Goal: Transaction & Acquisition: Purchase product/service

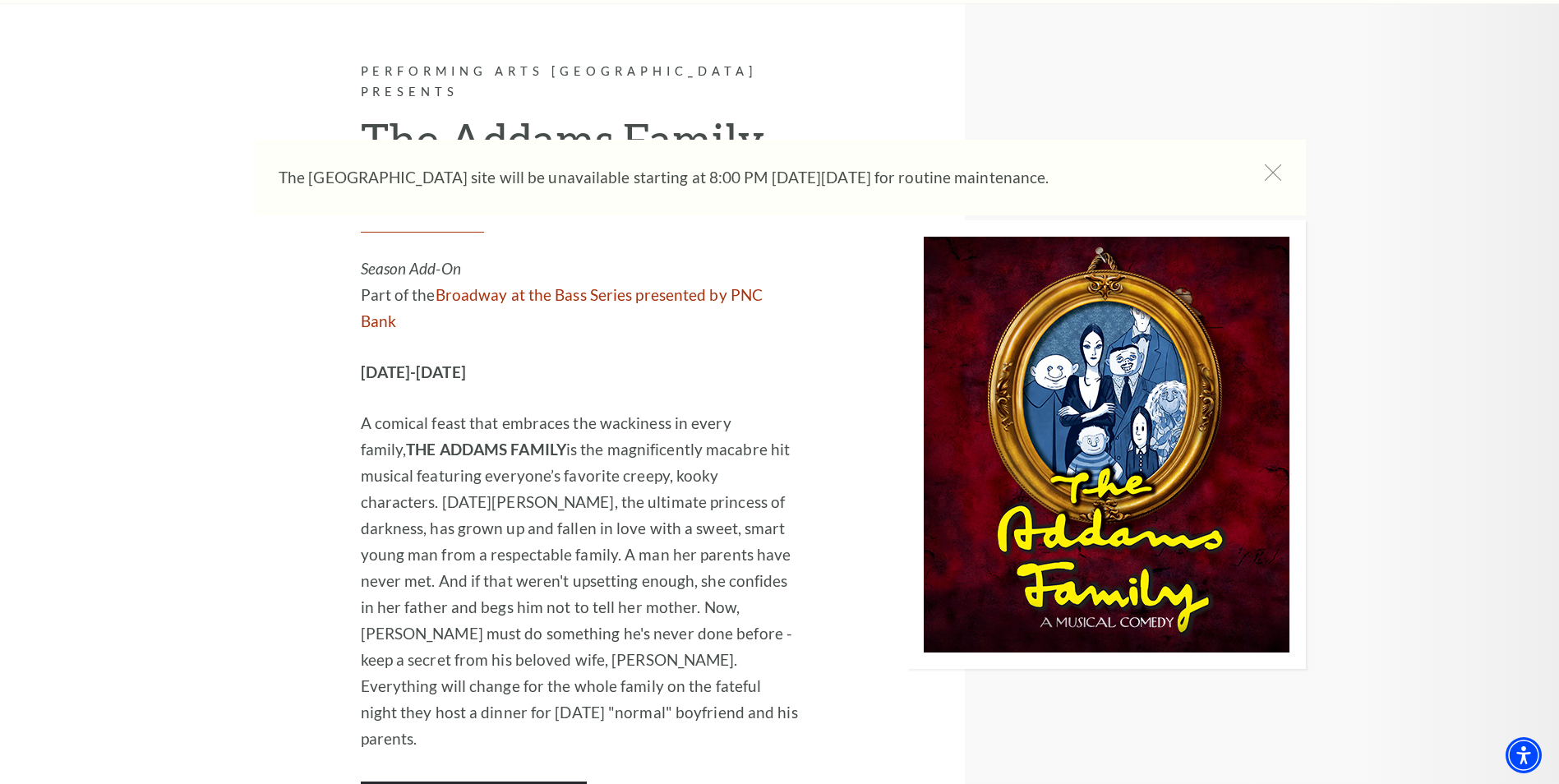
scroll to position [3451, 0]
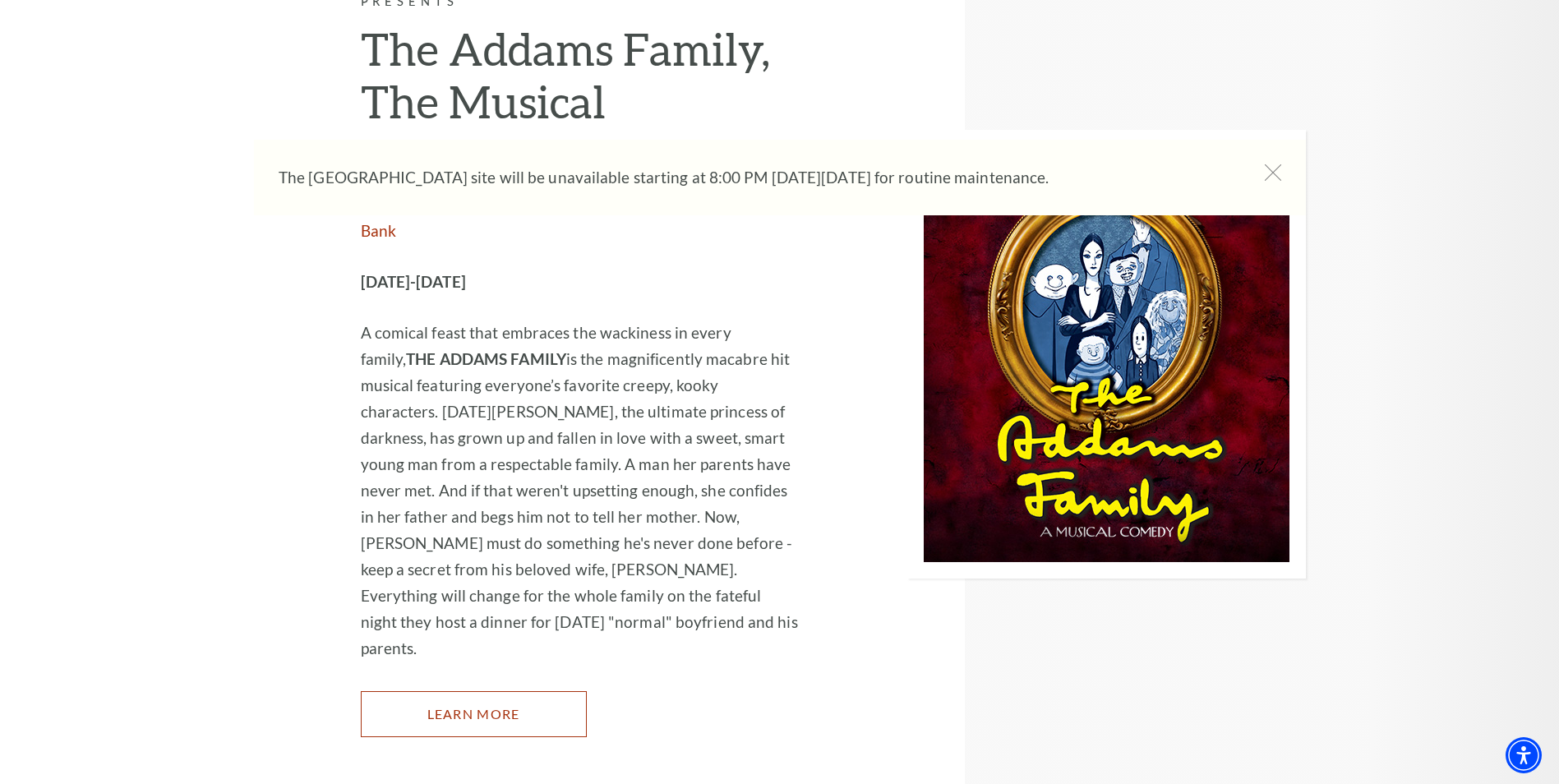
click at [486, 691] on link "Learn More" at bounding box center [474, 714] width 226 height 46
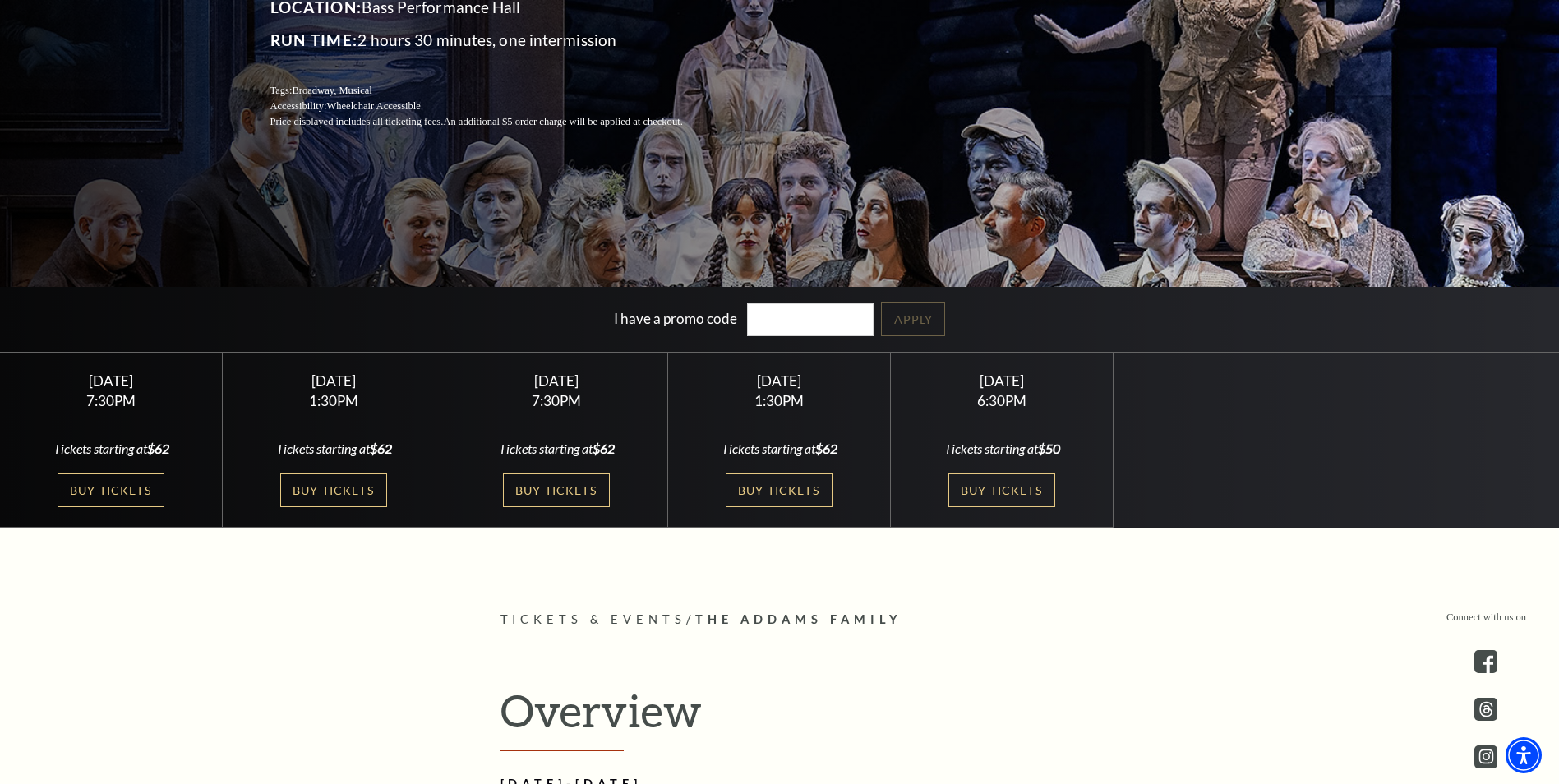
scroll to position [164, 0]
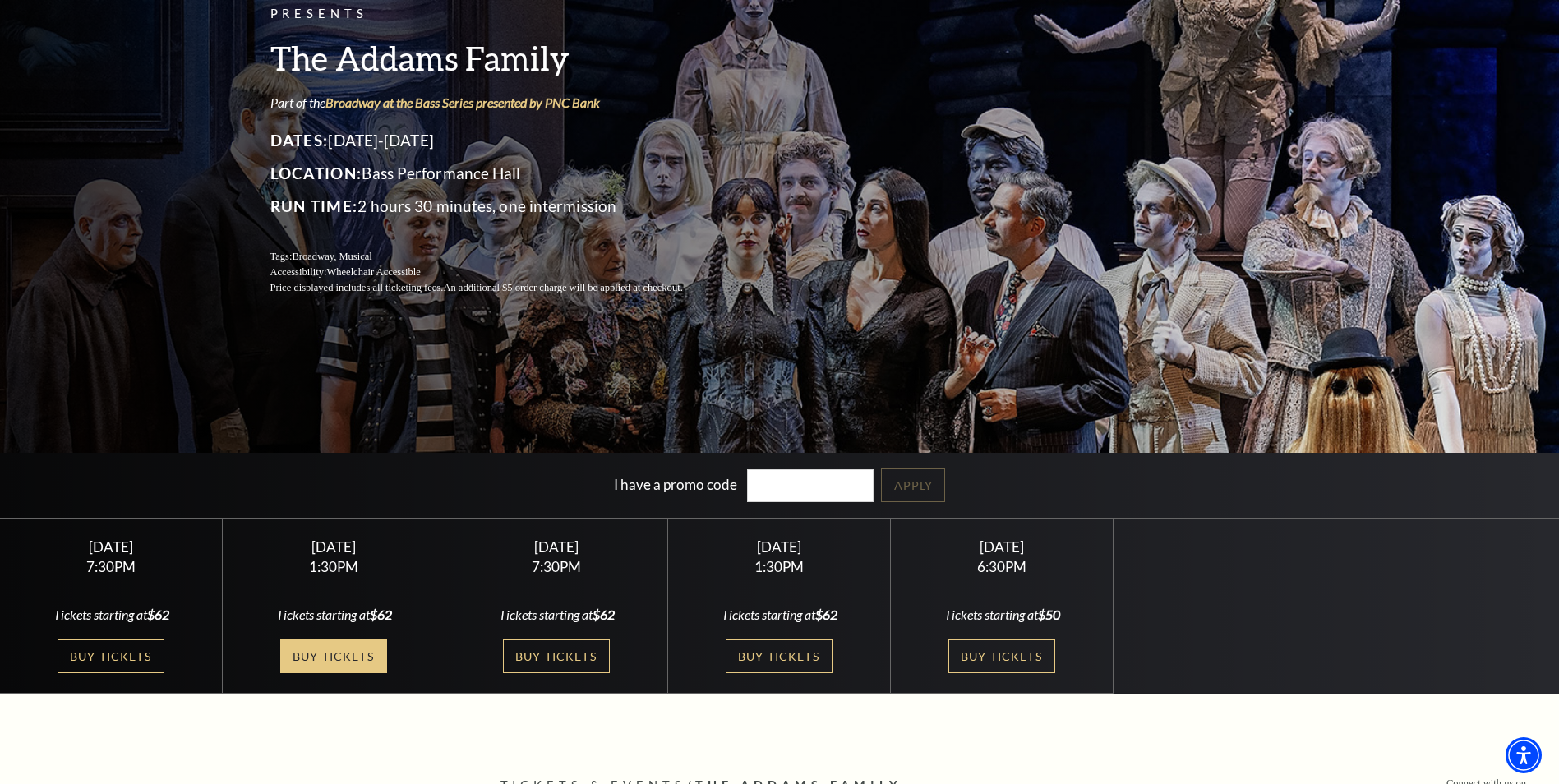
click at [355, 654] on link "Buy Tickets" at bounding box center [334, 656] width 107 height 34
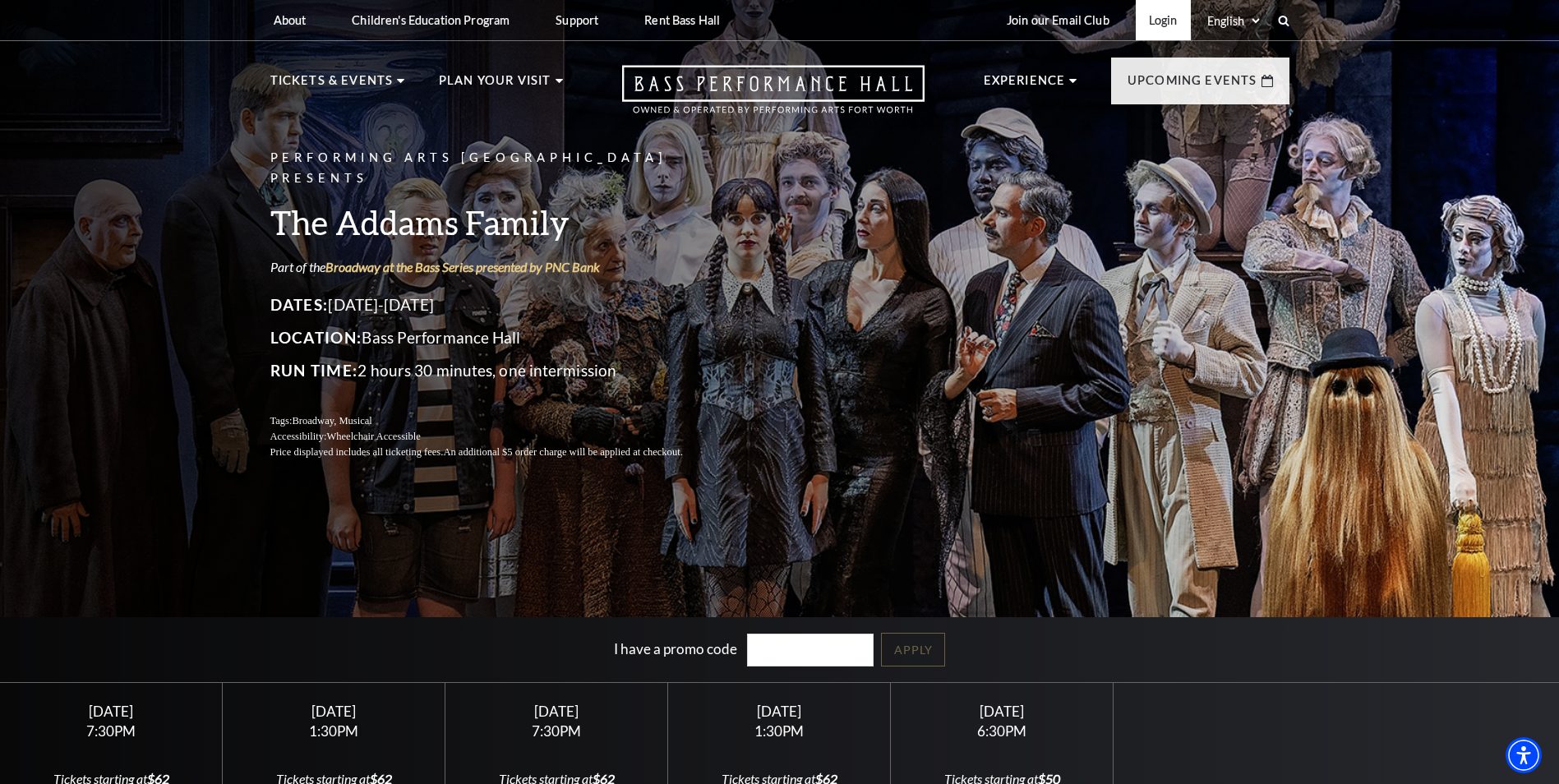
click at [1168, 18] on link "Login" at bounding box center [1163, 20] width 55 height 40
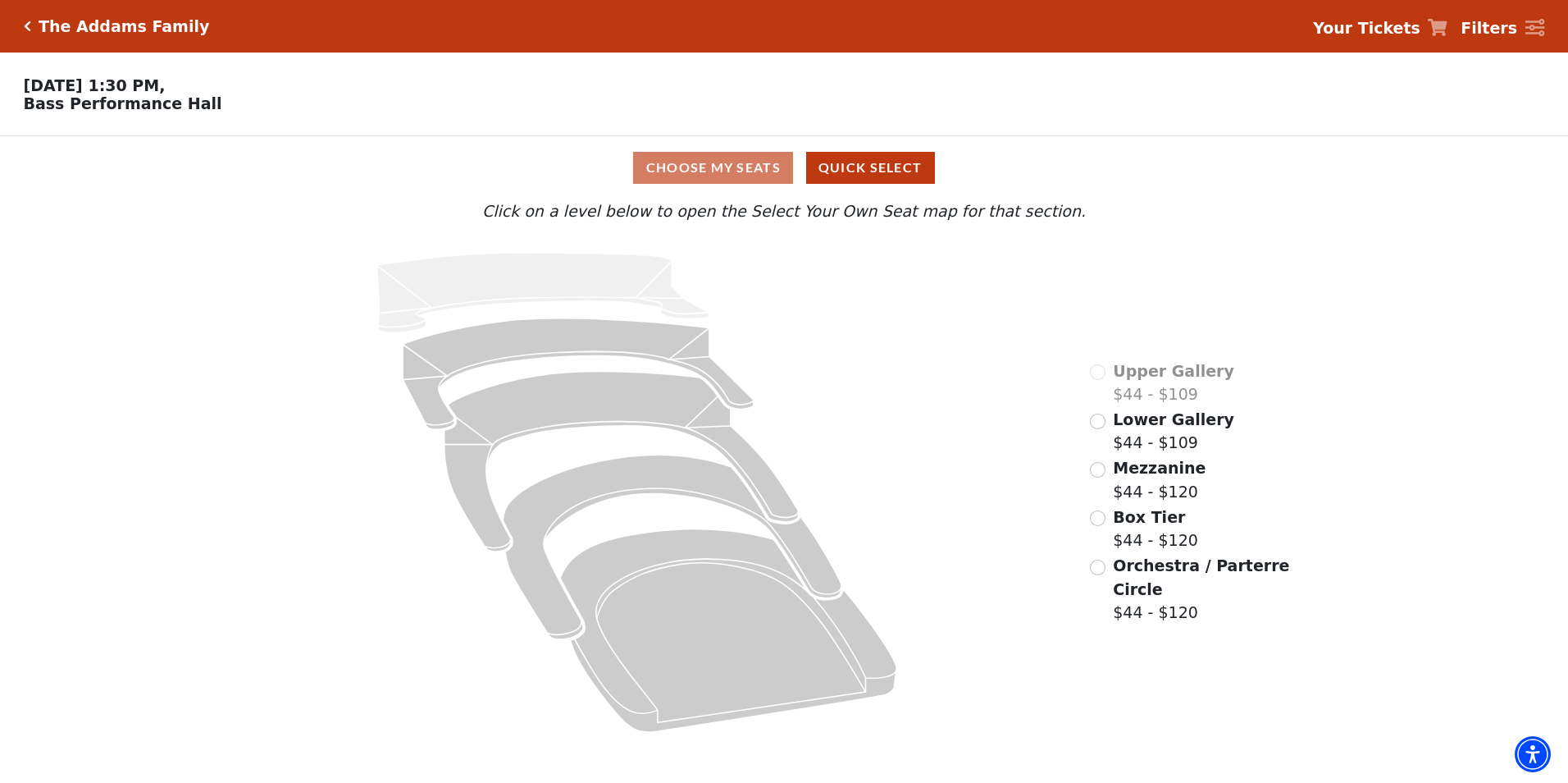
click at [81, 30] on h5 "The Addams Family" at bounding box center [124, 26] width 171 height 19
click at [32, 29] on div "The Addams Family" at bounding box center [121, 26] width 179 height 19
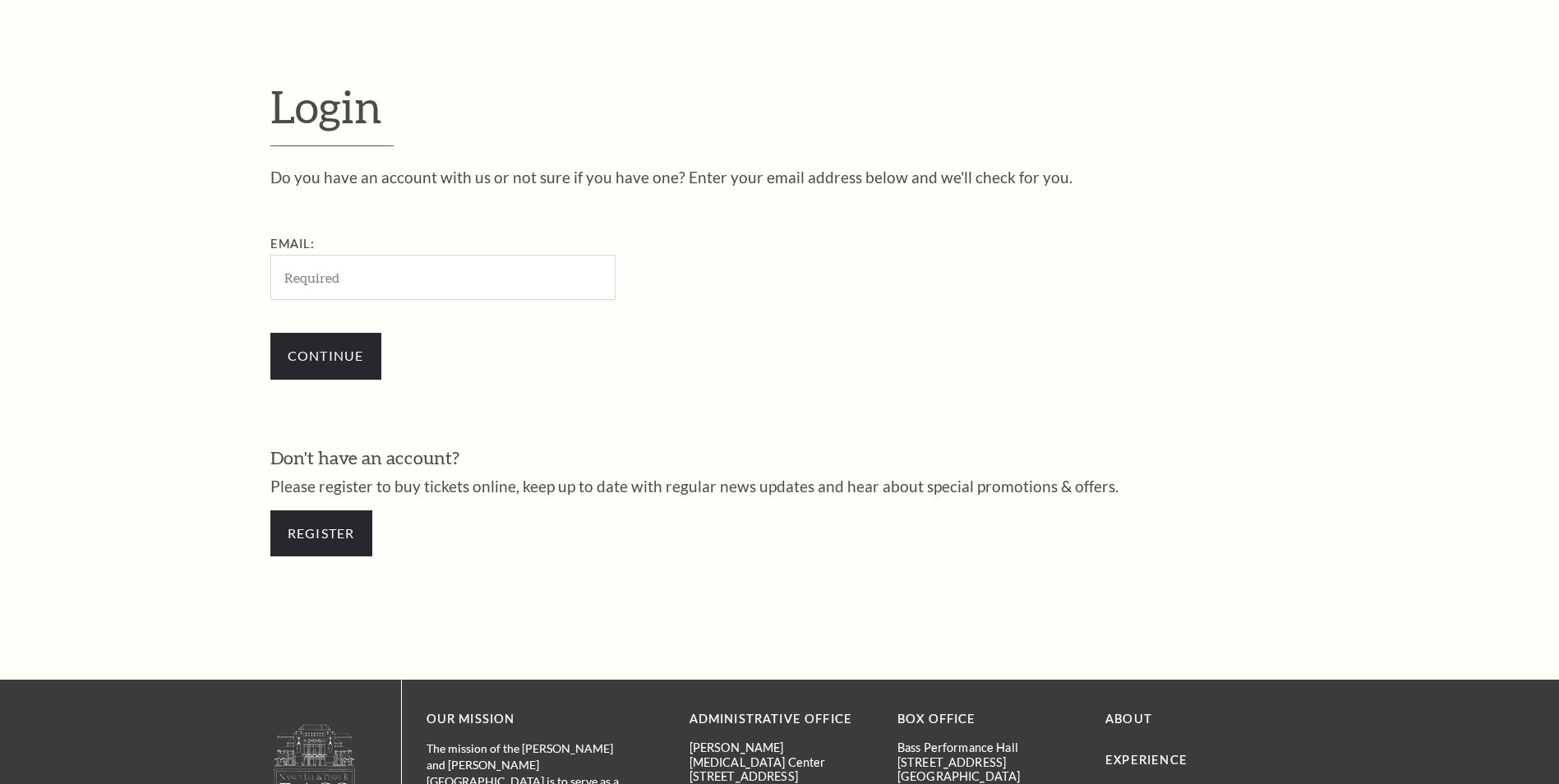
scroll to position [549, 0]
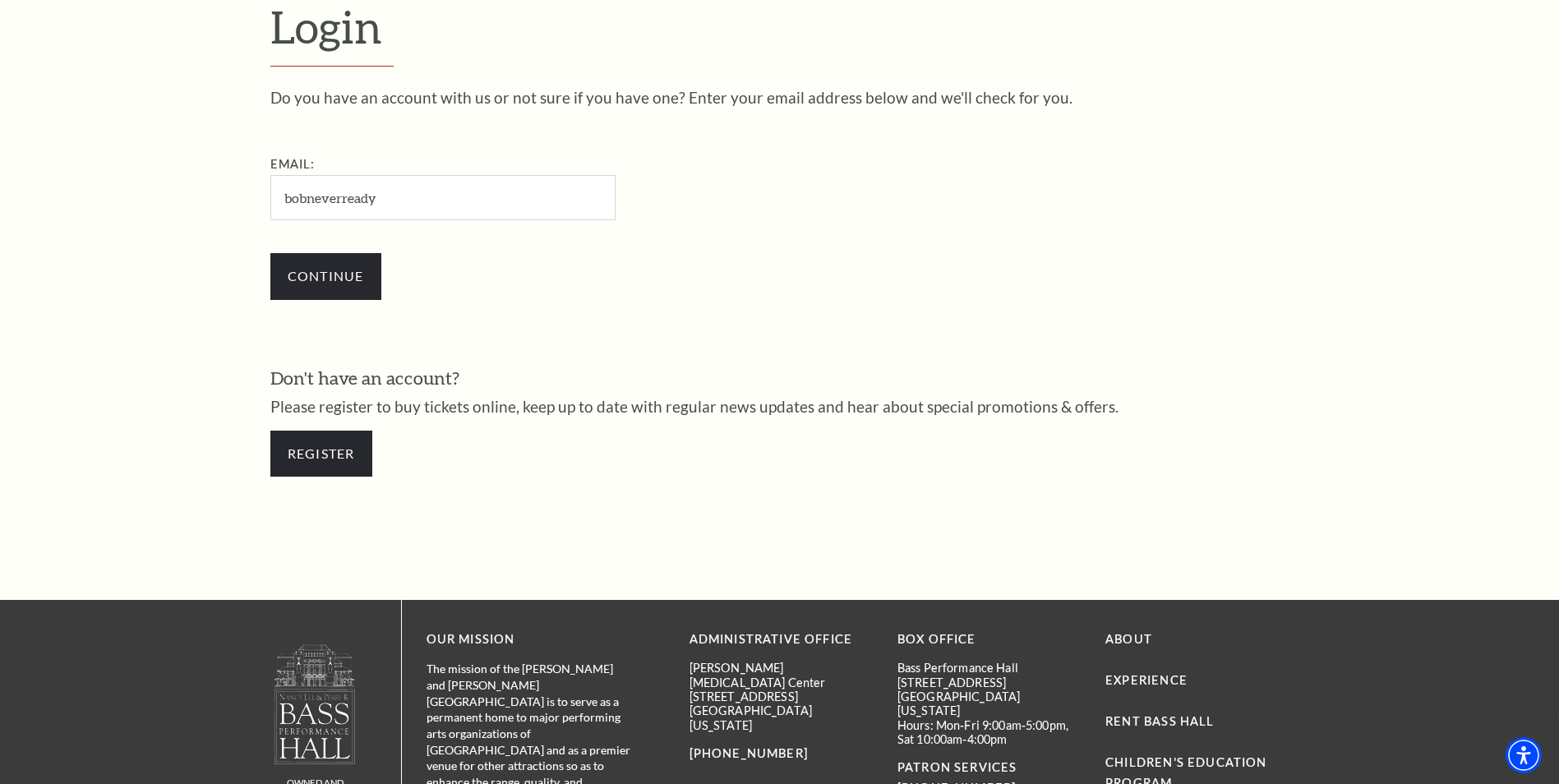
type input "bobneverready@outlook.com"
click at [333, 279] on input "Continue" at bounding box center [326, 276] width 111 height 46
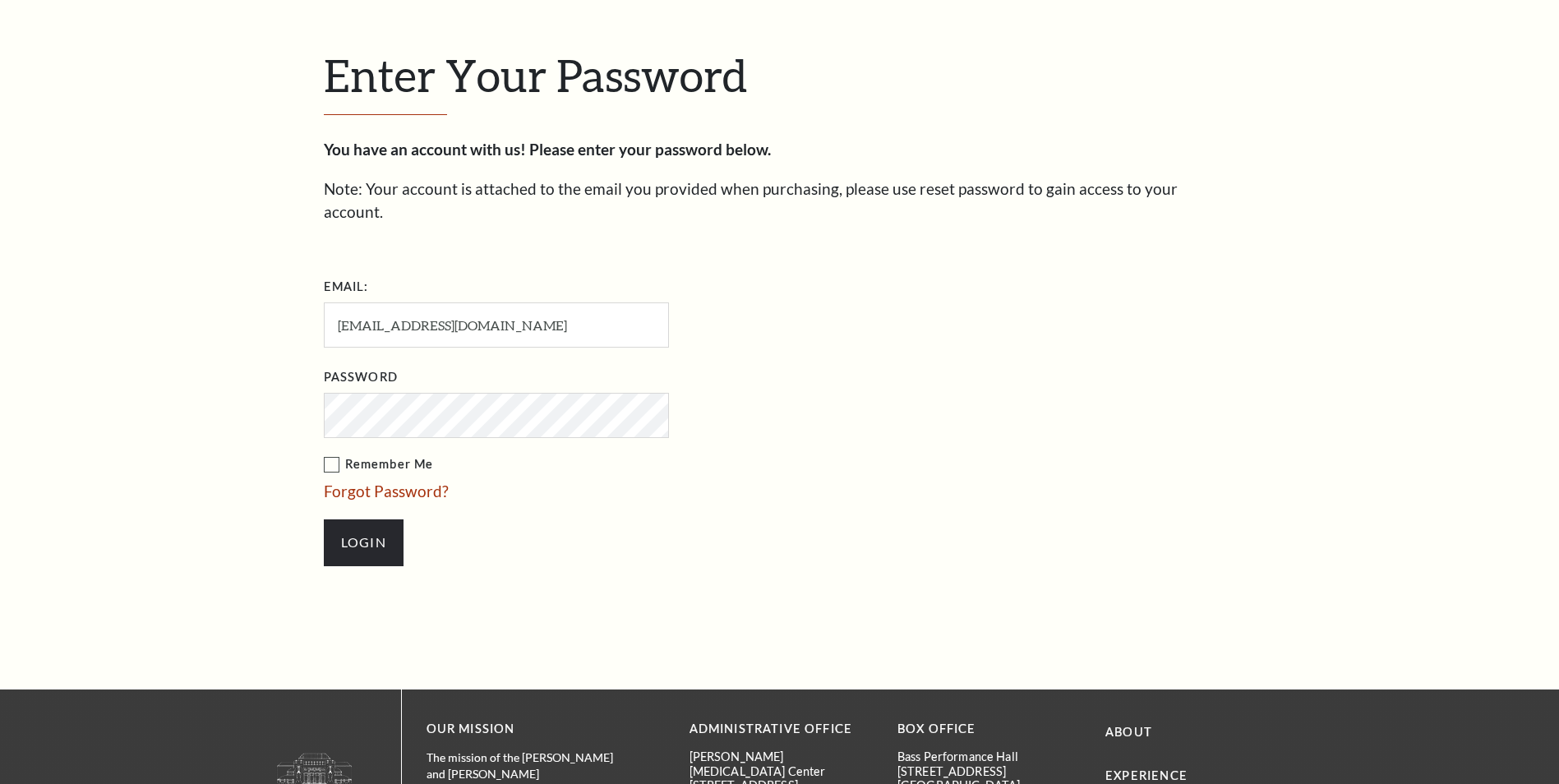
scroll to position [565, 0]
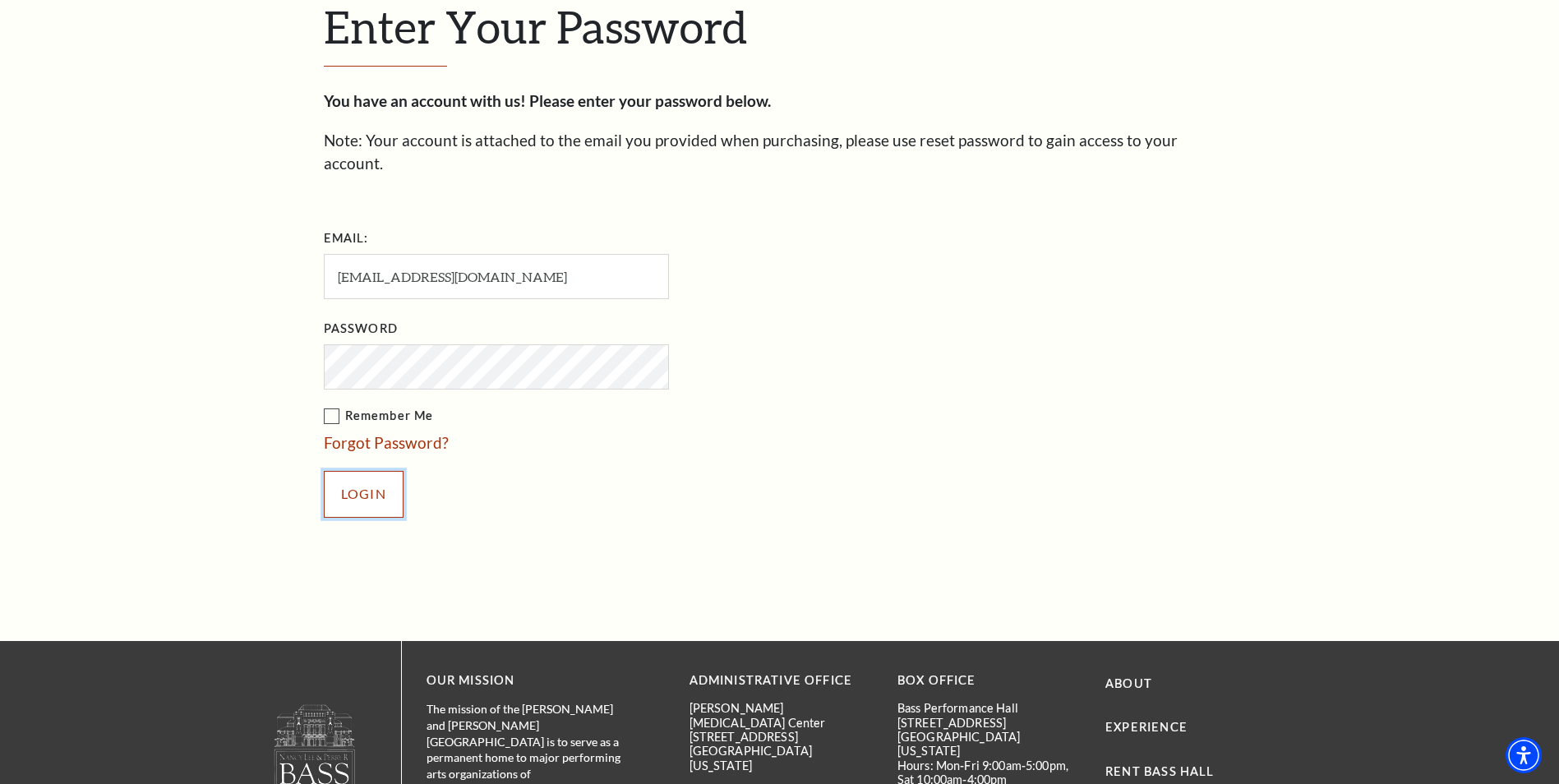
click at [369, 473] on input "Login" at bounding box center [363, 494] width 80 height 46
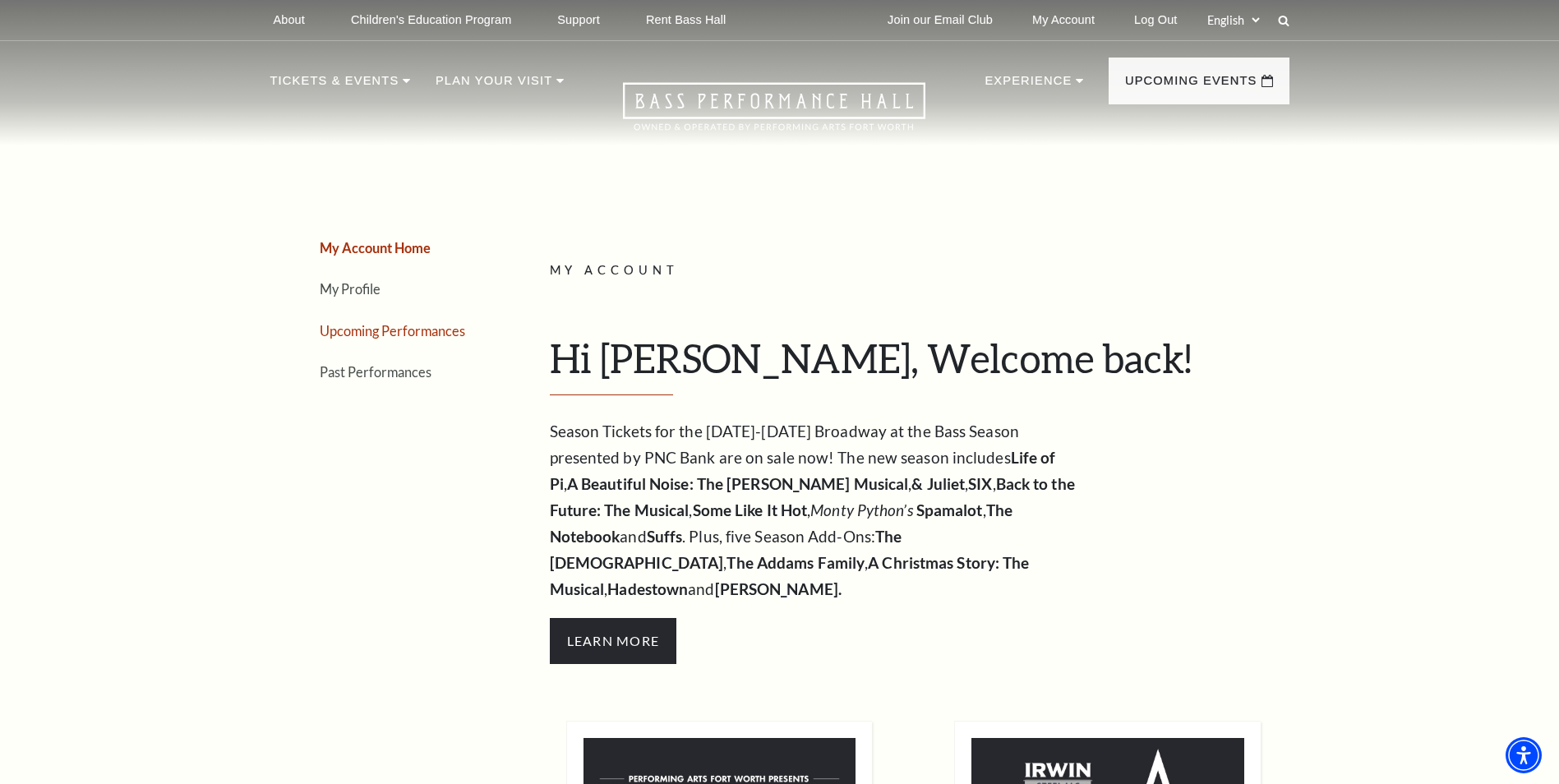
click at [379, 329] on link "Upcoming Performances" at bounding box center [392, 330] width 146 height 16
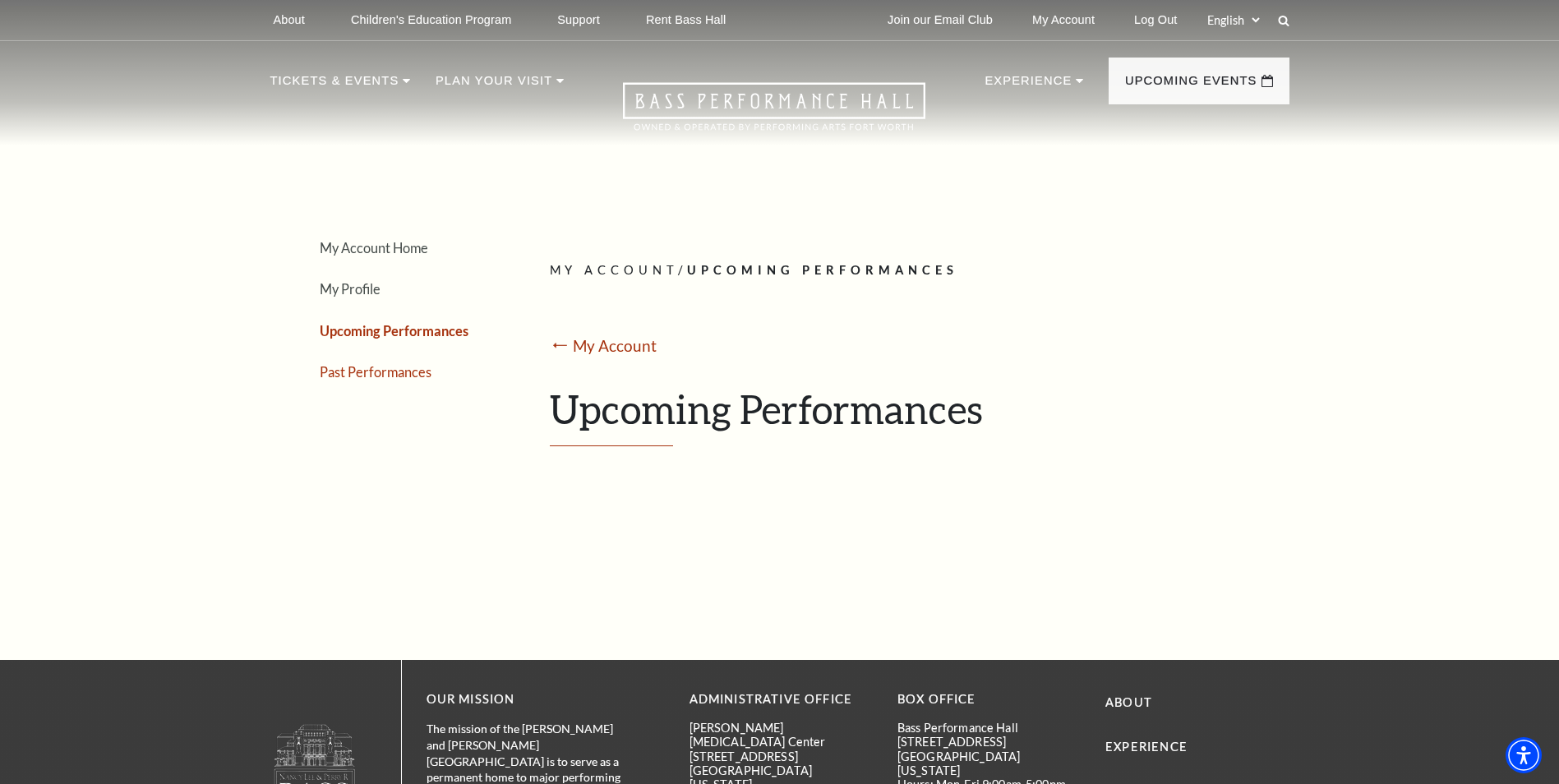
click at [366, 374] on link "Past Performances" at bounding box center [376, 371] width 112 height 16
click at [379, 334] on link "Upcoming Performances" at bounding box center [392, 330] width 146 height 16
click at [489, 235] on div "My Account Home My Profile Upcoming Performances Past Performances Loading... M…" at bounding box center [780, 353] width 1020 height 400
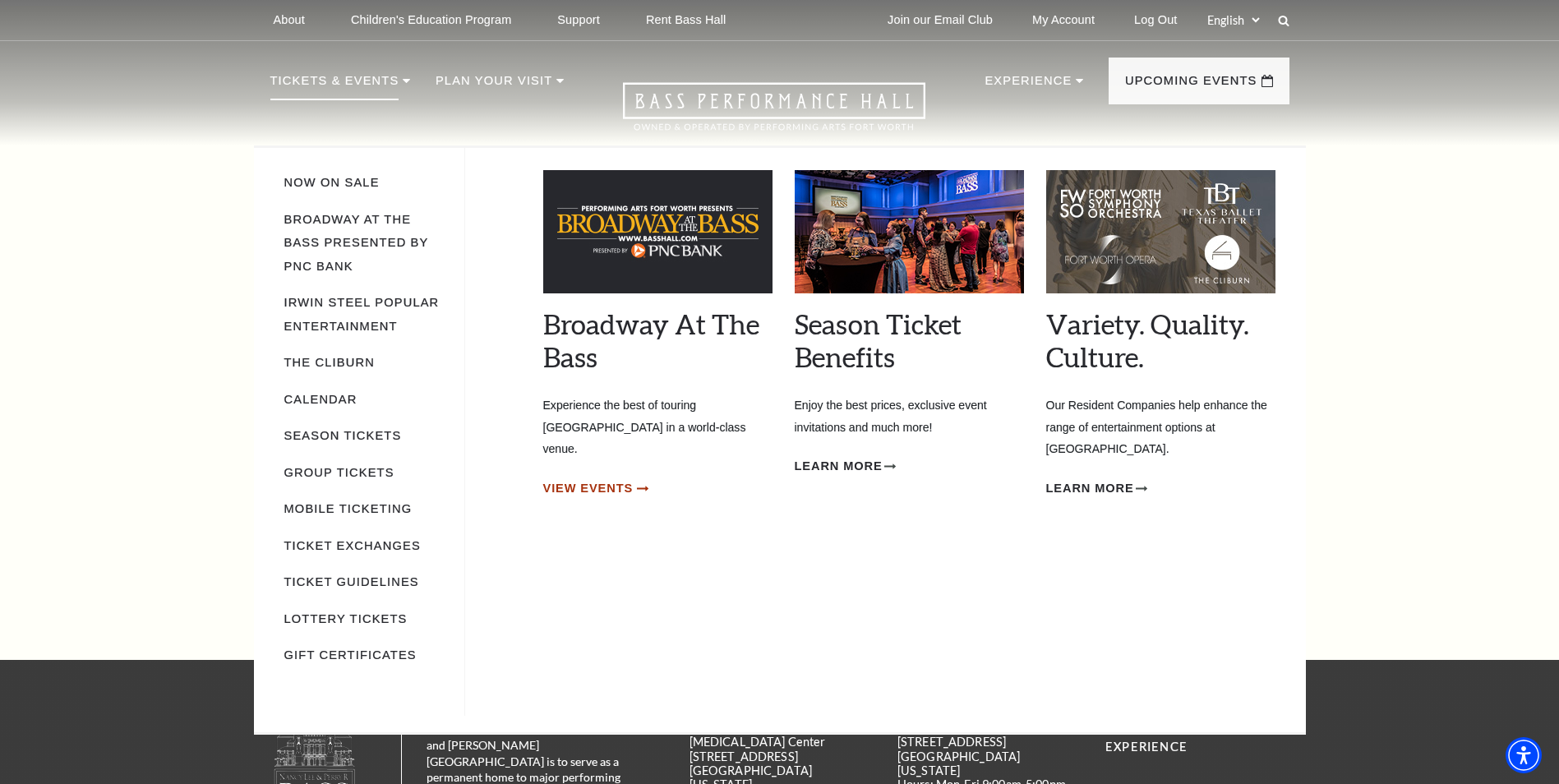
click at [594, 478] on span "View Events" at bounding box center [589, 488] width 90 height 21
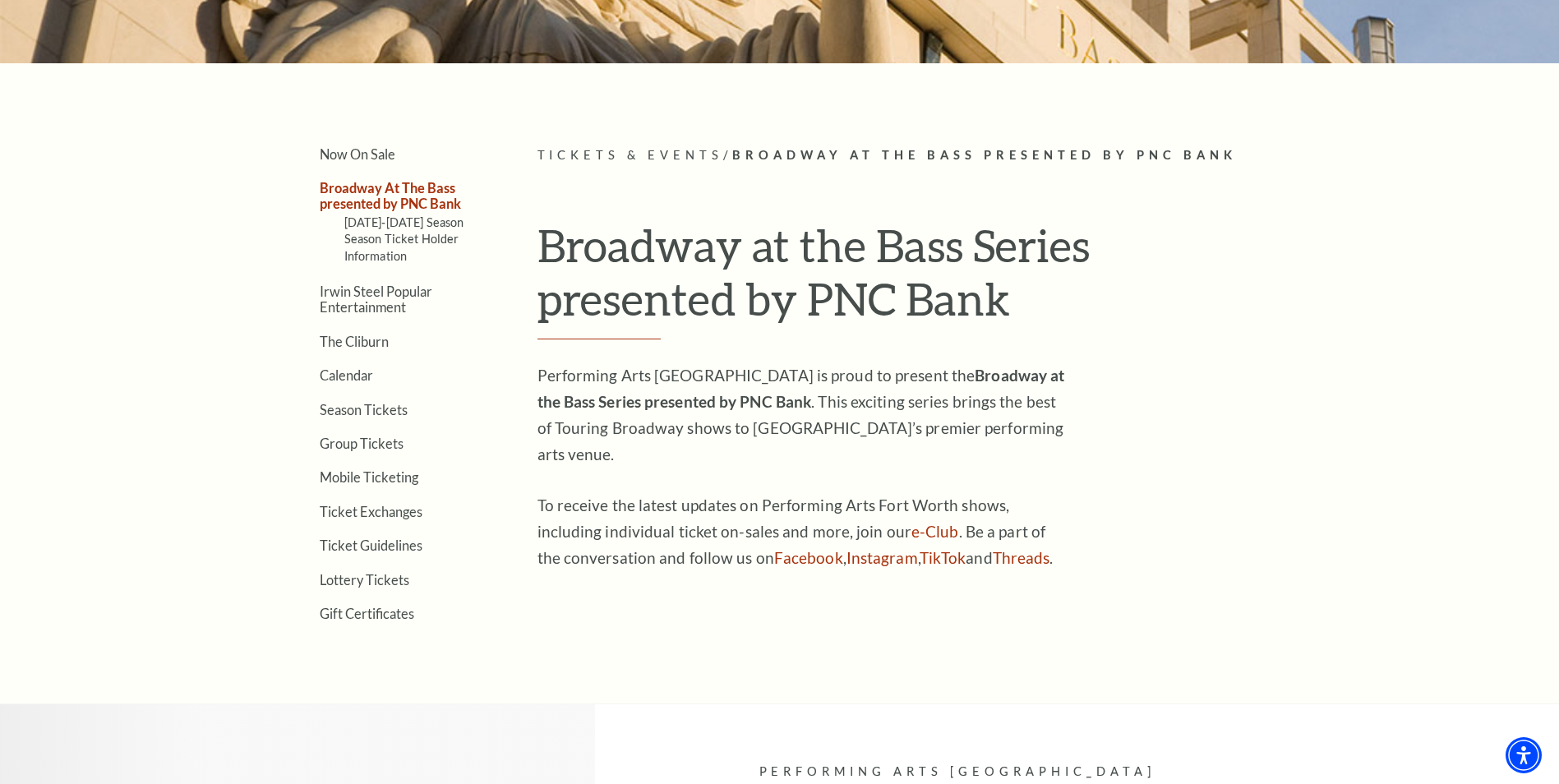
scroll to position [493, 0]
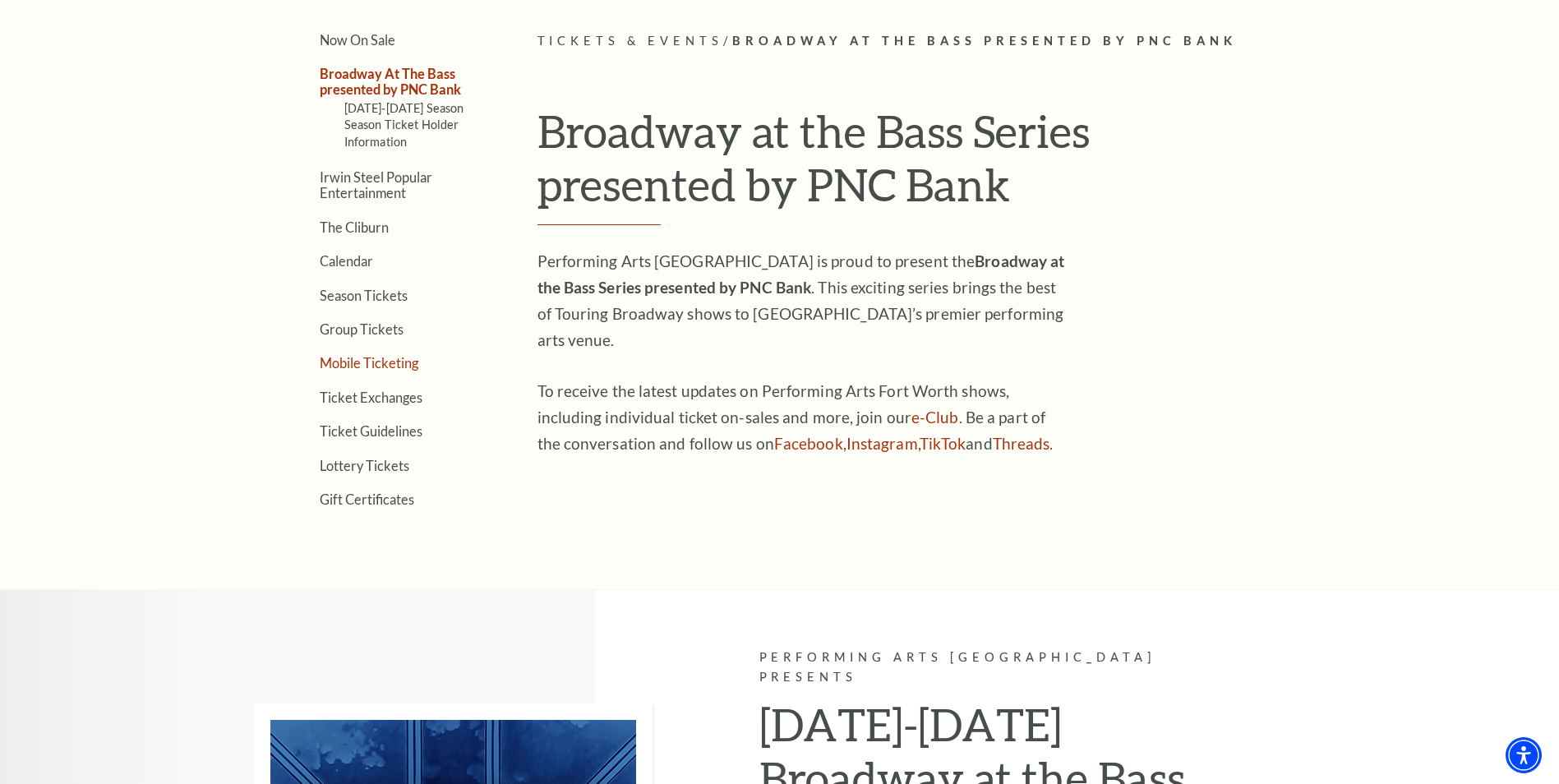
click at [382, 362] on link "Mobile Ticketing" at bounding box center [369, 362] width 99 height 16
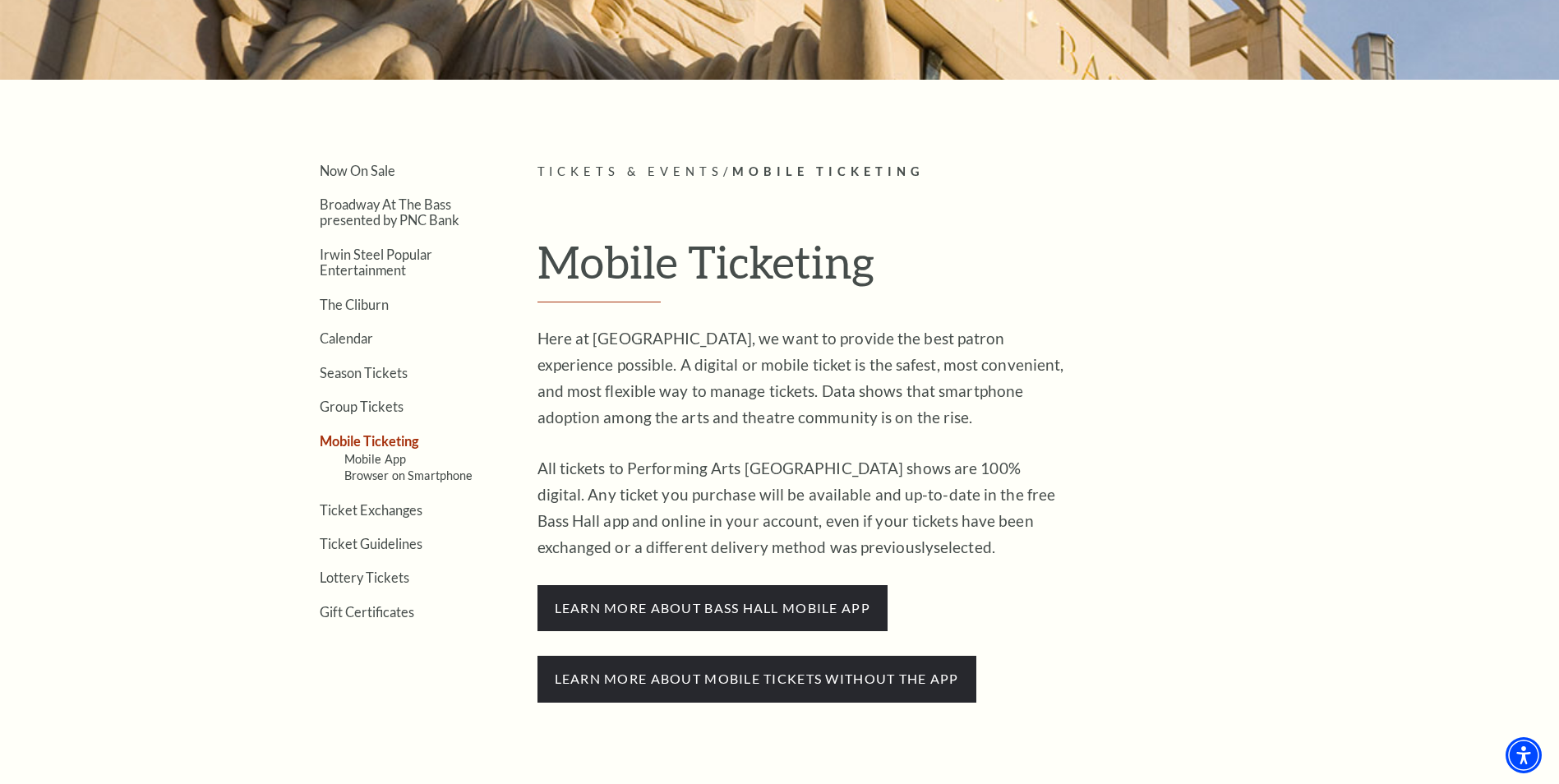
scroll to position [329, 0]
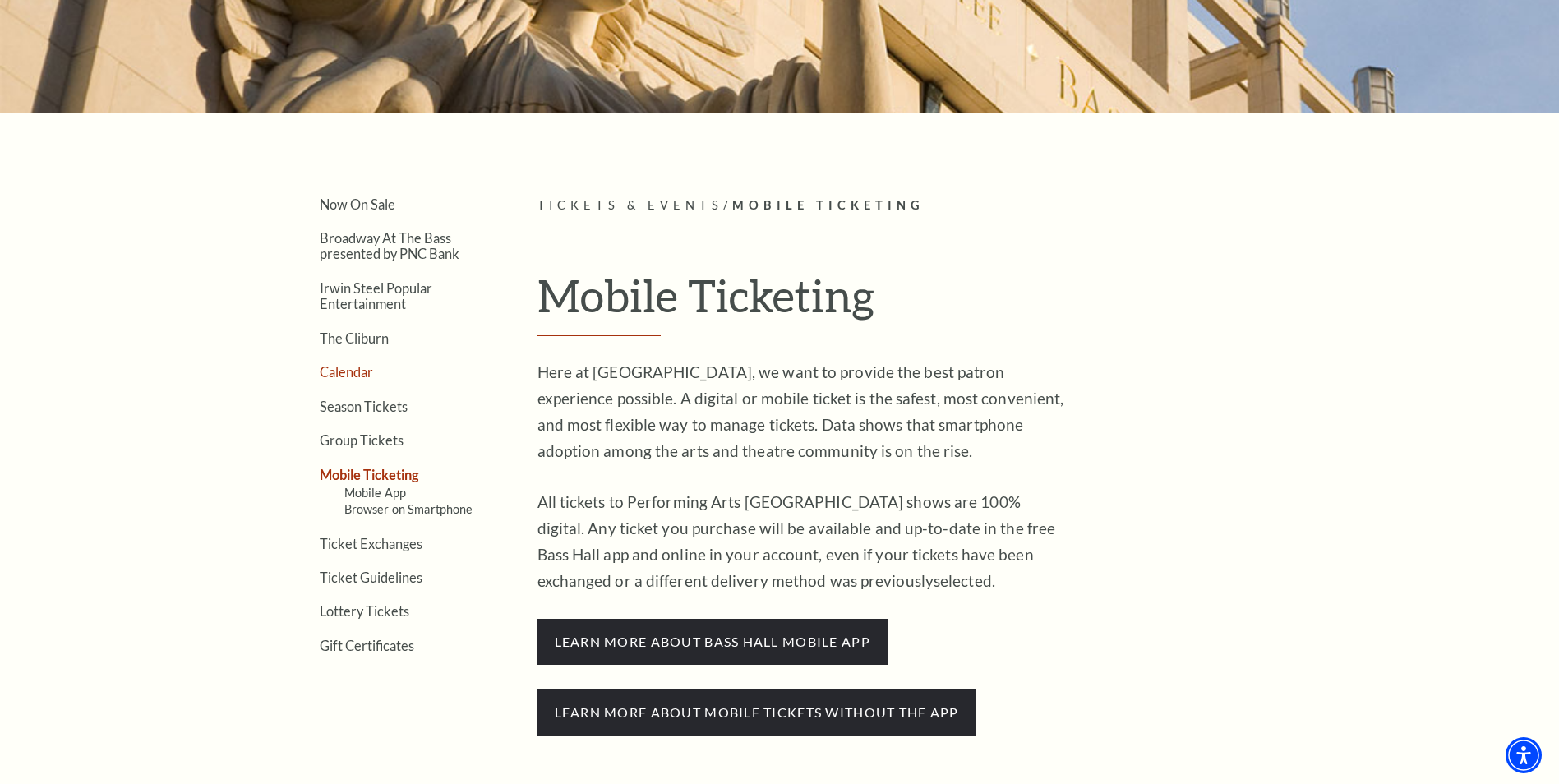
click at [349, 371] on link "Calendar" at bounding box center [346, 371] width 53 height 16
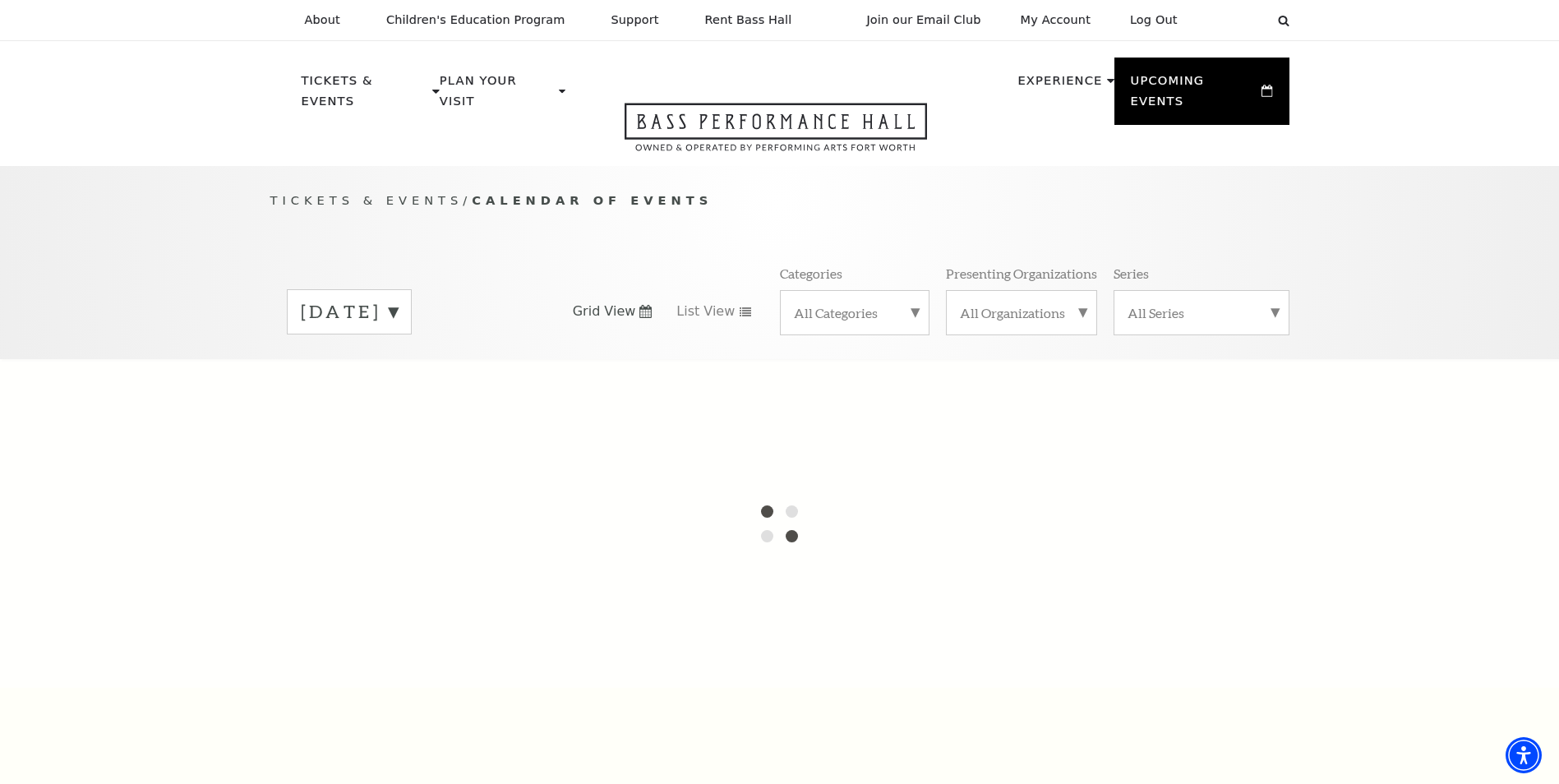
click at [398, 299] on label "[DATE]" at bounding box center [349, 311] width 97 height 25
click at [398, 329] on label "[DATE]" at bounding box center [349, 346] width 97 height 35
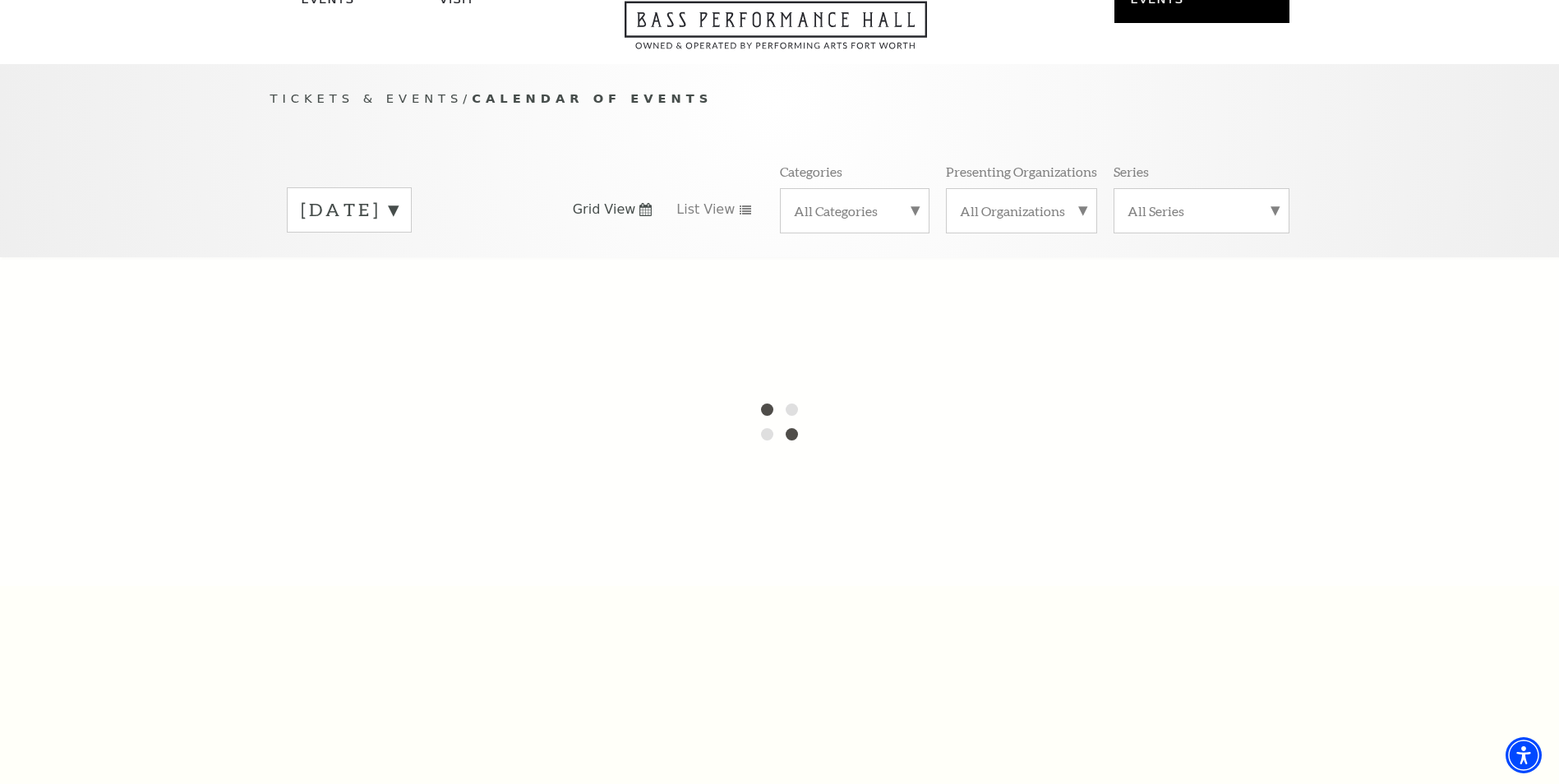
scroll to position [164, 0]
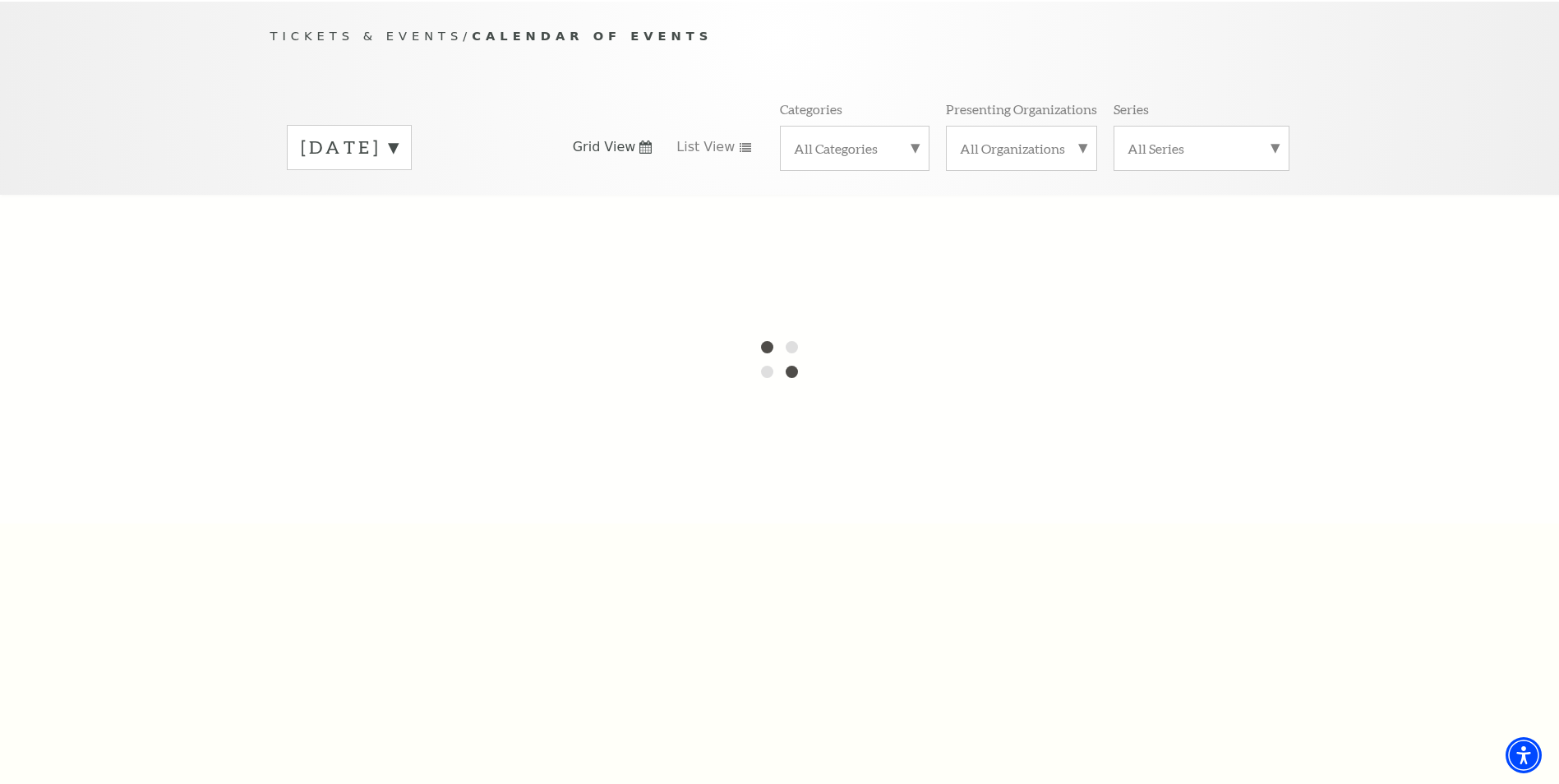
click at [398, 135] on label "September 2025" at bounding box center [349, 147] width 97 height 25
click at [398, 164] on label "October 2025" at bounding box center [349, 182] width 97 height 35
click at [398, 135] on label "September 2025" at bounding box center [349, 147] width 97 height 25
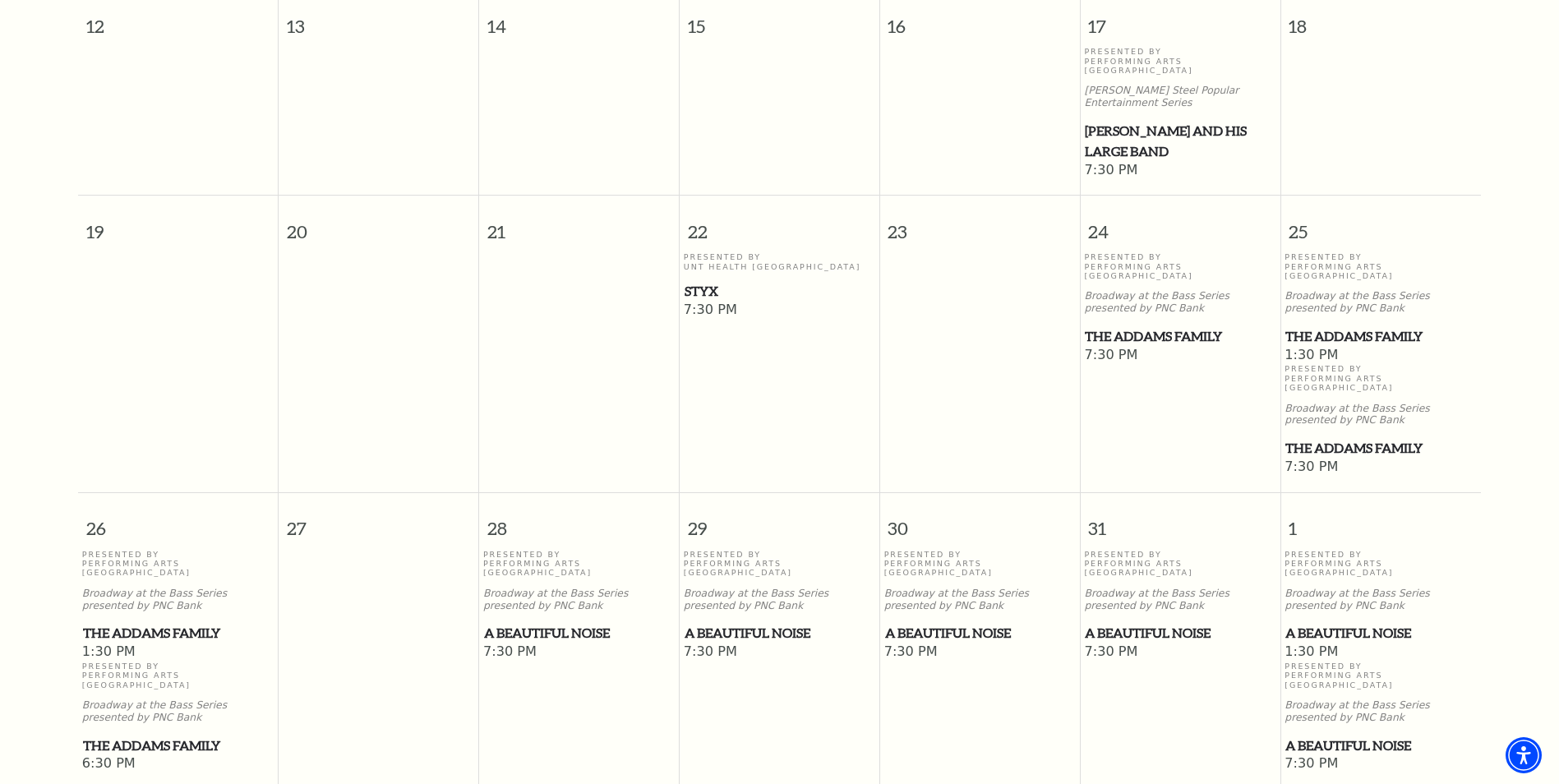
scroll to position [967, 0]
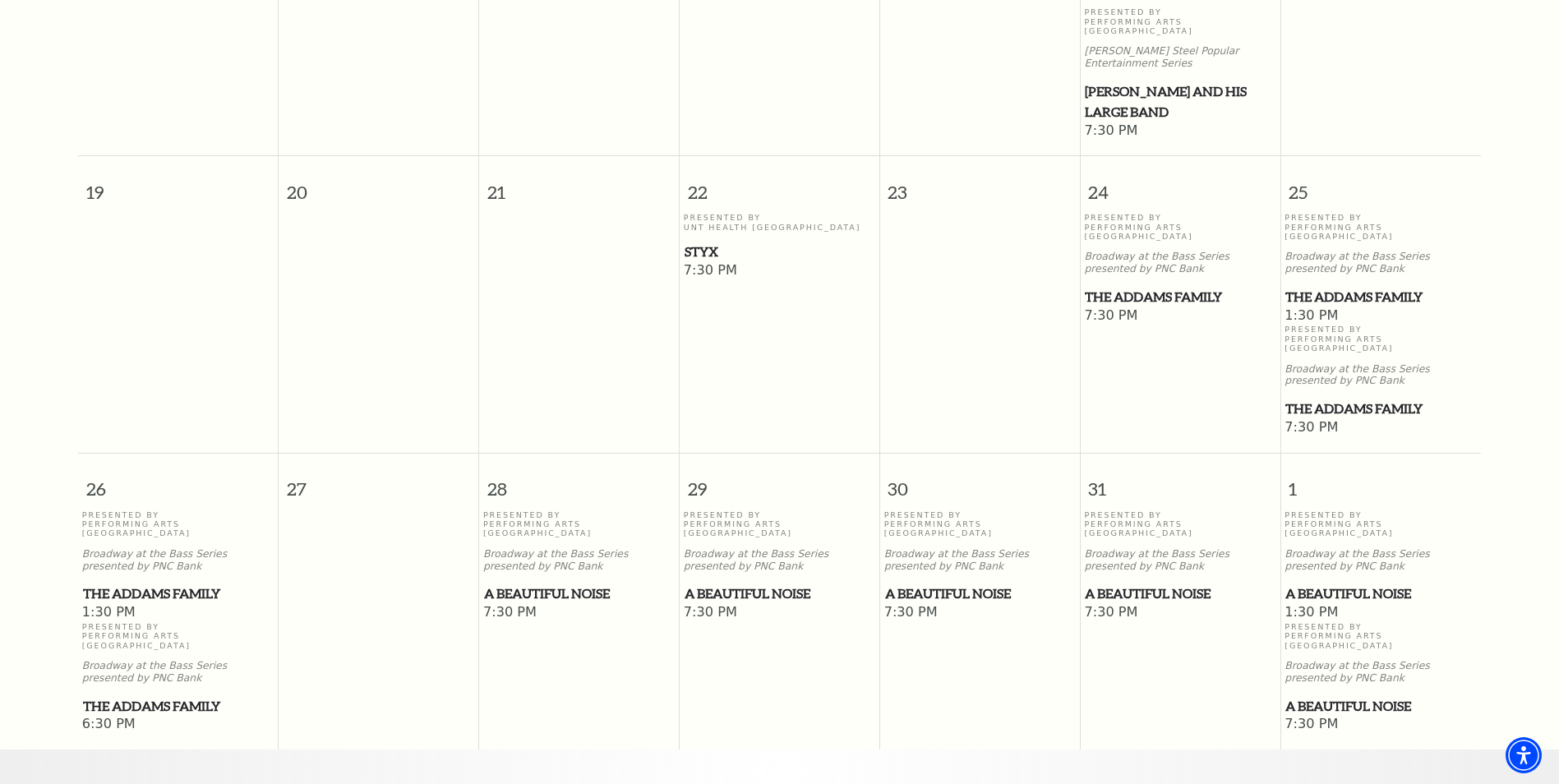
click at [1331, 287] on span "The Addams Family" at bounding box center [1381, 297] width 191 height 21
click at [1333, 287] on span "The Addams Family" at bounding box center [1381, 297] width 191 height 21
click at [1314, 287] on span "The Addams Family" at bounding box center [1381, 297] width 191 height 21
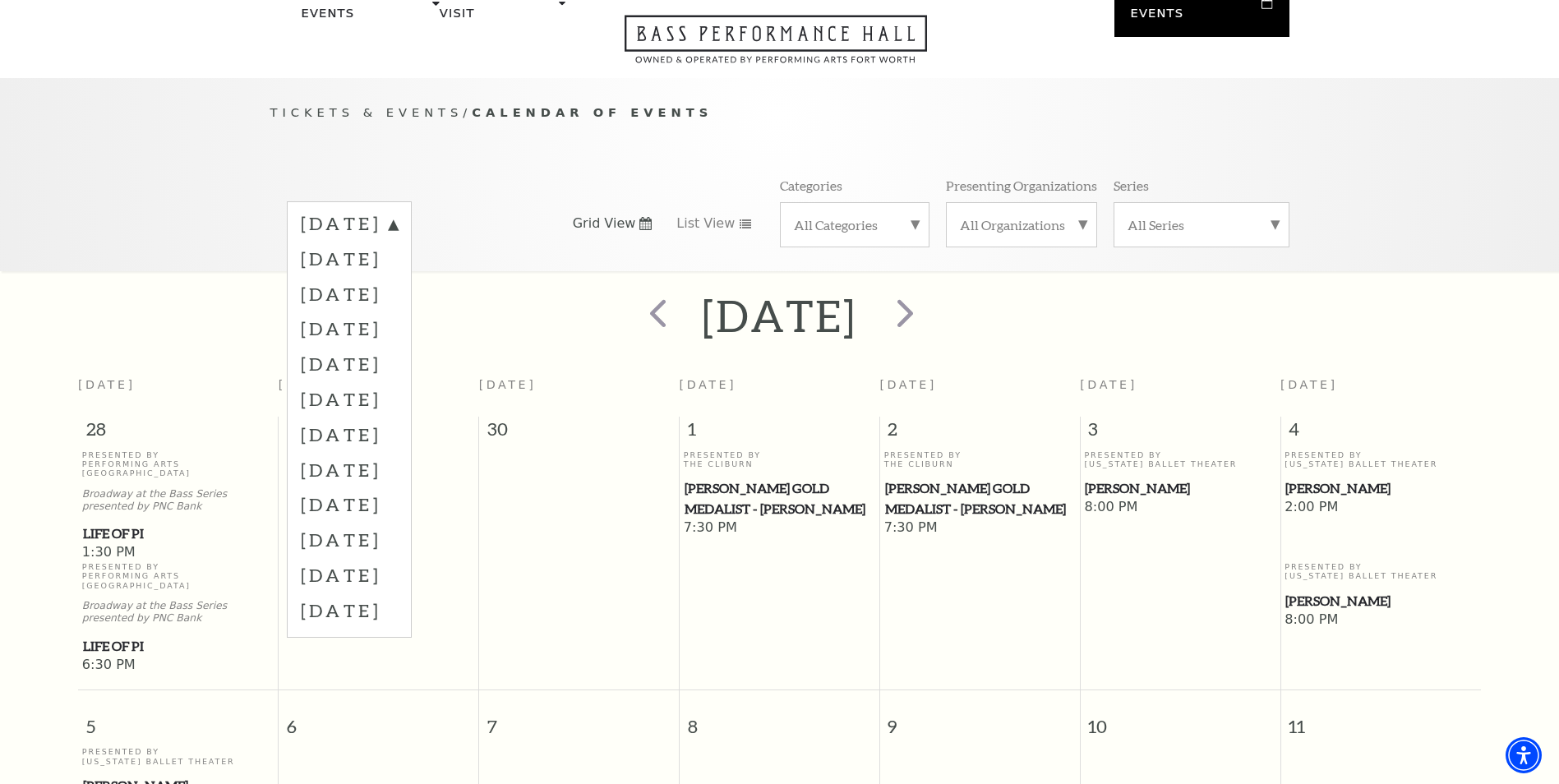
scroll to position [0, 0]
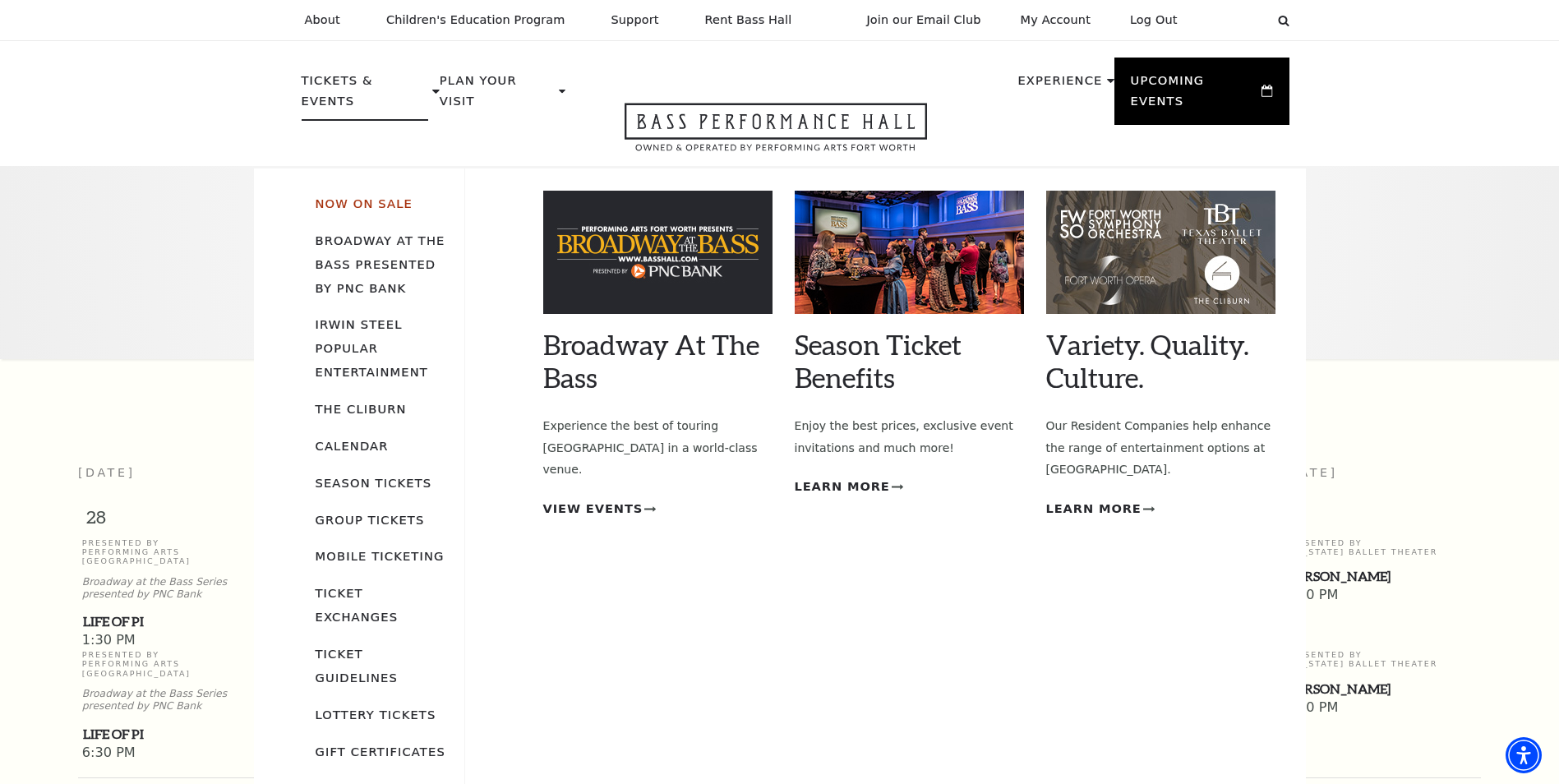
click at [348, 196] on link "Now On Sale" at bounding box center [364, 203] width 97 height 14
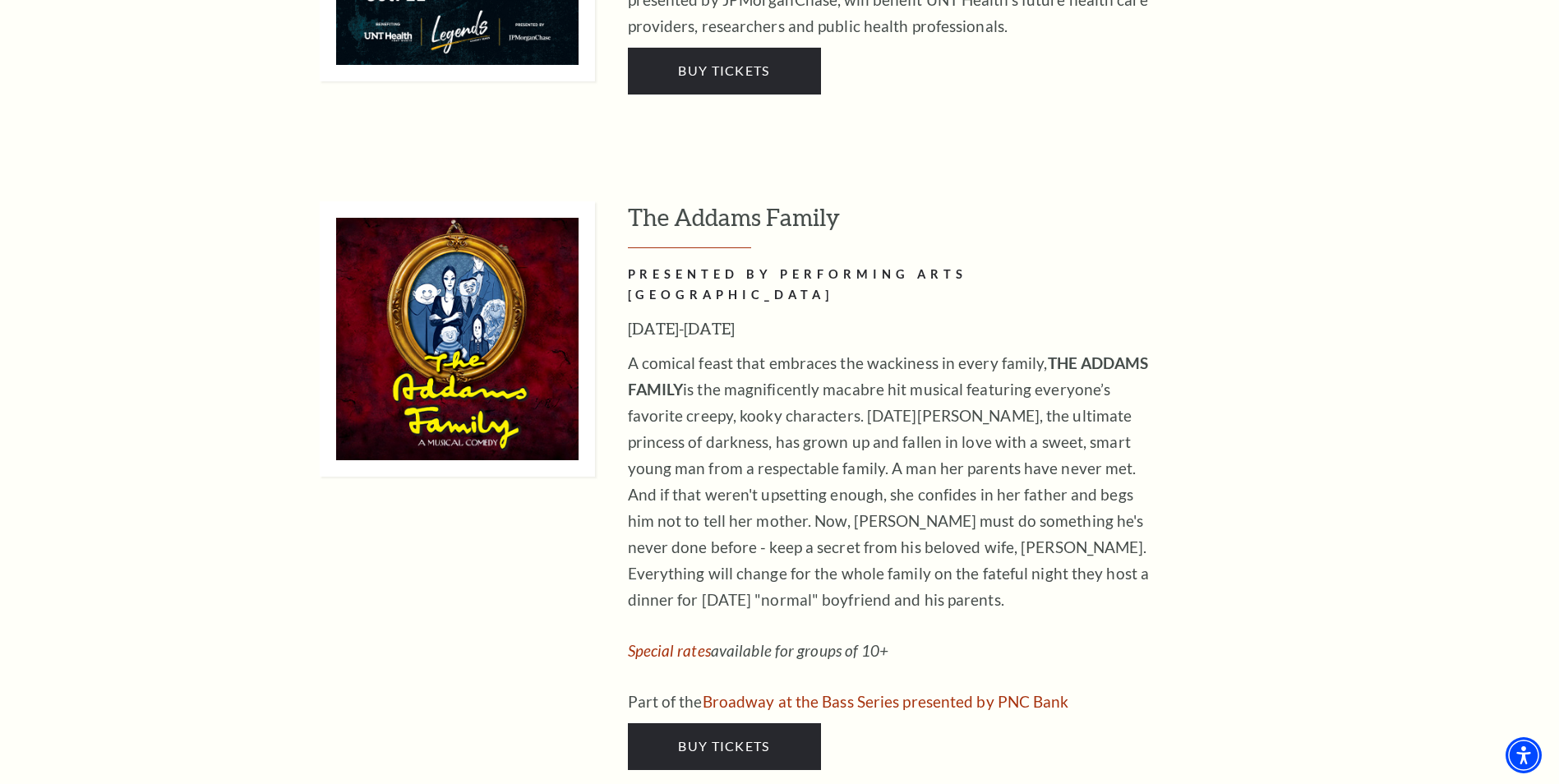
scroll to position [3615, 0]
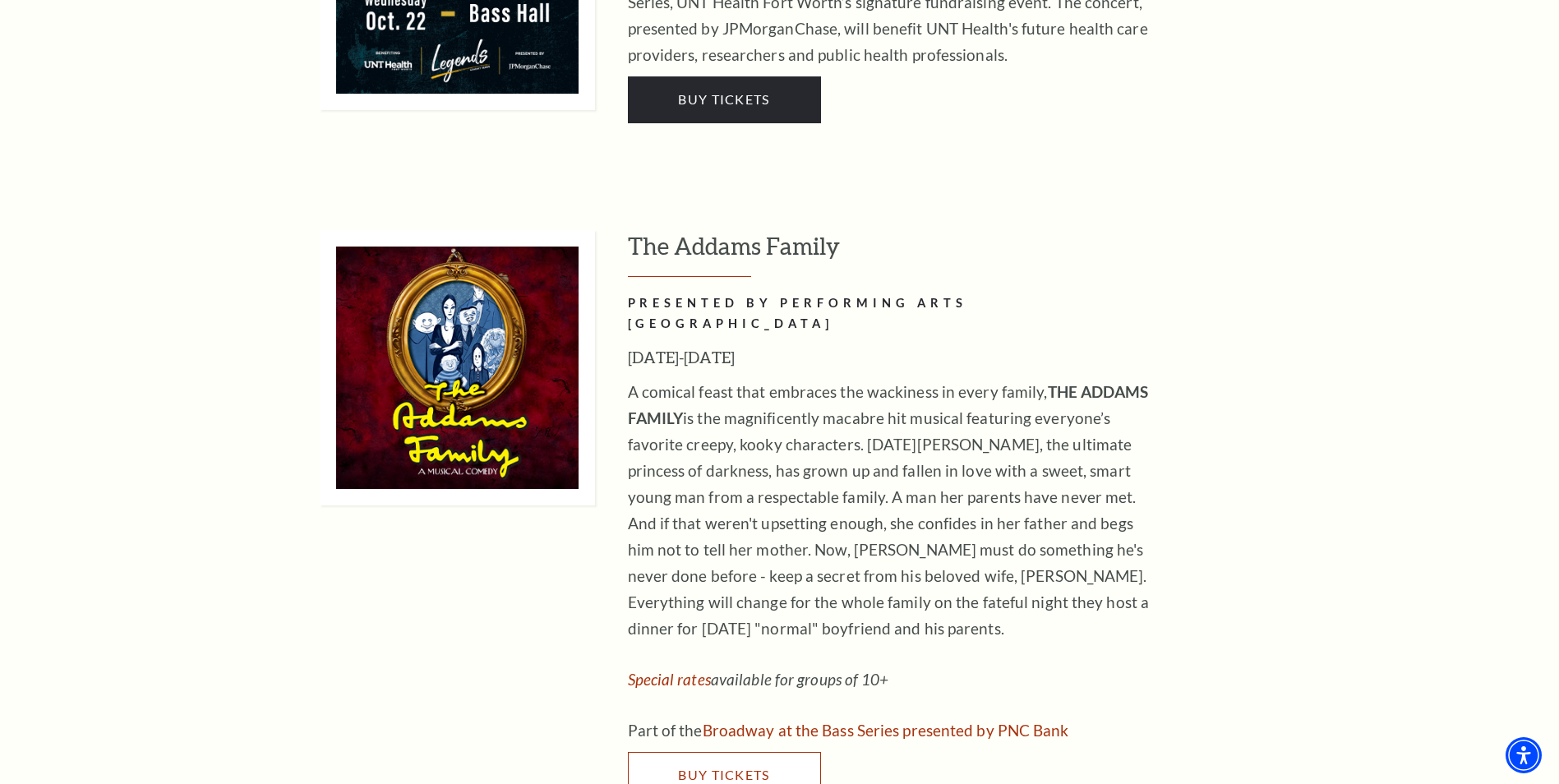
click at [723, 767] on span "Buy Tickets" at bounding box center [724, 774] width 91 height 16
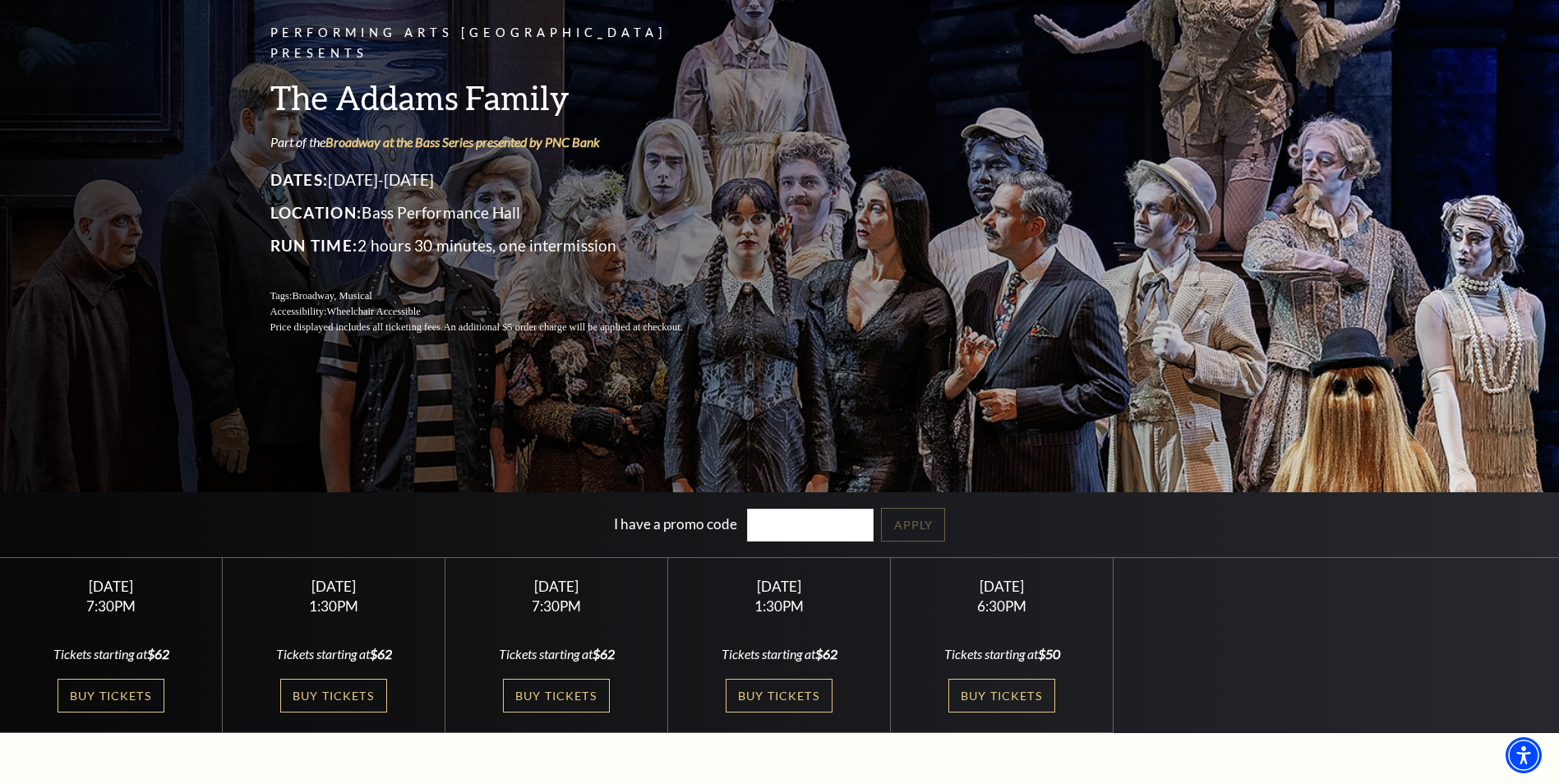
scroll to position [164, 0]
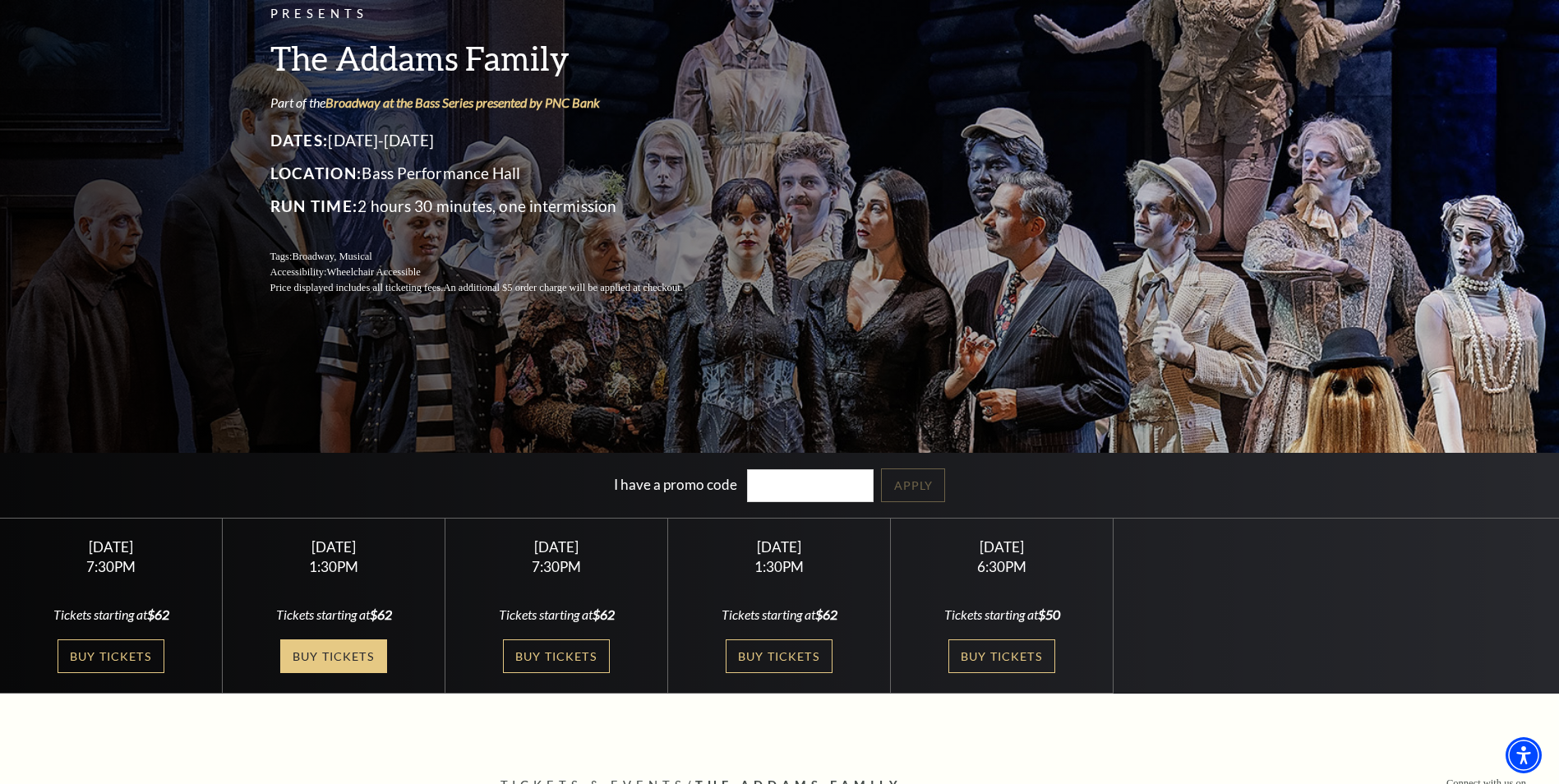
click at [329, 656] on link "Buy Tickets" at bounding box center [334, 656] width 107 height 34
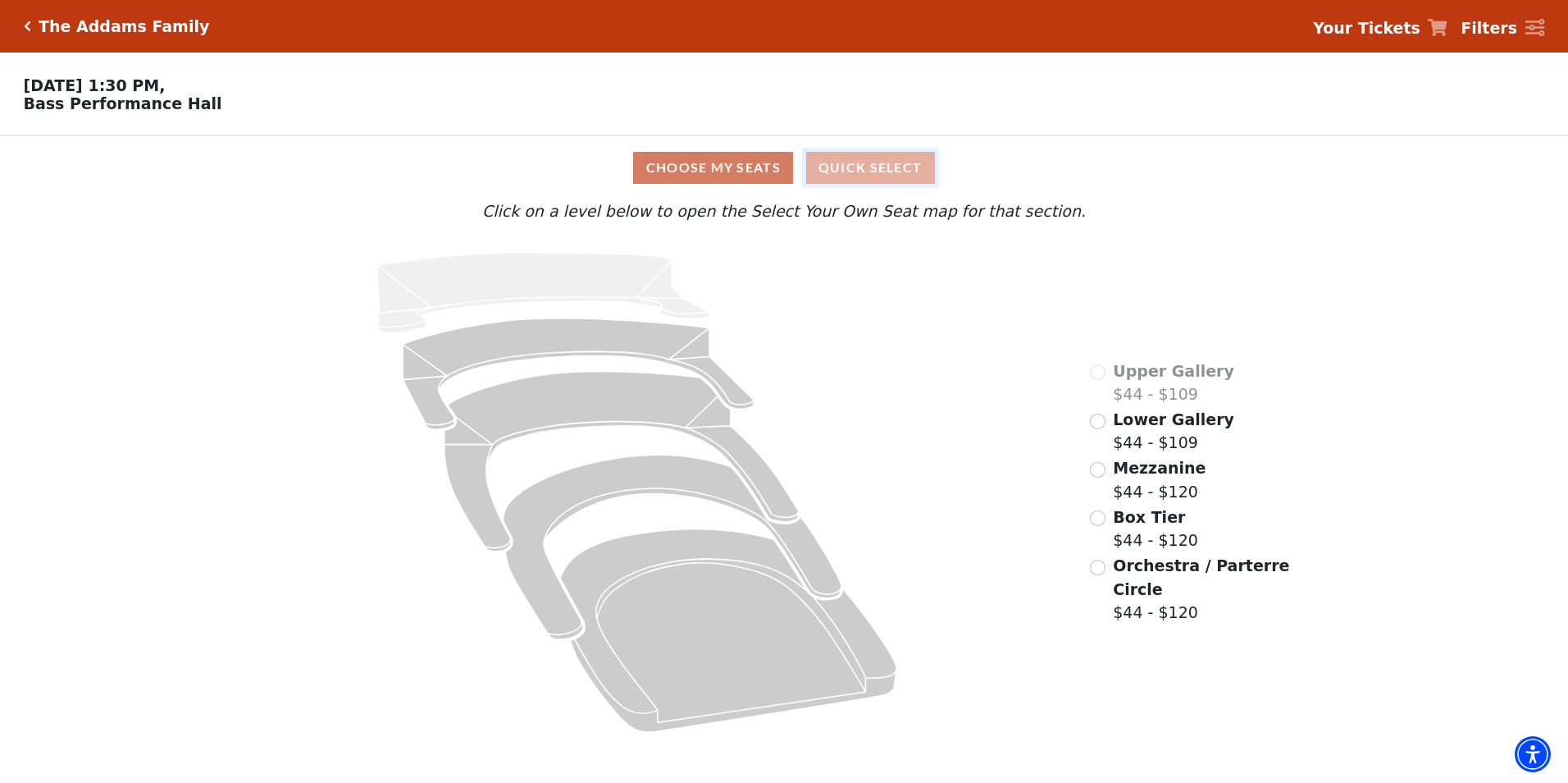
click at [868, 172] on button "Quick Select" at bounding box center [871, 167] width 129 height 32
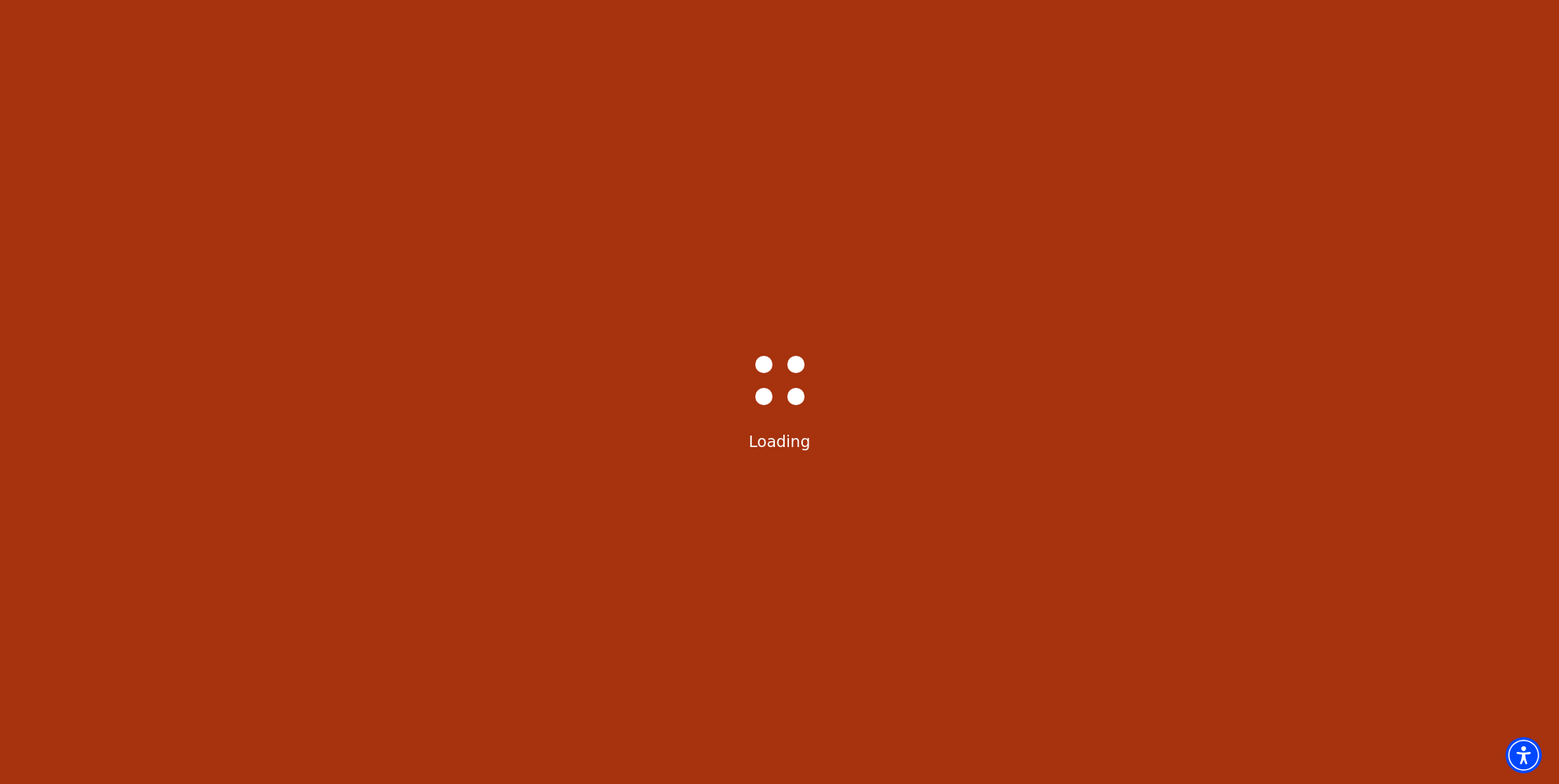
select select "6291"
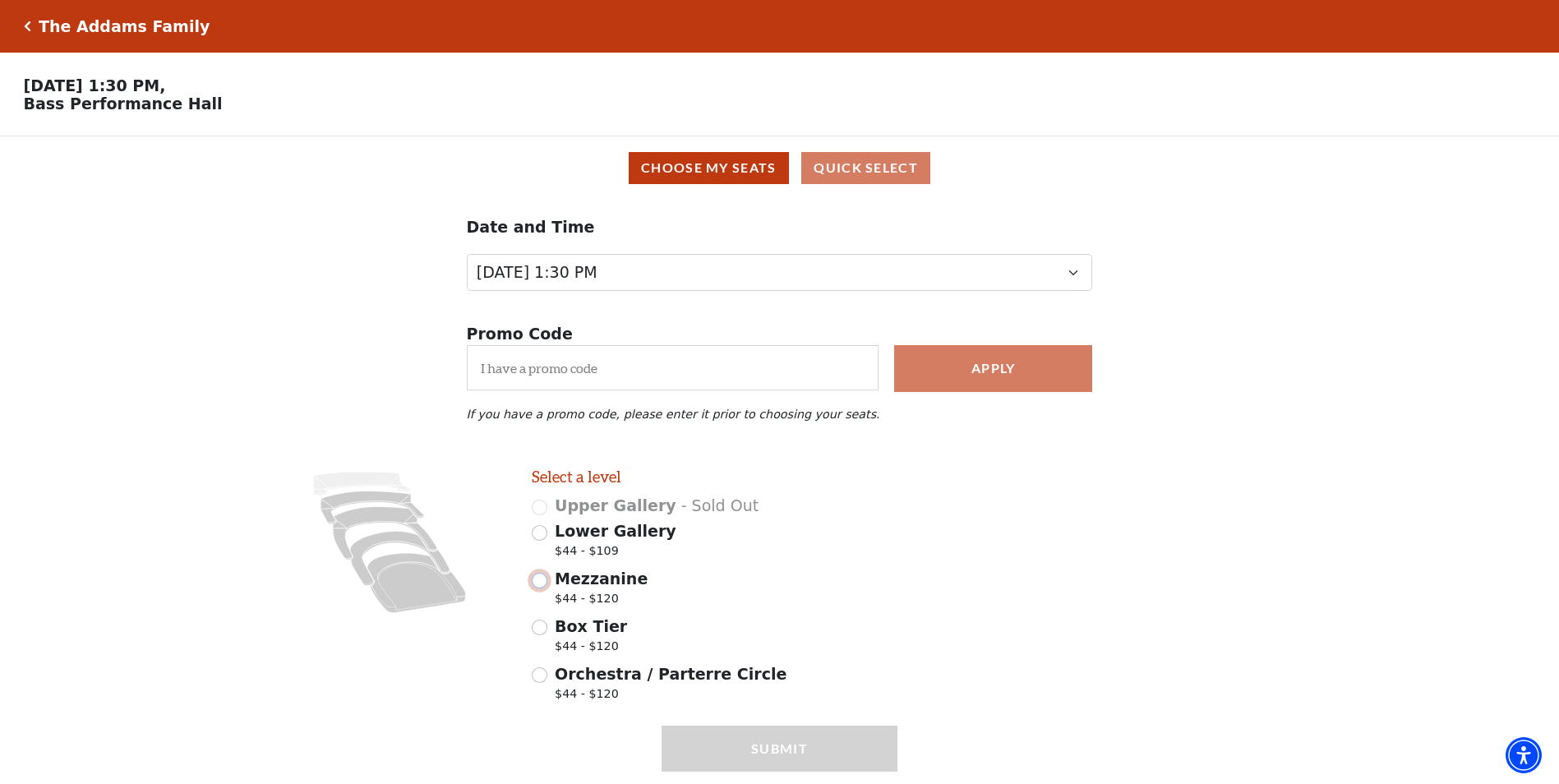
click at [540, 588] on input "Mezzanine $44 - $120" at bounding box center [539, 580] width 16 height 16
radio input "true"
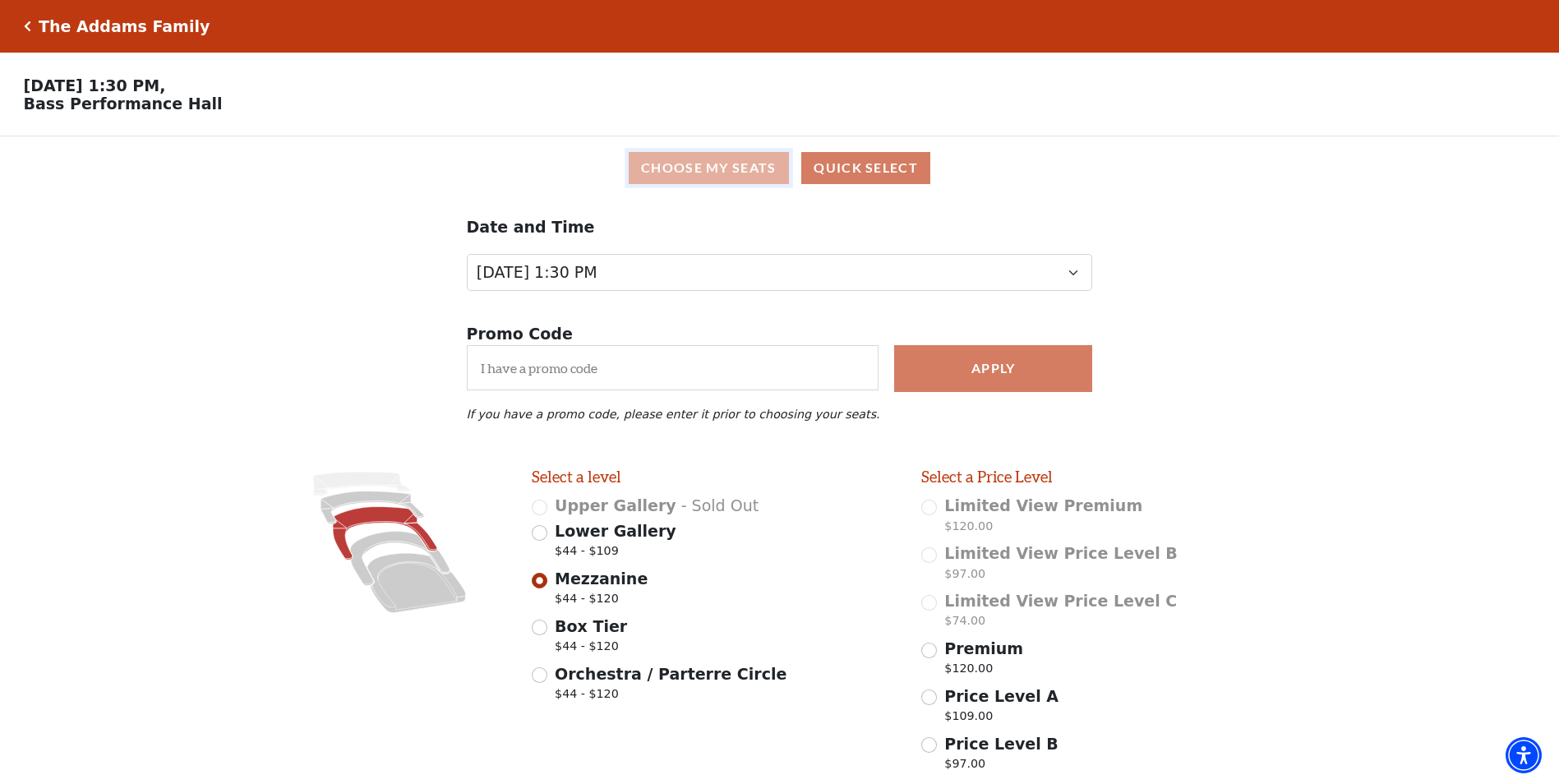
click at [719, 175] on button "Choose My Seats" at bounding box center [709, 168] width 160 height 32
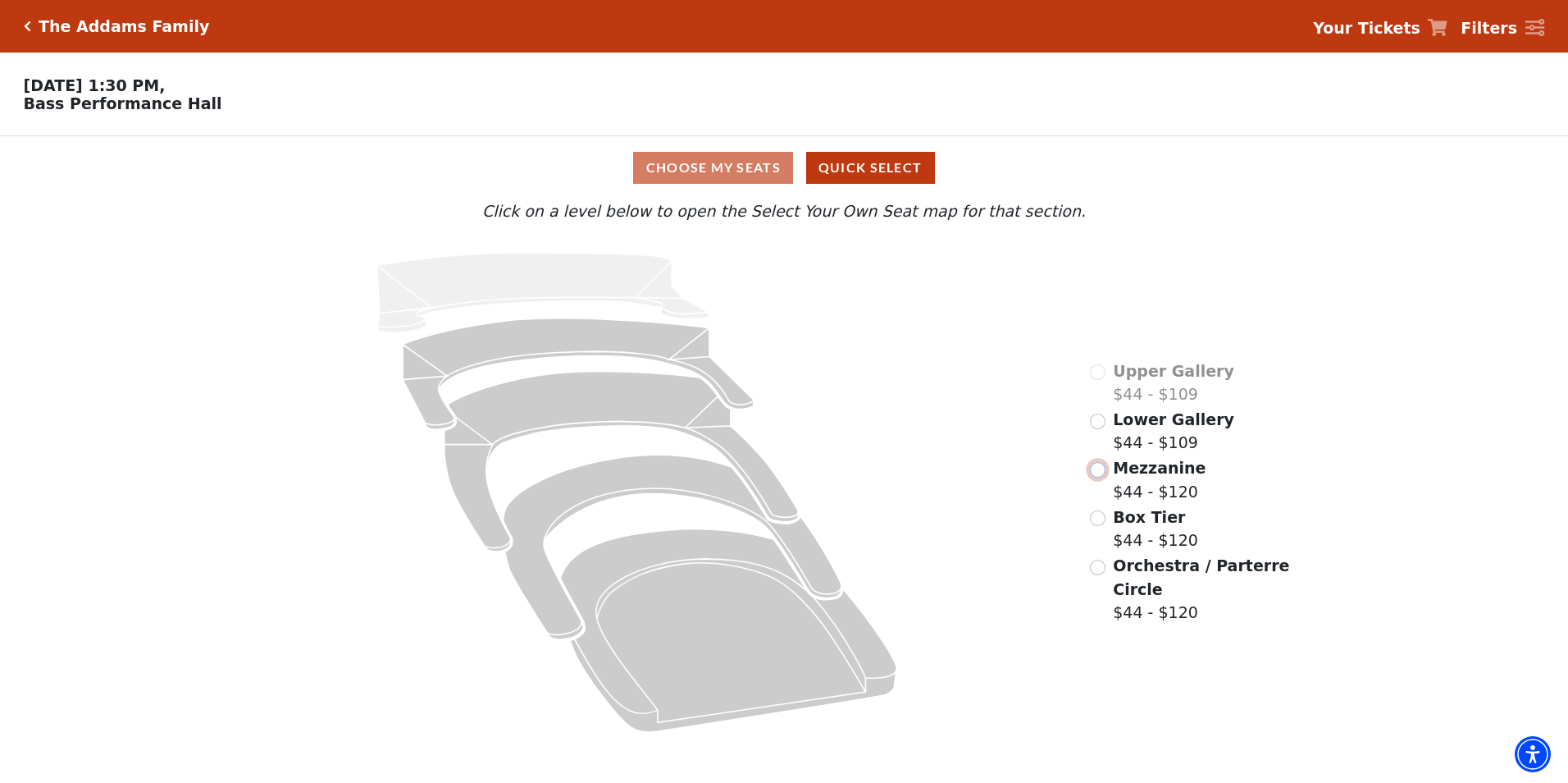
click at [1102, 478] on input "Mezzanine$44 - $120\a" at bounding box center [1098, 469] width 16 height 16
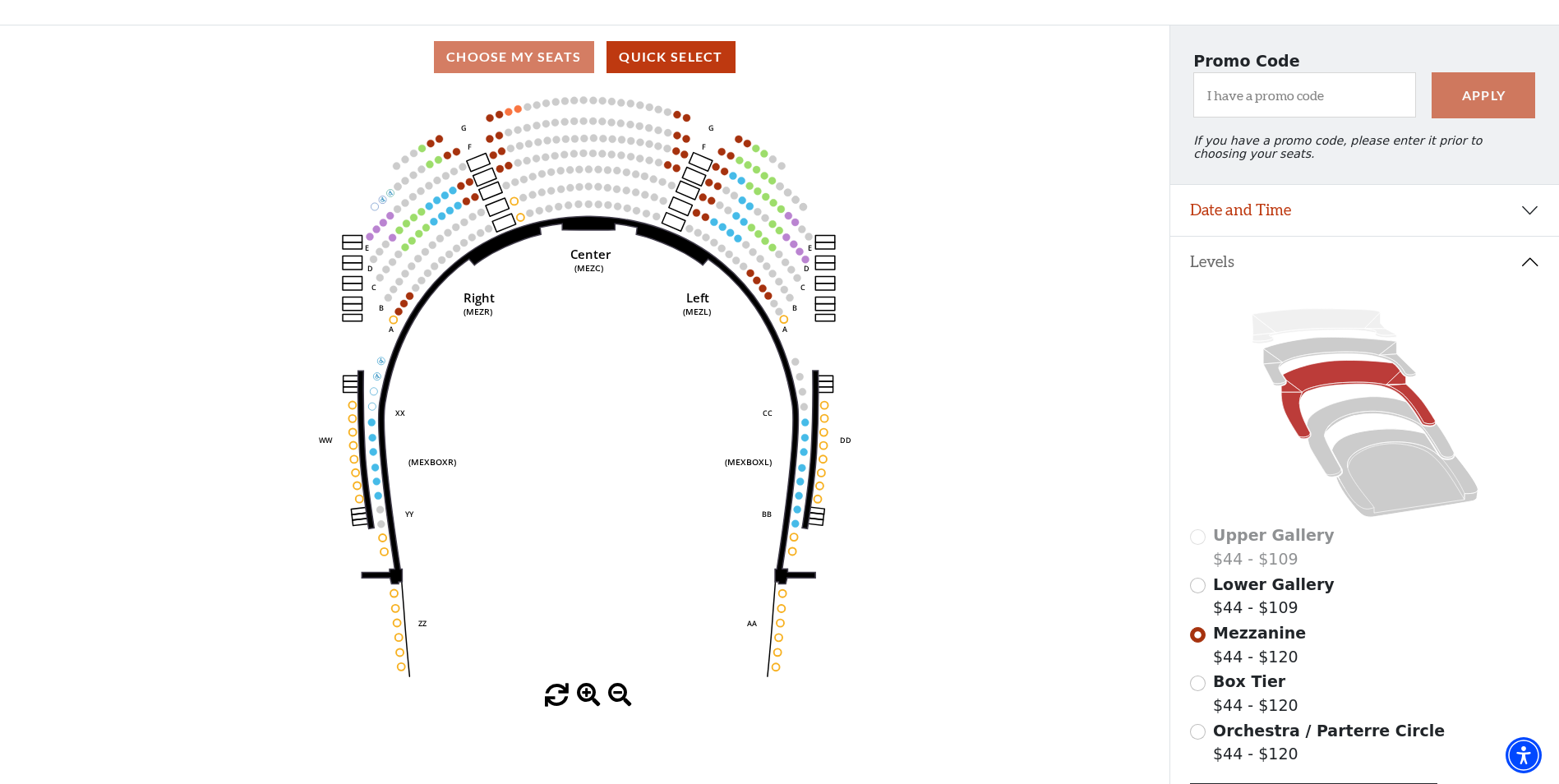
scroll to position [164, 0]
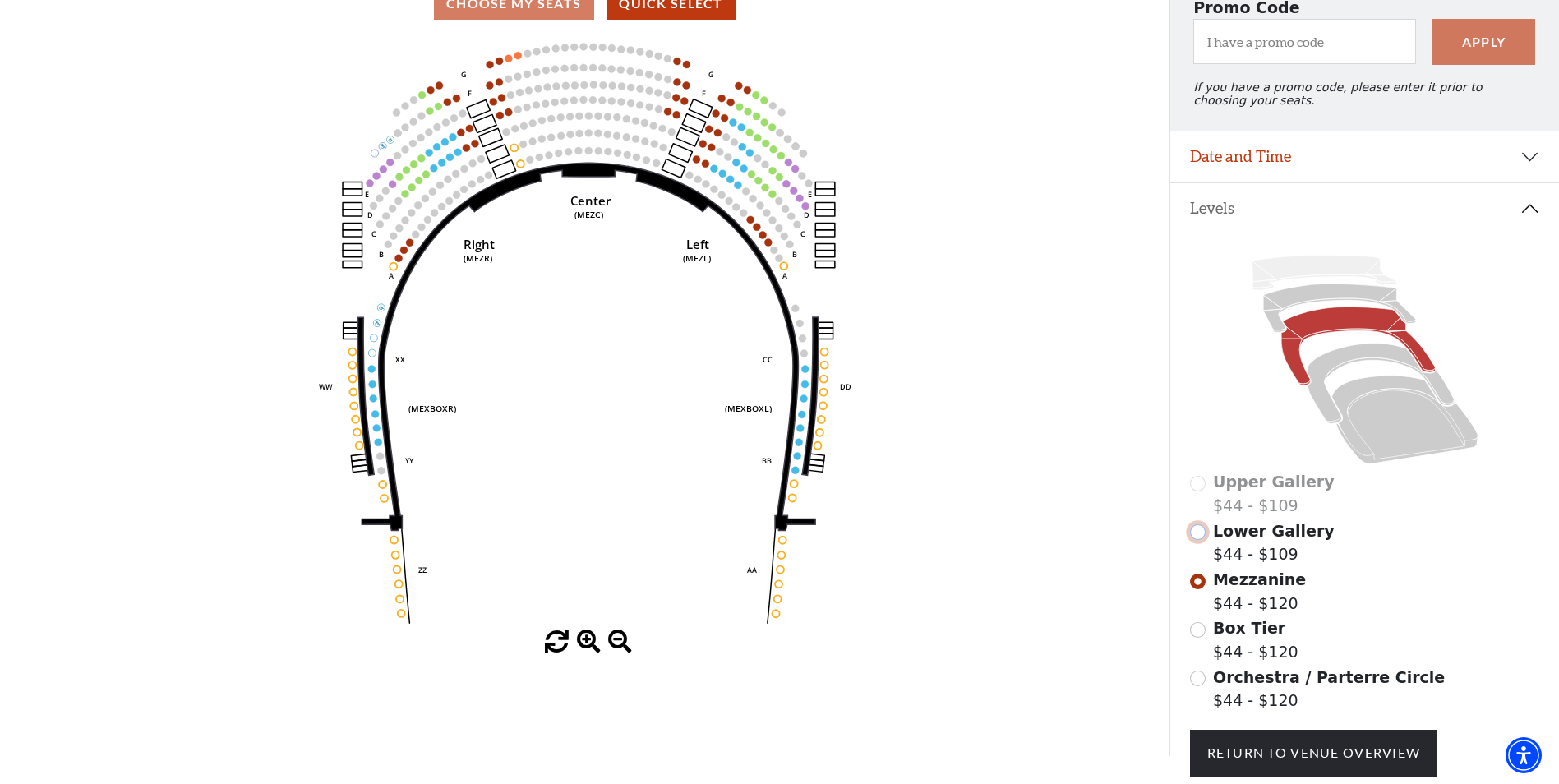
click at [1202, 540] on input "Lower Gallery$44 - $109\a" at bounding box center [1198, 532] width 16 height 16
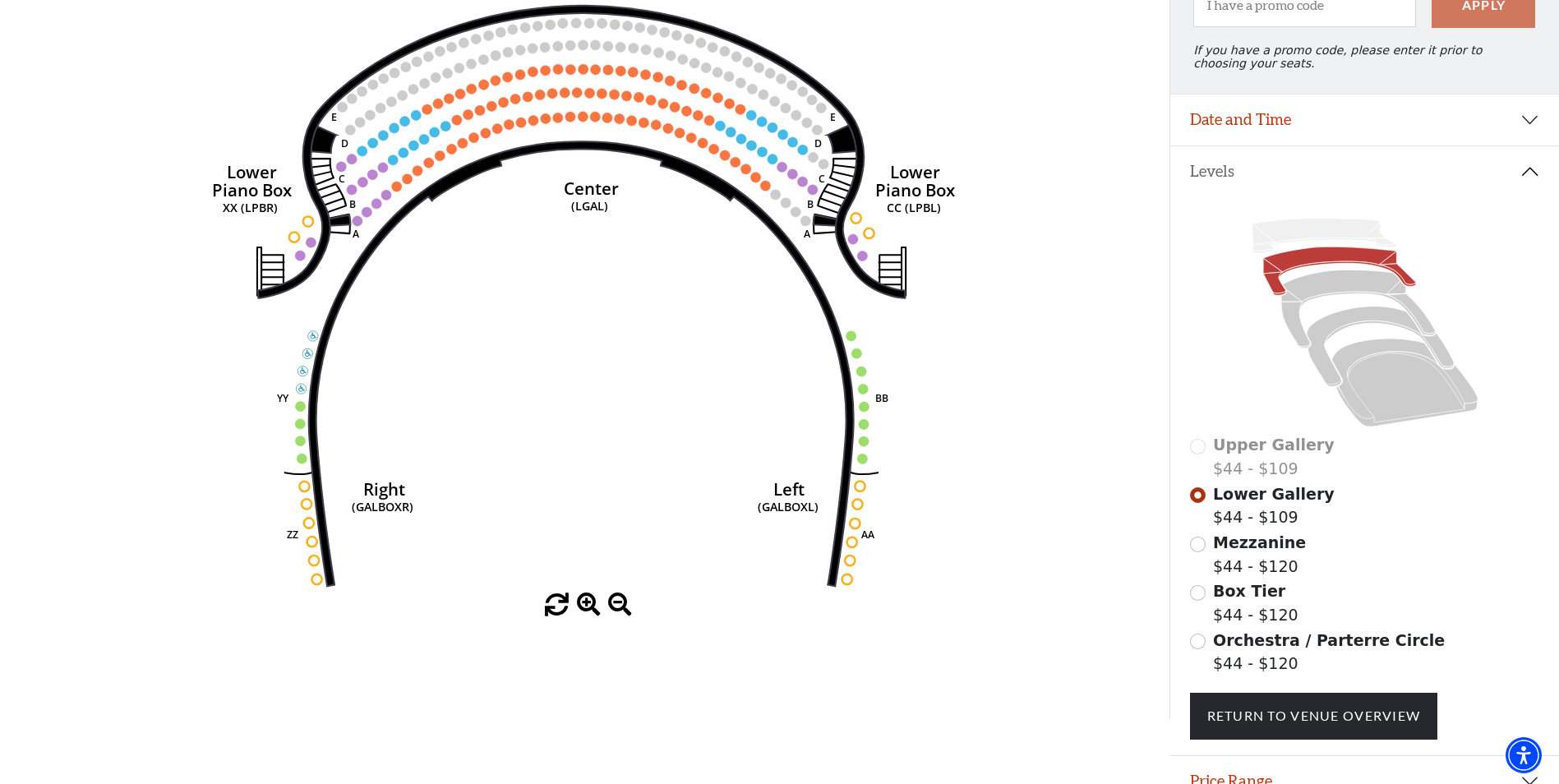
scroll to position [241, 0]
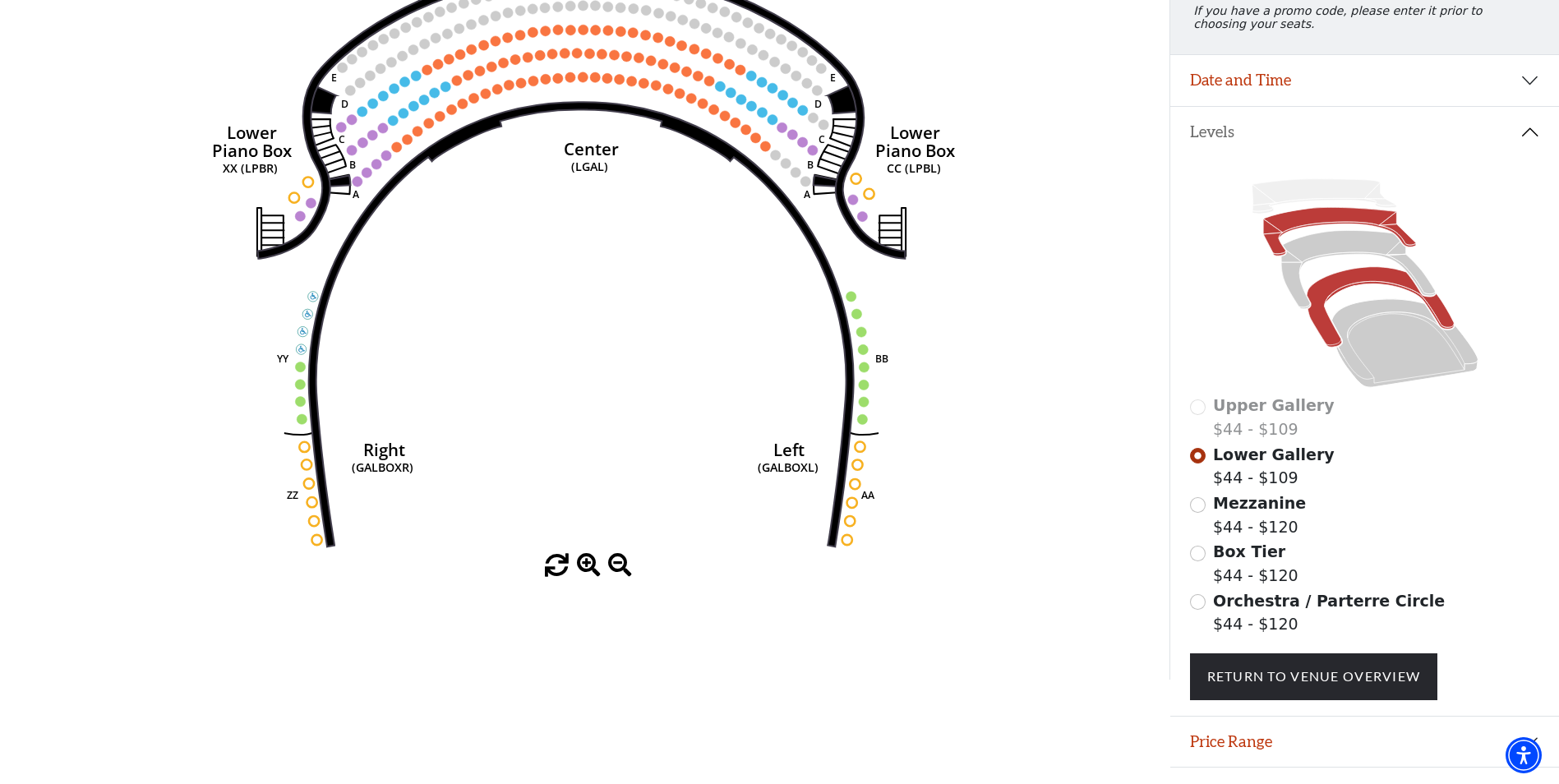
click at [1329, 341] on icon at bounding box center [1381, 307] width 147 height 81
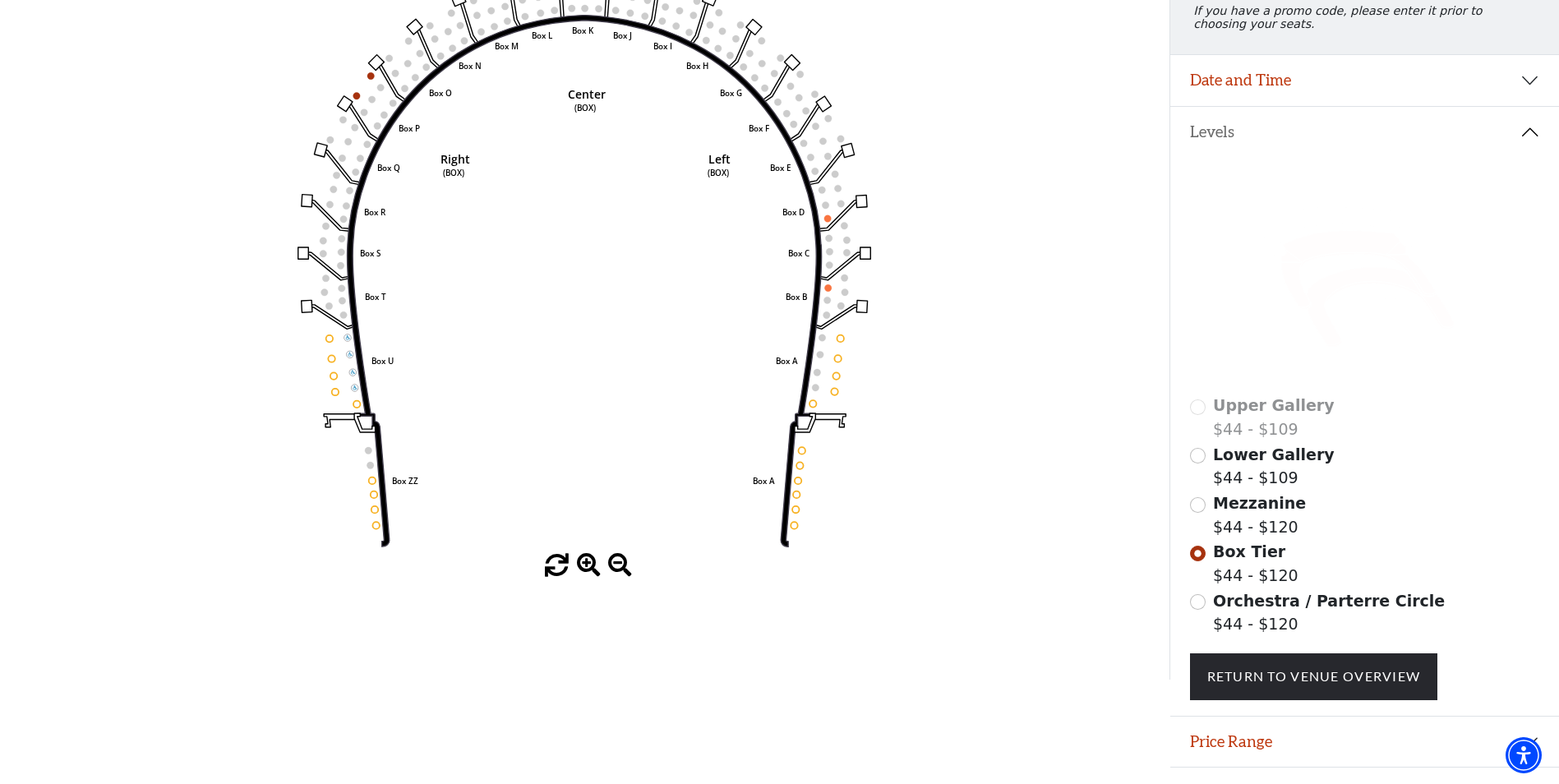
click at [1293, 293] on icon at bounding box center [1358, 270] width 154 height 78
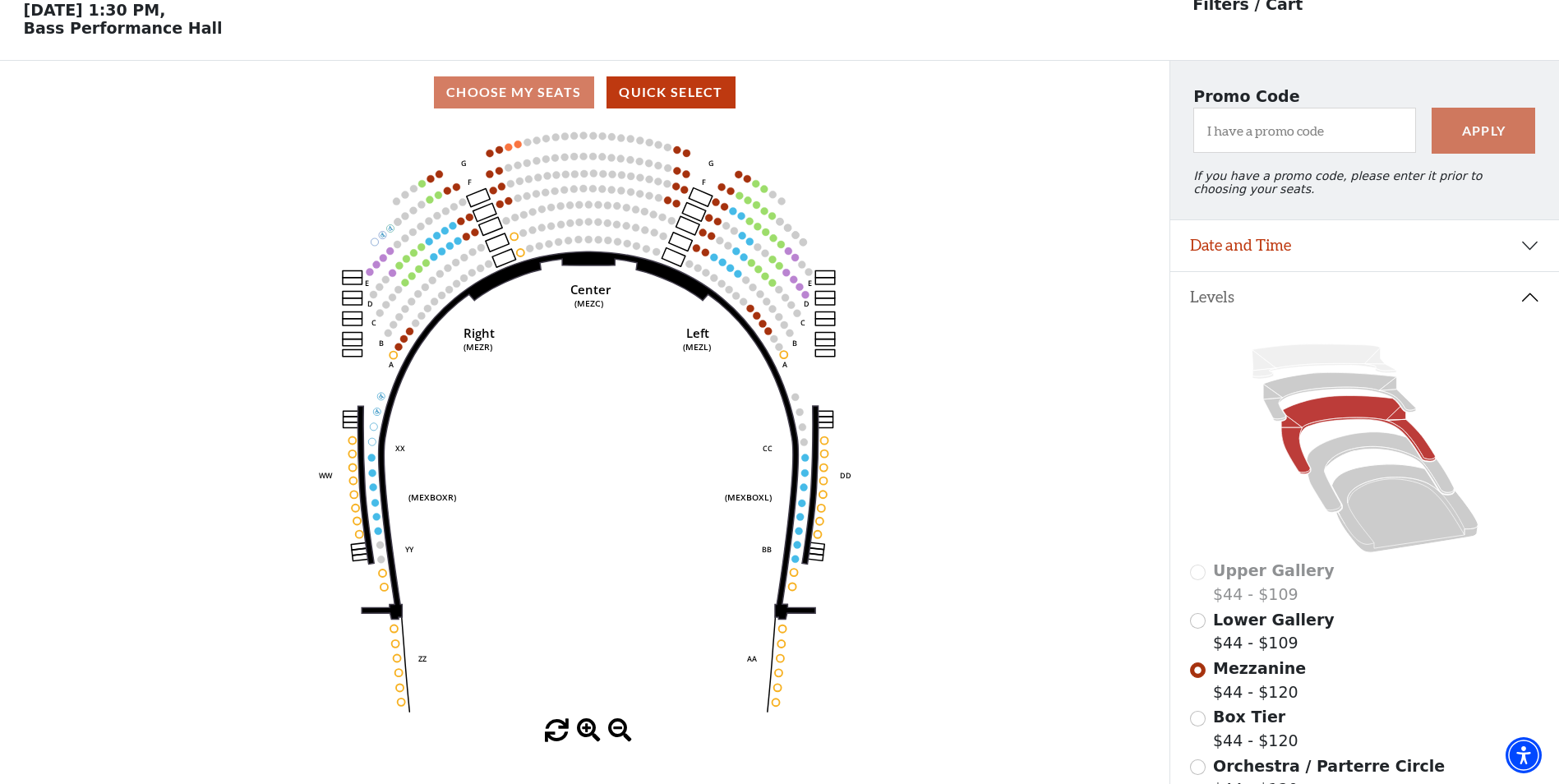
scroll to position [76, 0]
click at [1278, 420] on icon at bounding box center [1340, 396] width 153 height 48
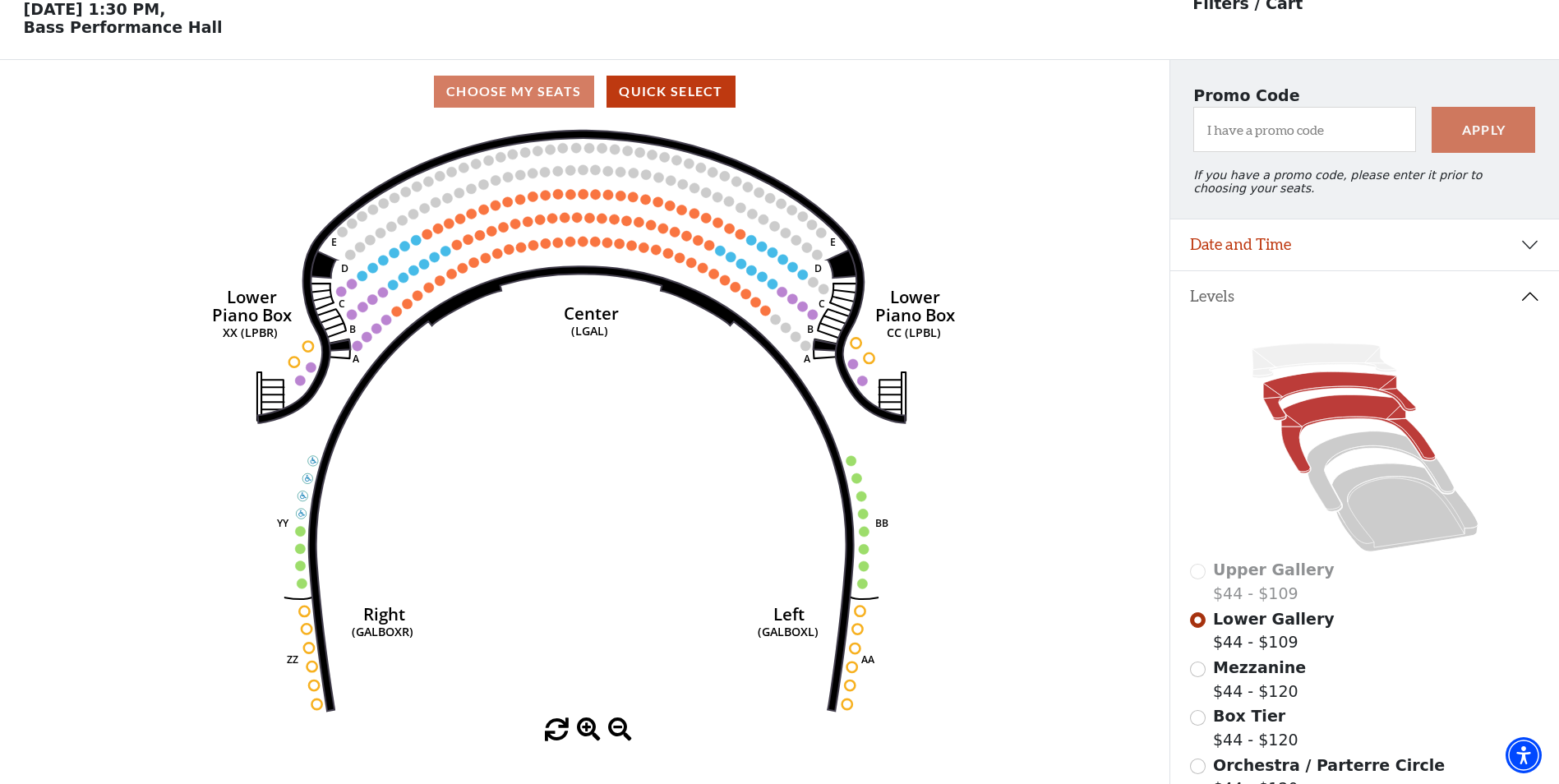
click at [1330, 422] on icon at bounding box center [1358, 434] width 154 height 78
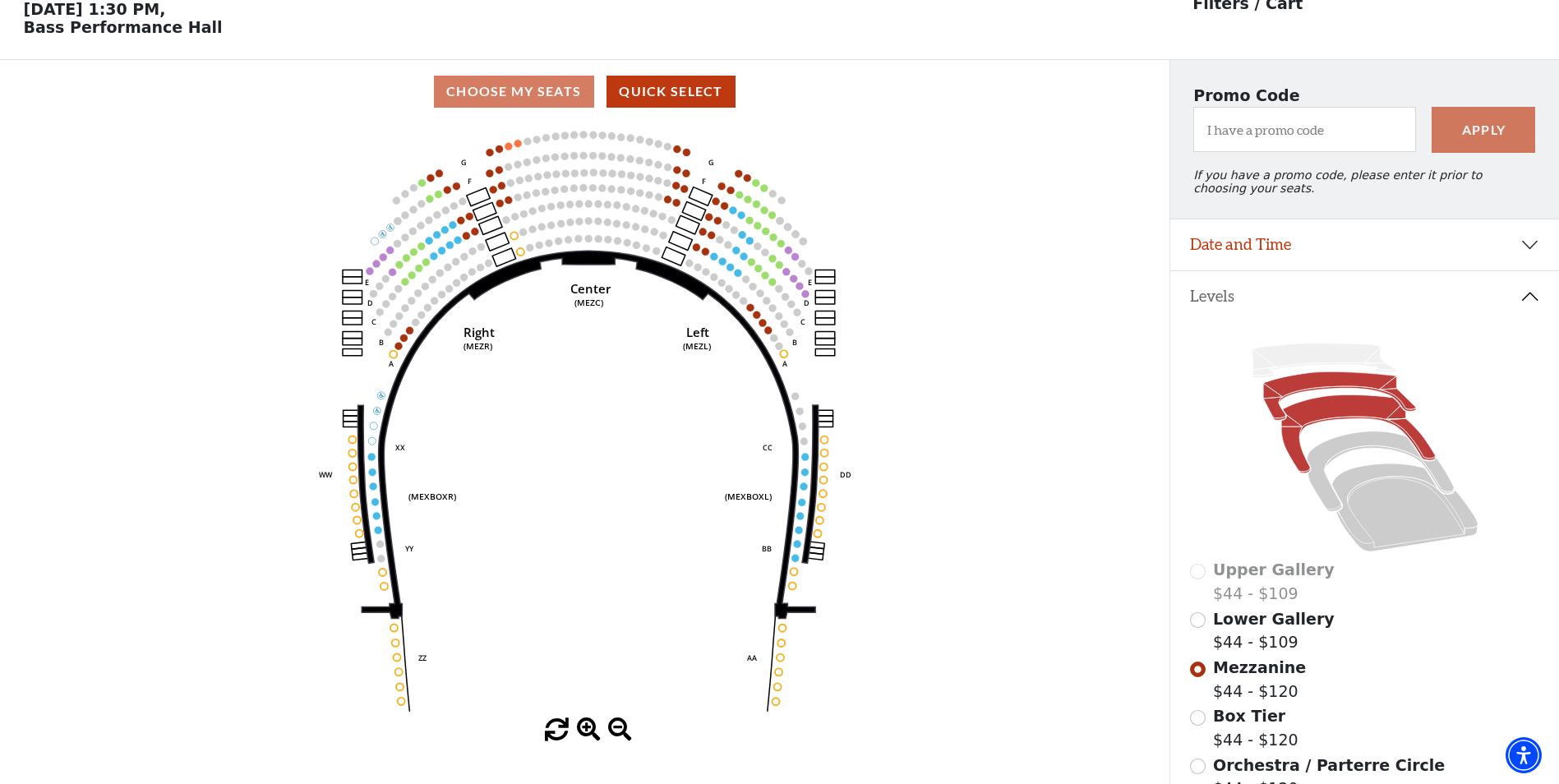
click at [1282, 400] on icon at bounding box center [1340, 396] width 153 height 48
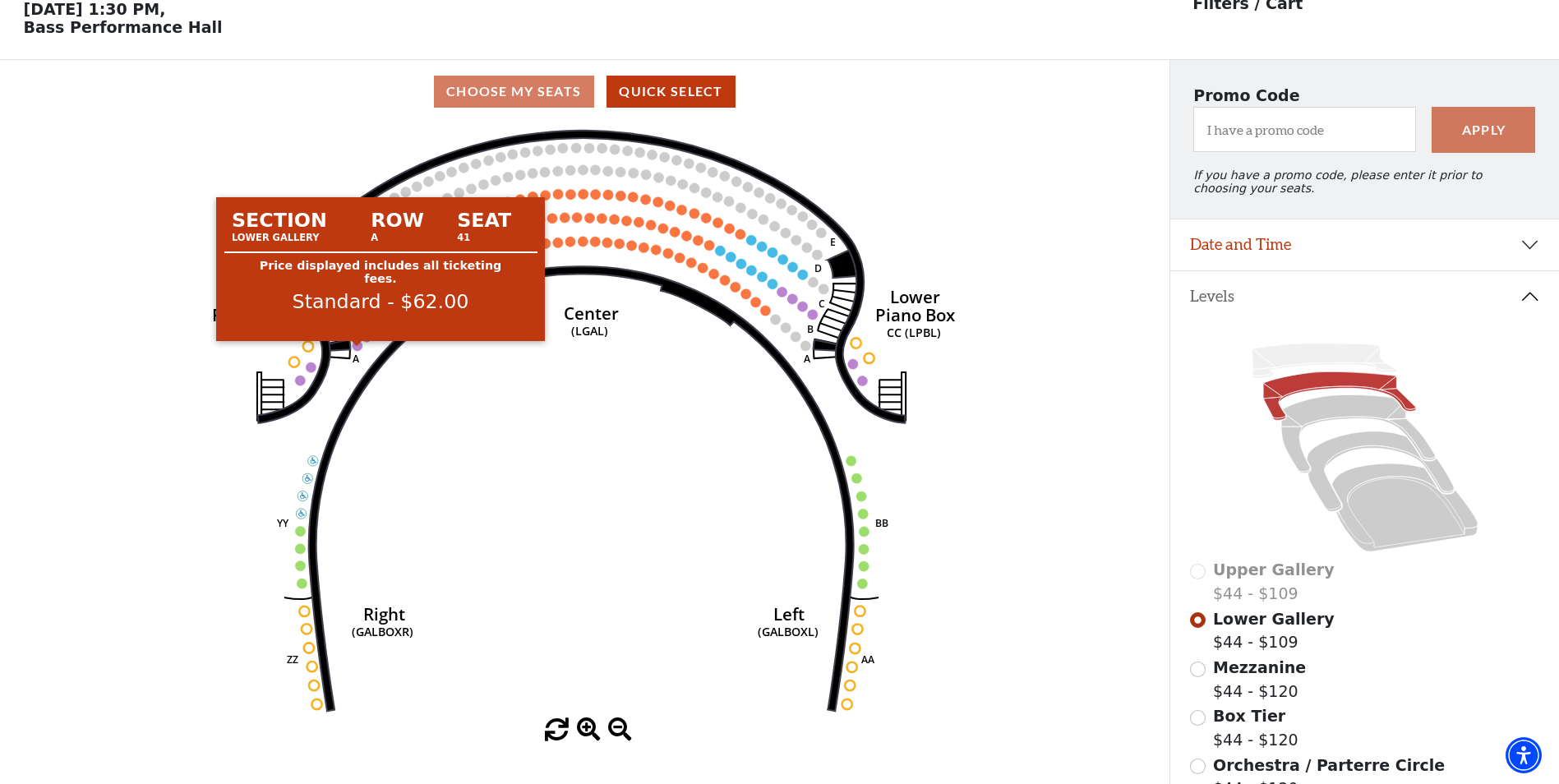
click at [359, 351] on circle at bounding box center [358, 346] width 10 height 10
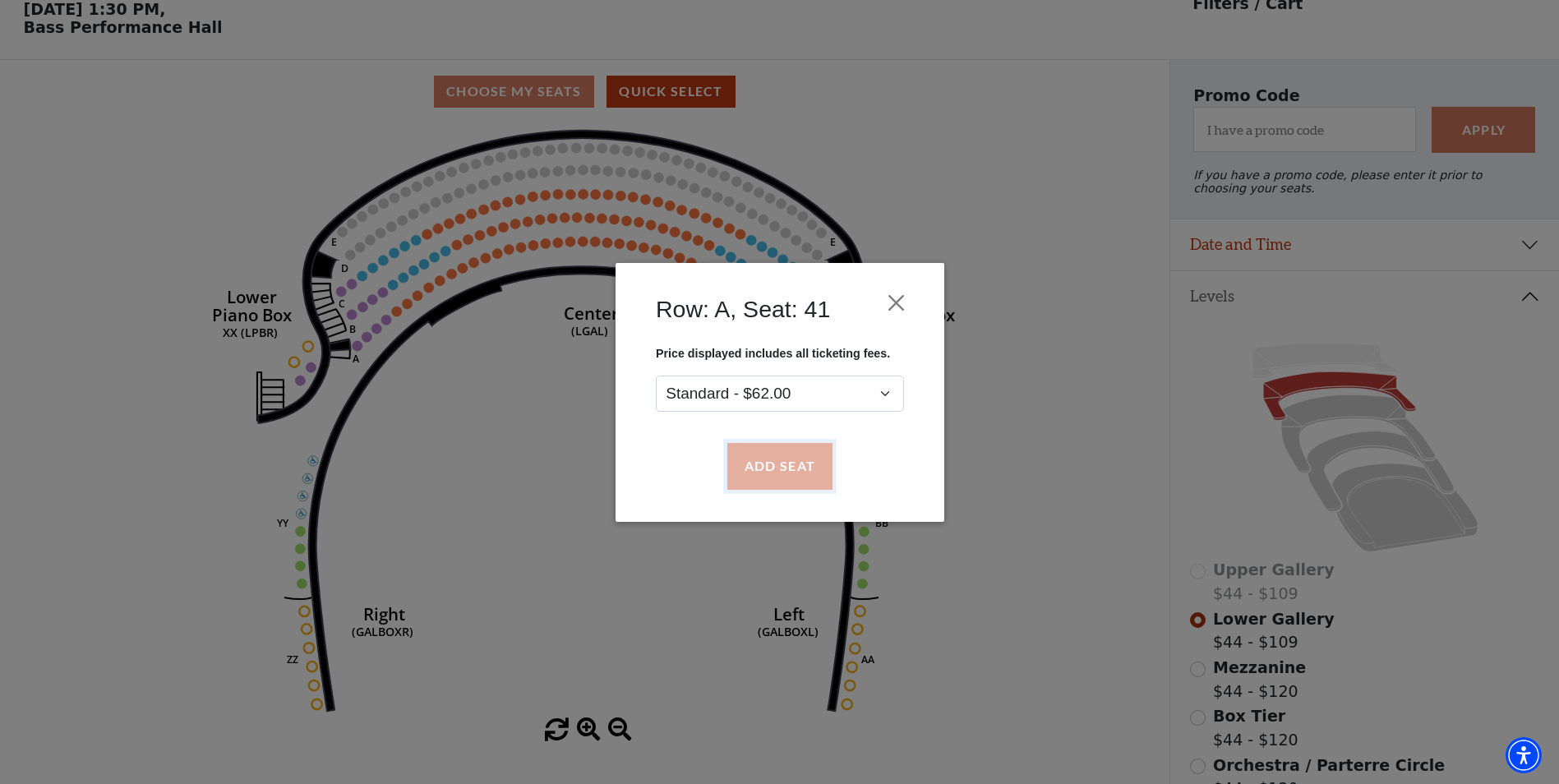
click at [759, 468] on button "Add Seat" at bounding box center [780, 466] width 105 height 46
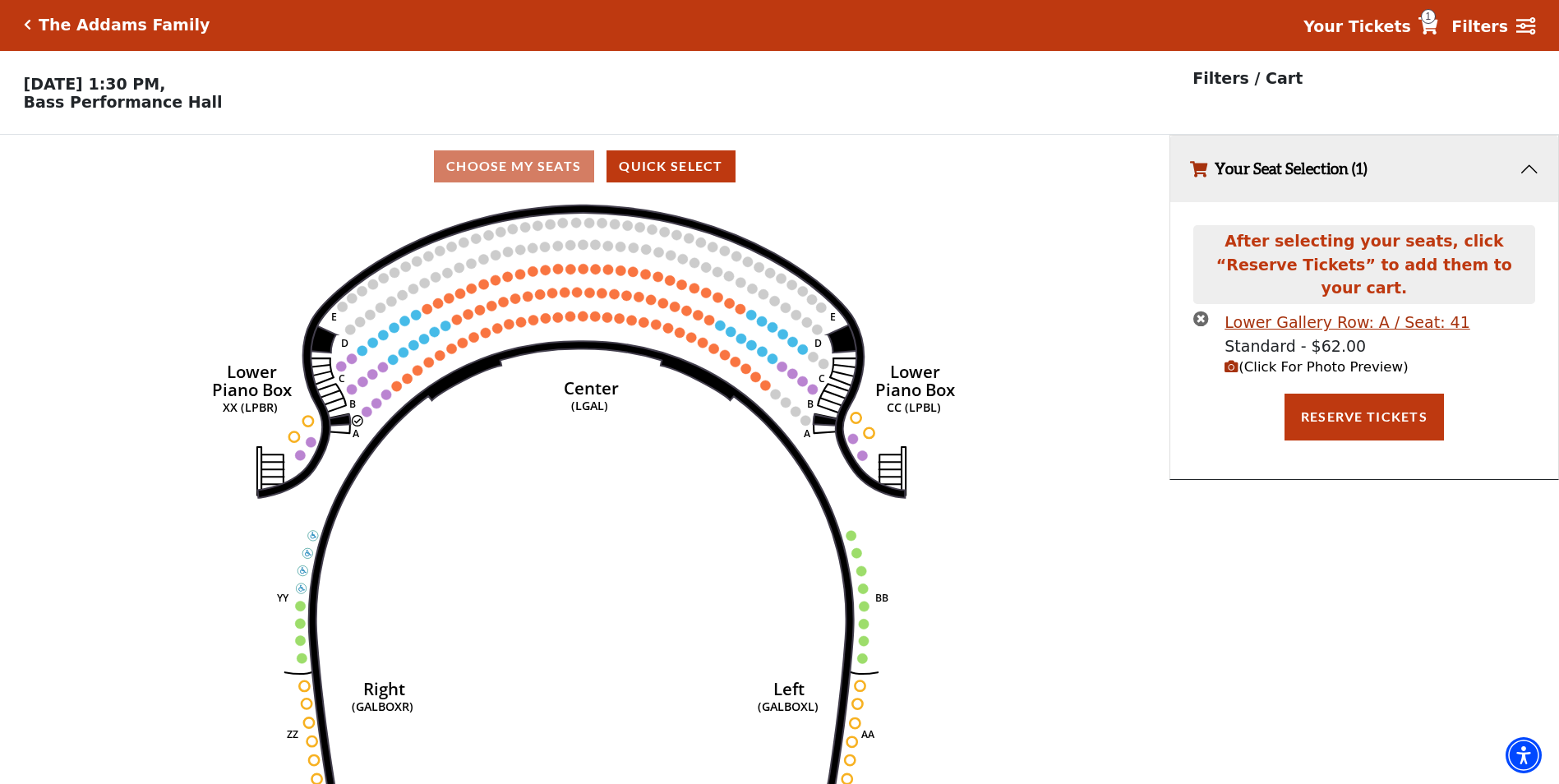
scroll to position [0, 0]
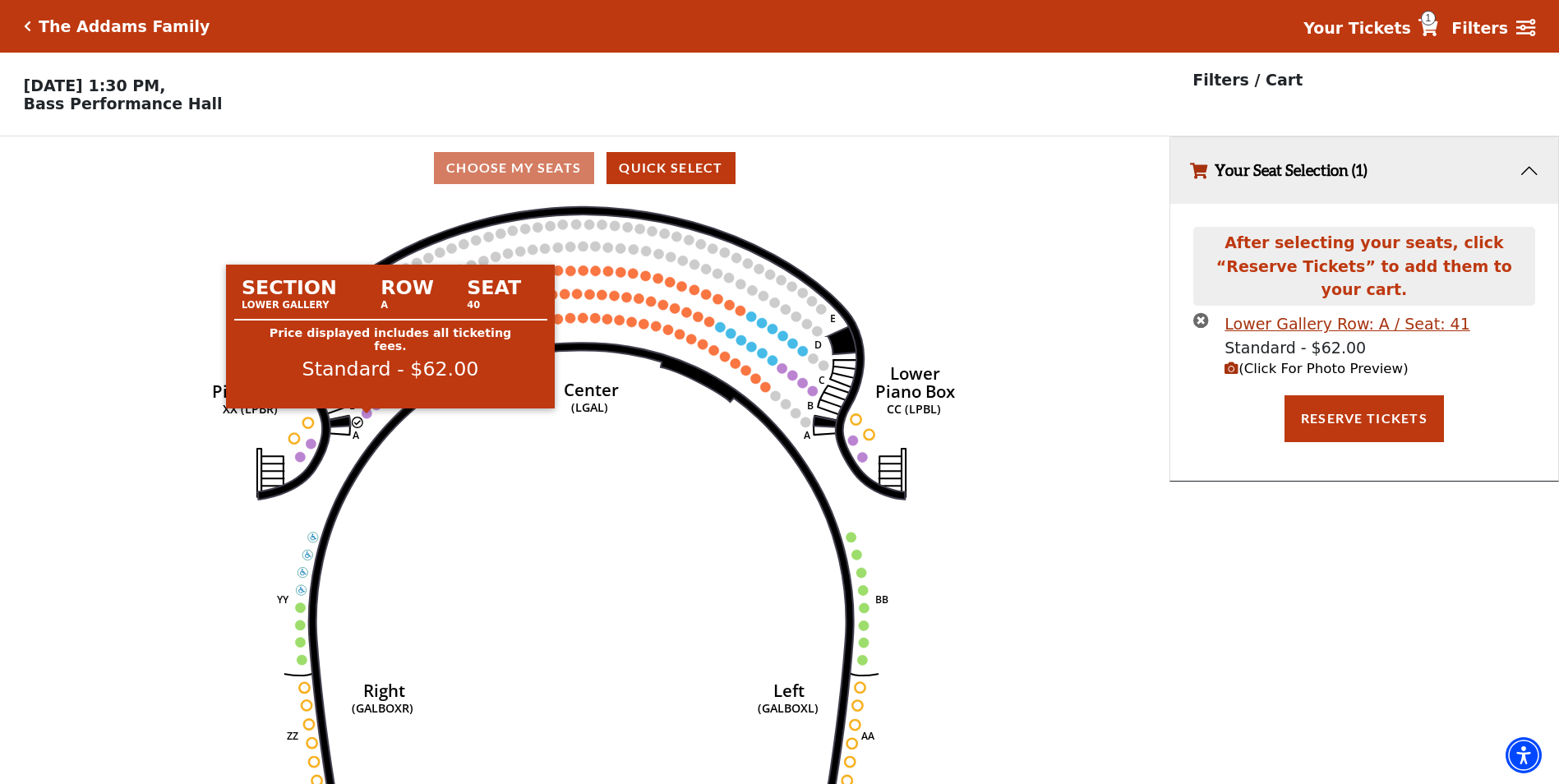
click at [372, 418] on circle at bounding box center [367, 413] width 10 height 10
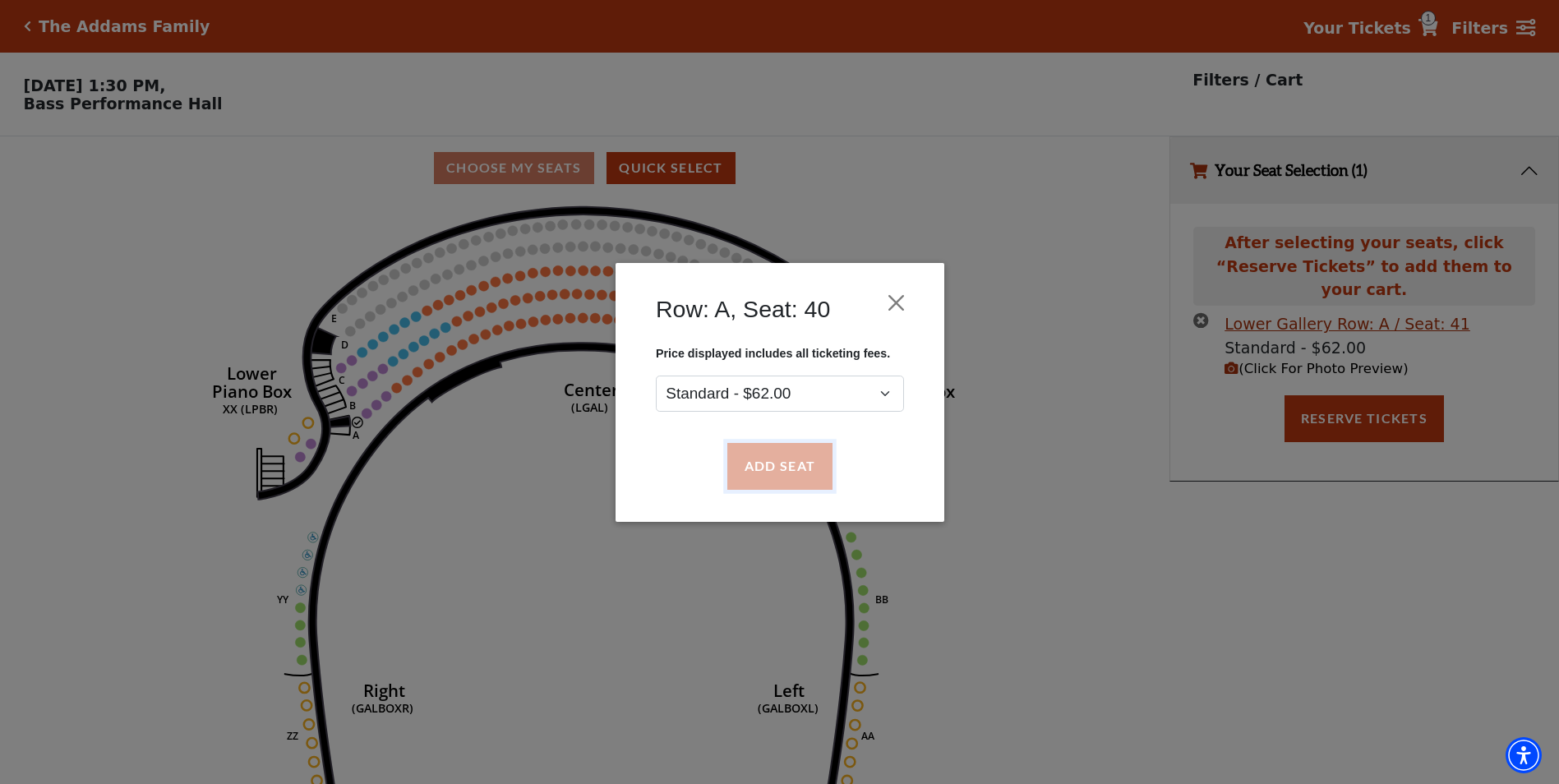
click at [776, 471] on button "Add Seat" at bounding box center [780, 466] width 105 height 46
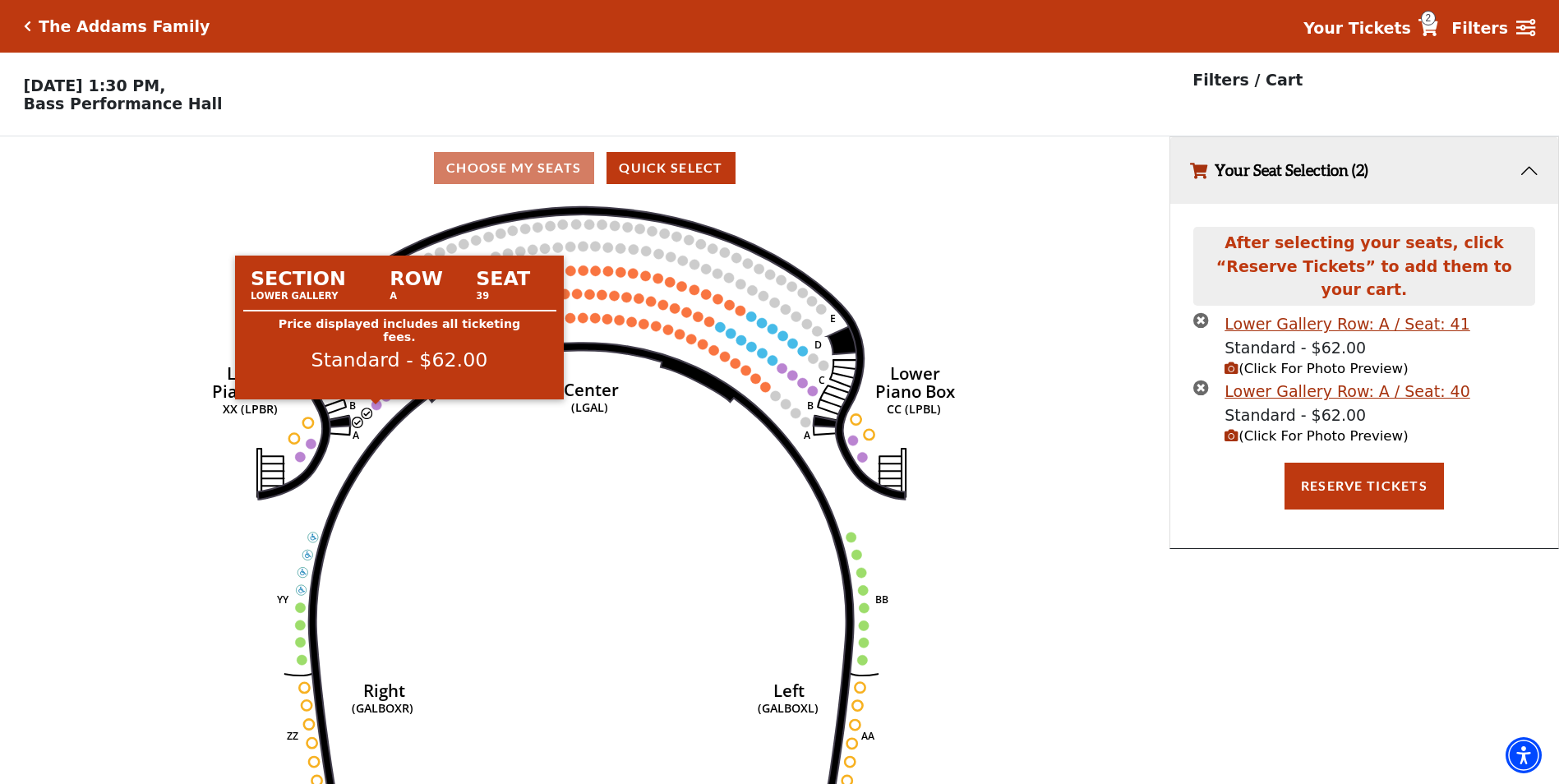
click at [377, 409] on circle at bounding box center [377, 404] width 10 height 10
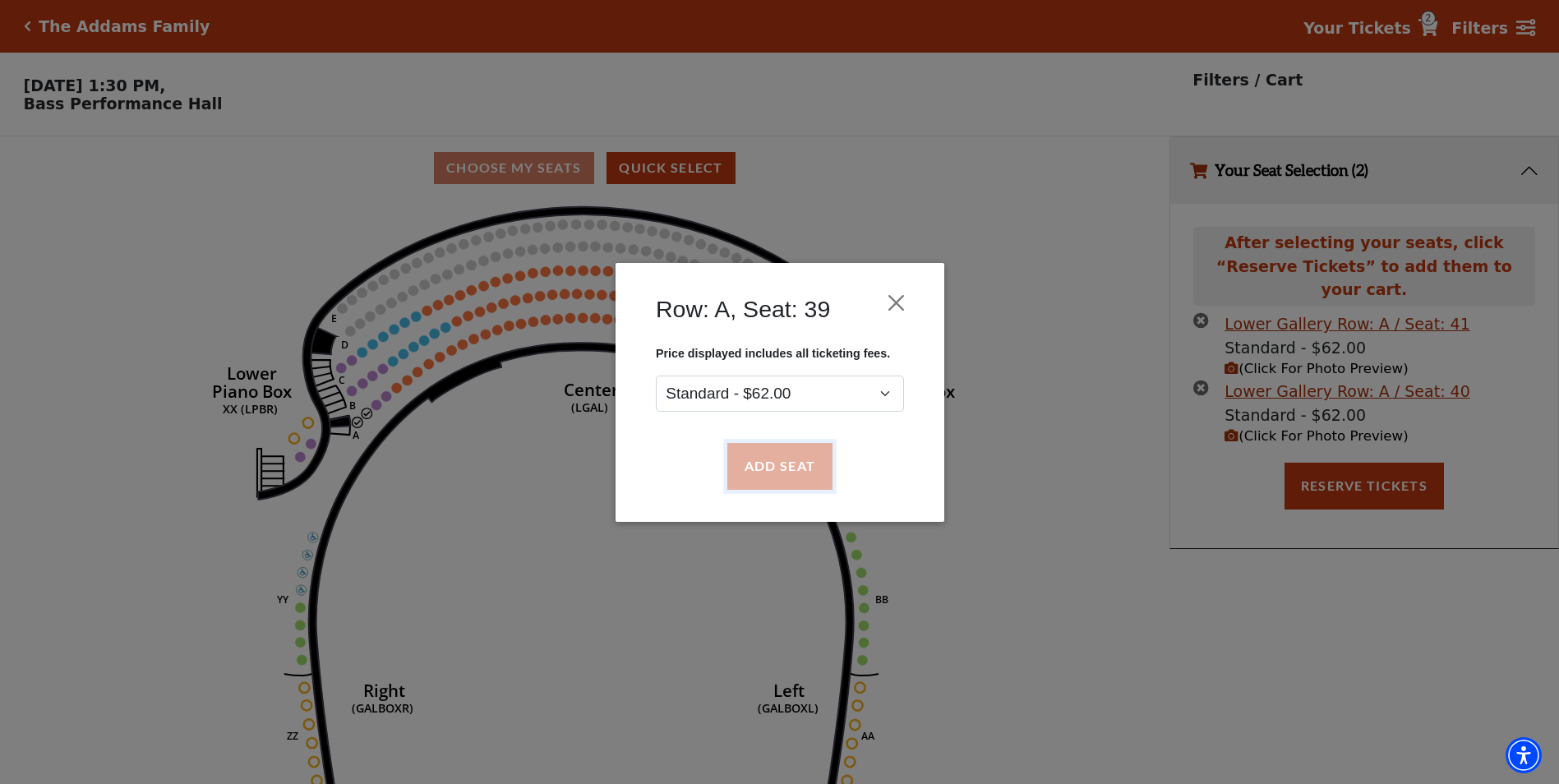
click at [755, 468] on button "Add Seat" at bounding box center [780, 466] width 105 height 46
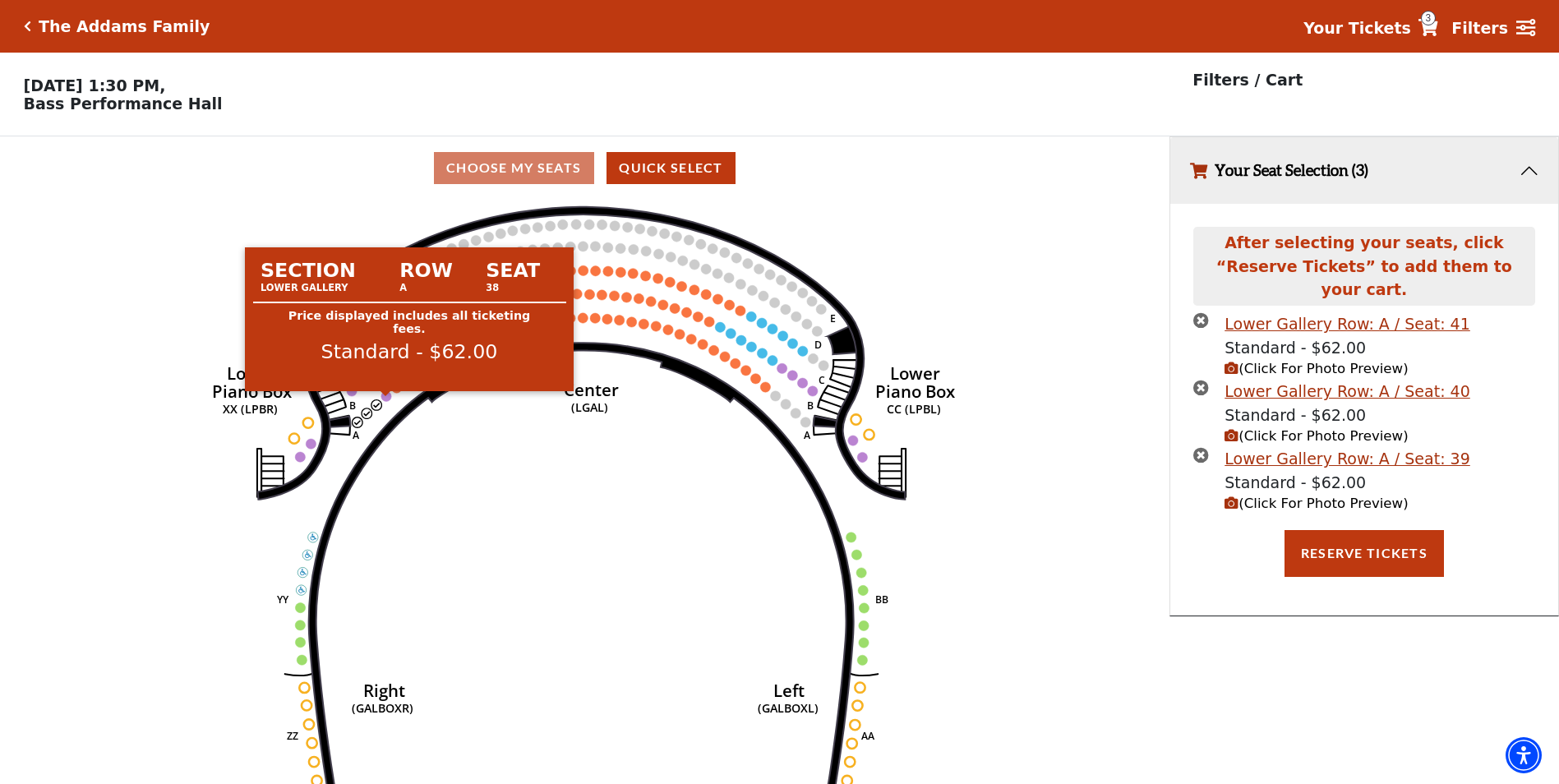
click at [385, 401] on circle at bounding box center [386, 396] width 10 height 10
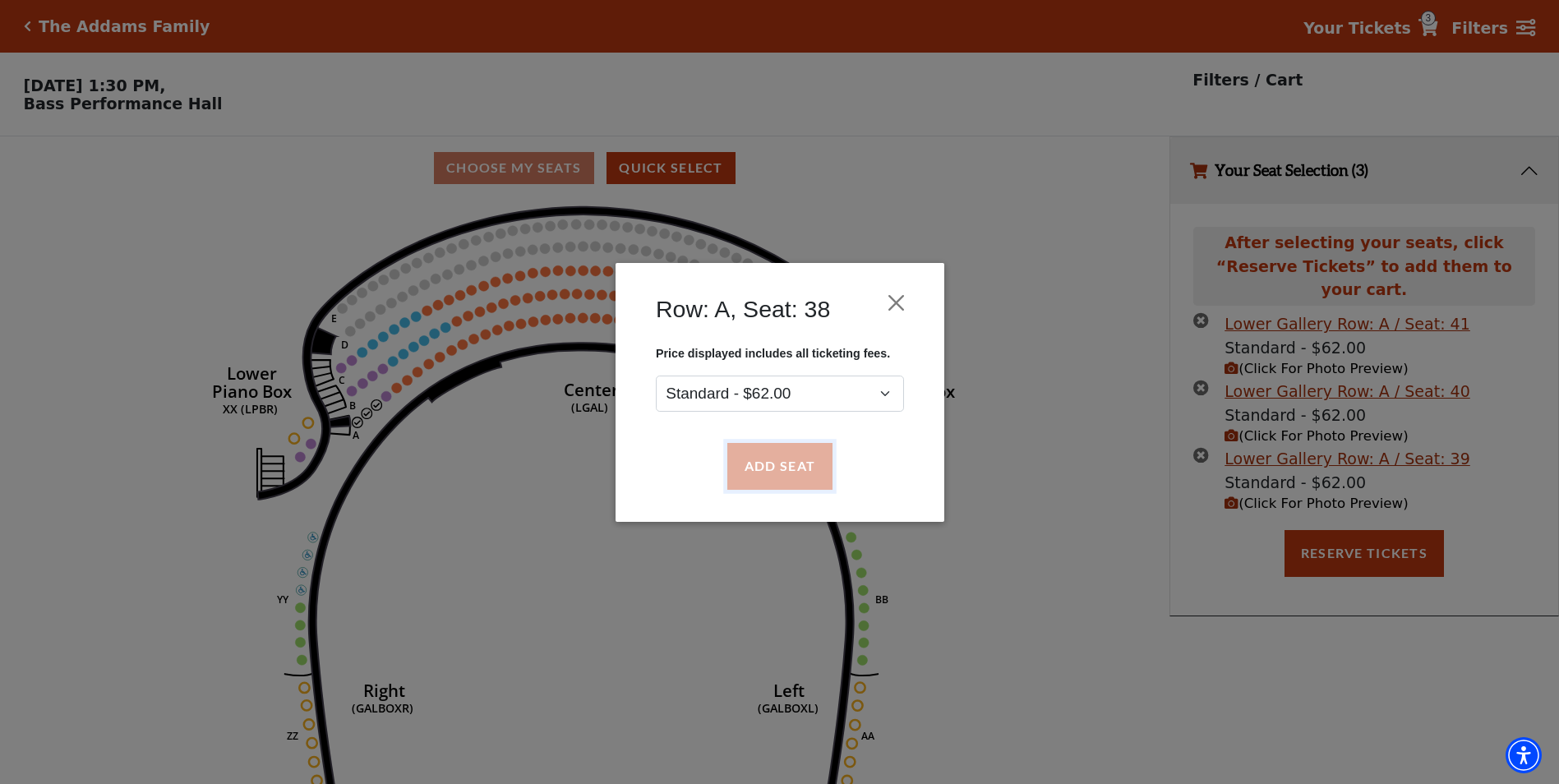
click at [779, 465] on button "Add Seat" at bounding box center [780, 466] width 105 height 46
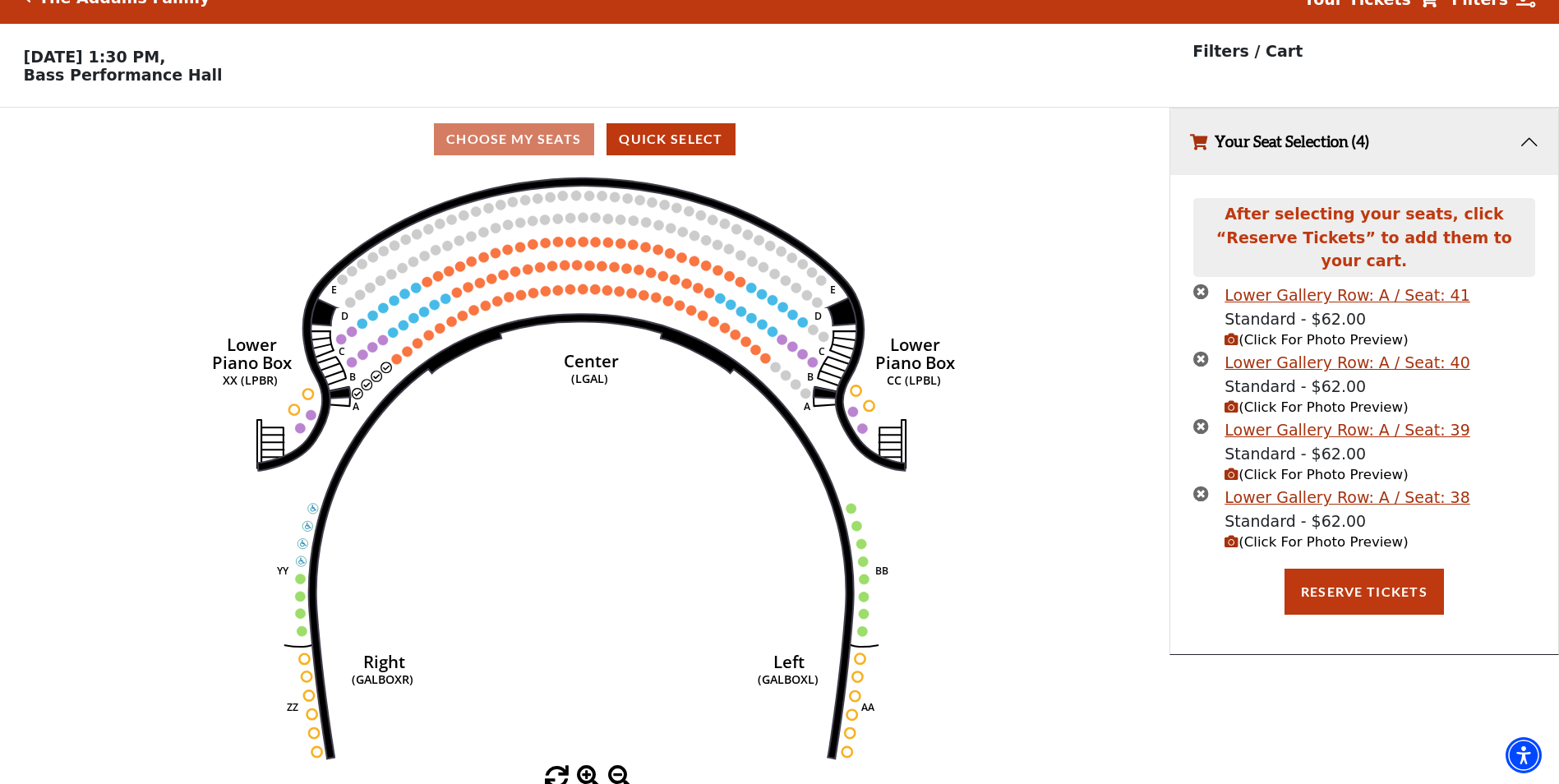
scroll to position [40, 0]
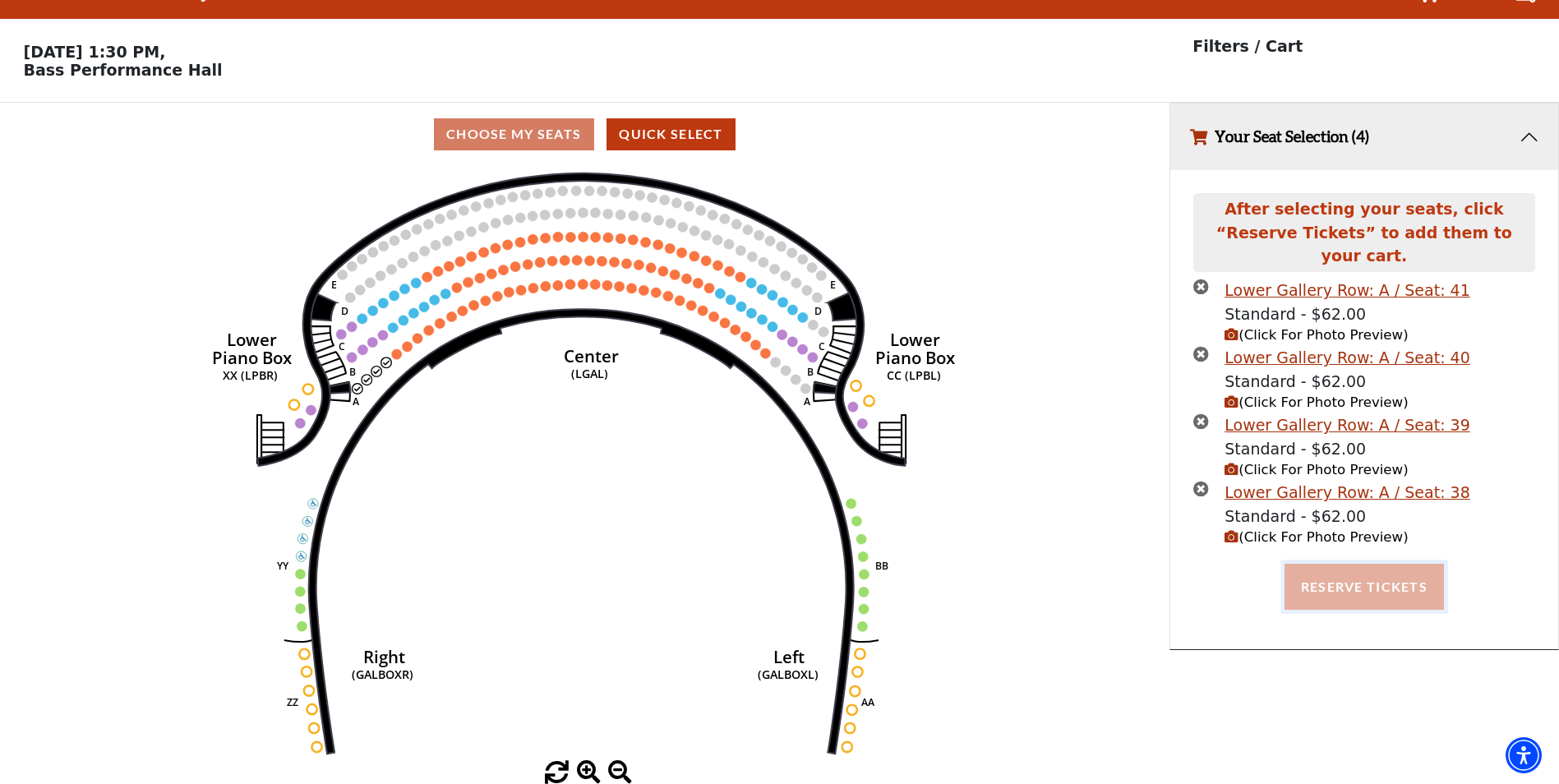
click at [1359, 564] on button "Reserve Tickets" at bounding box center [1365, 587] width 160 height 46
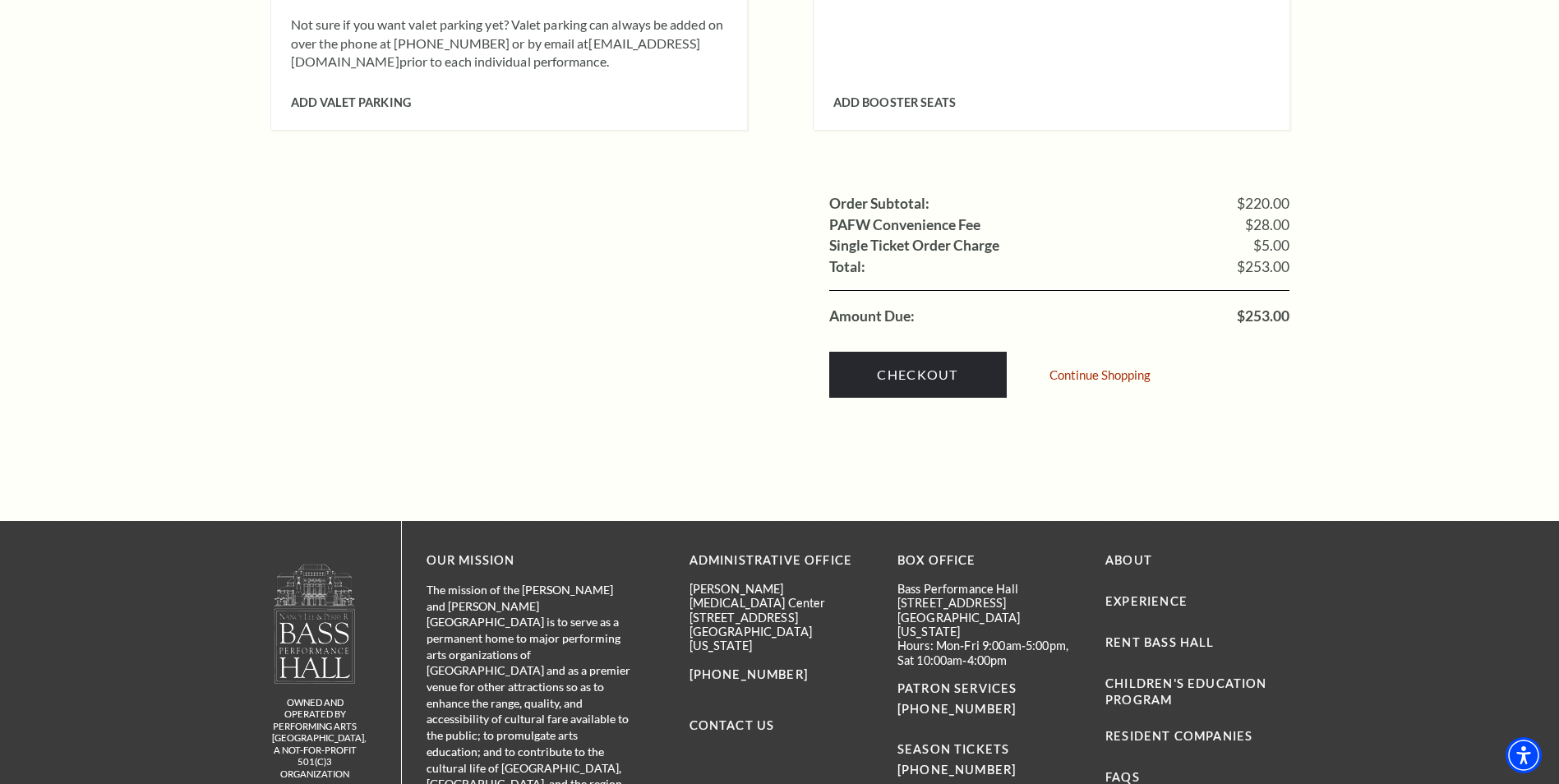
scroll to position [1806, 0]
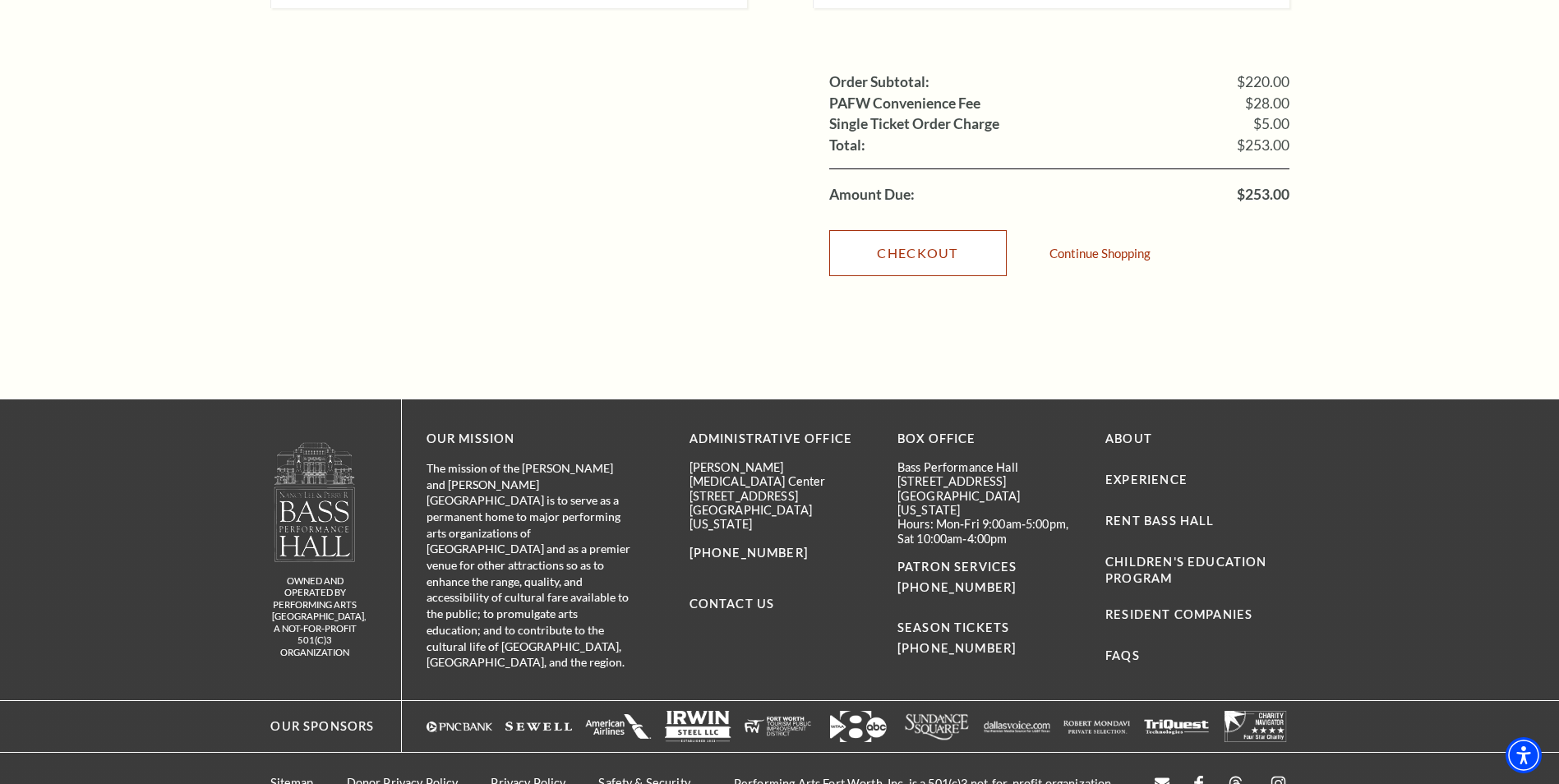
click at [906, 230] on link "Checkout" at bounding box center [918, 253] width 178 height 46
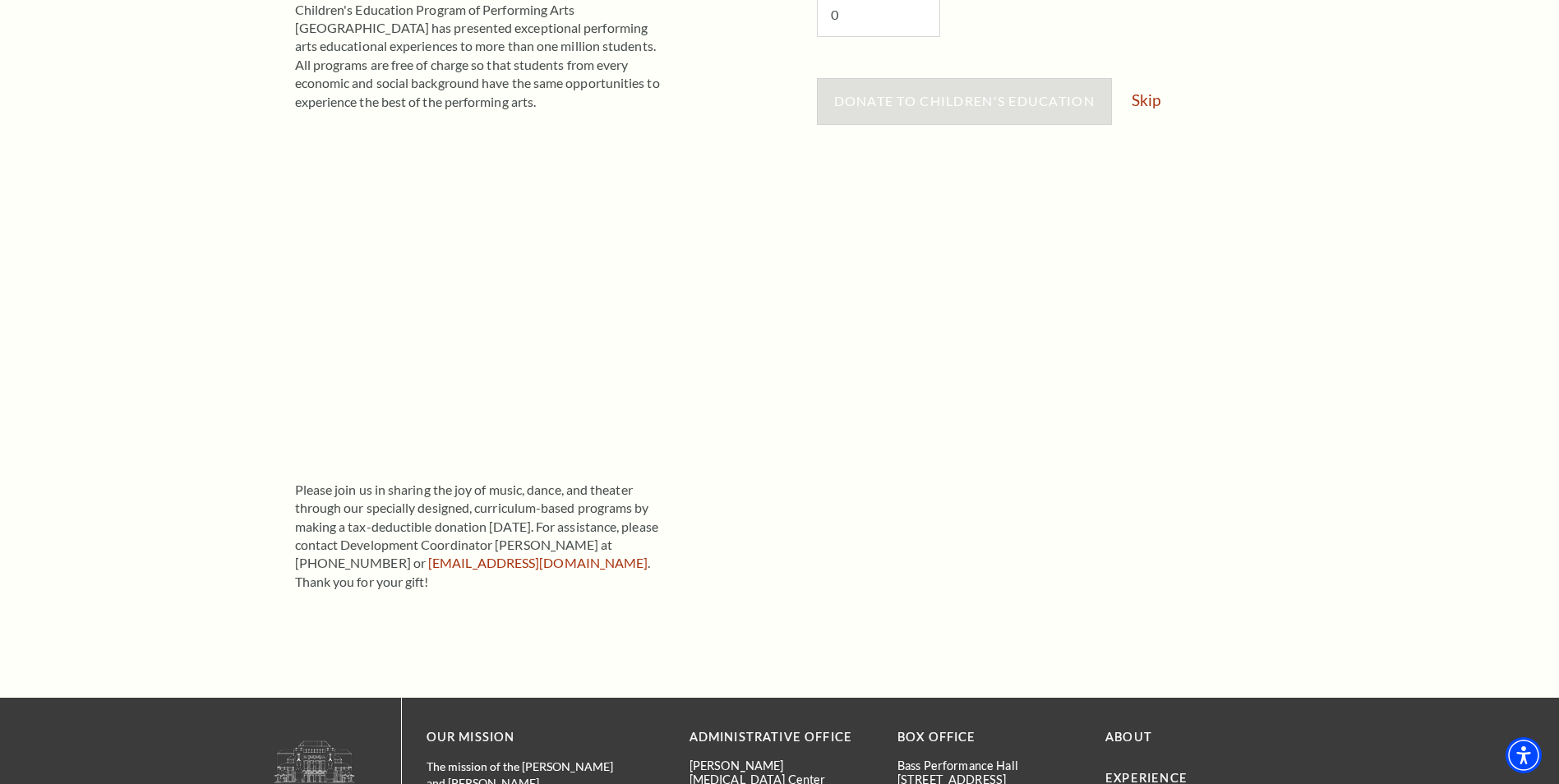
scroll to position [493, 0]
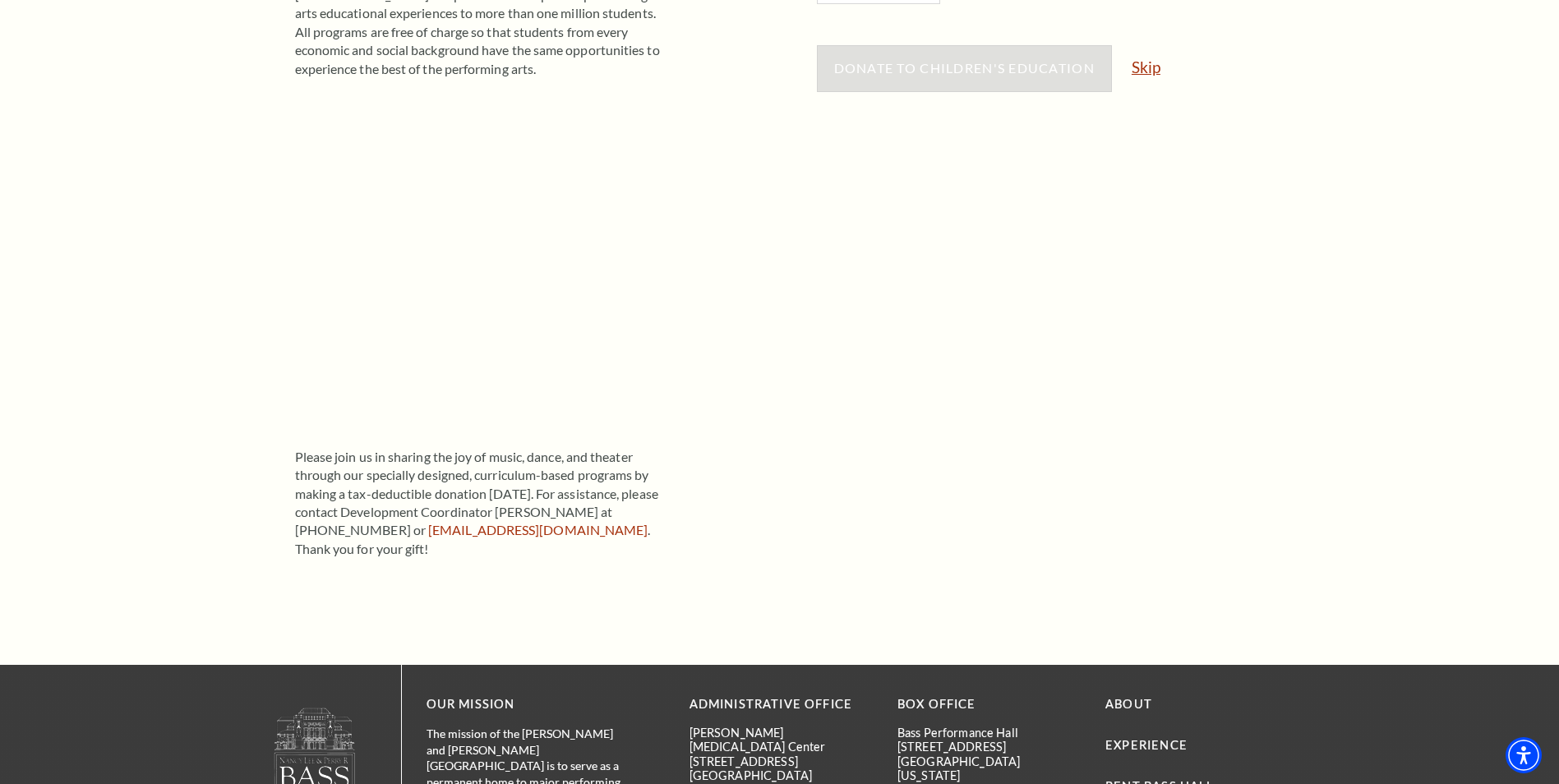
click at [1154, 71] on link "Skip" at bounding box center [1146, 67] width 29 height 16
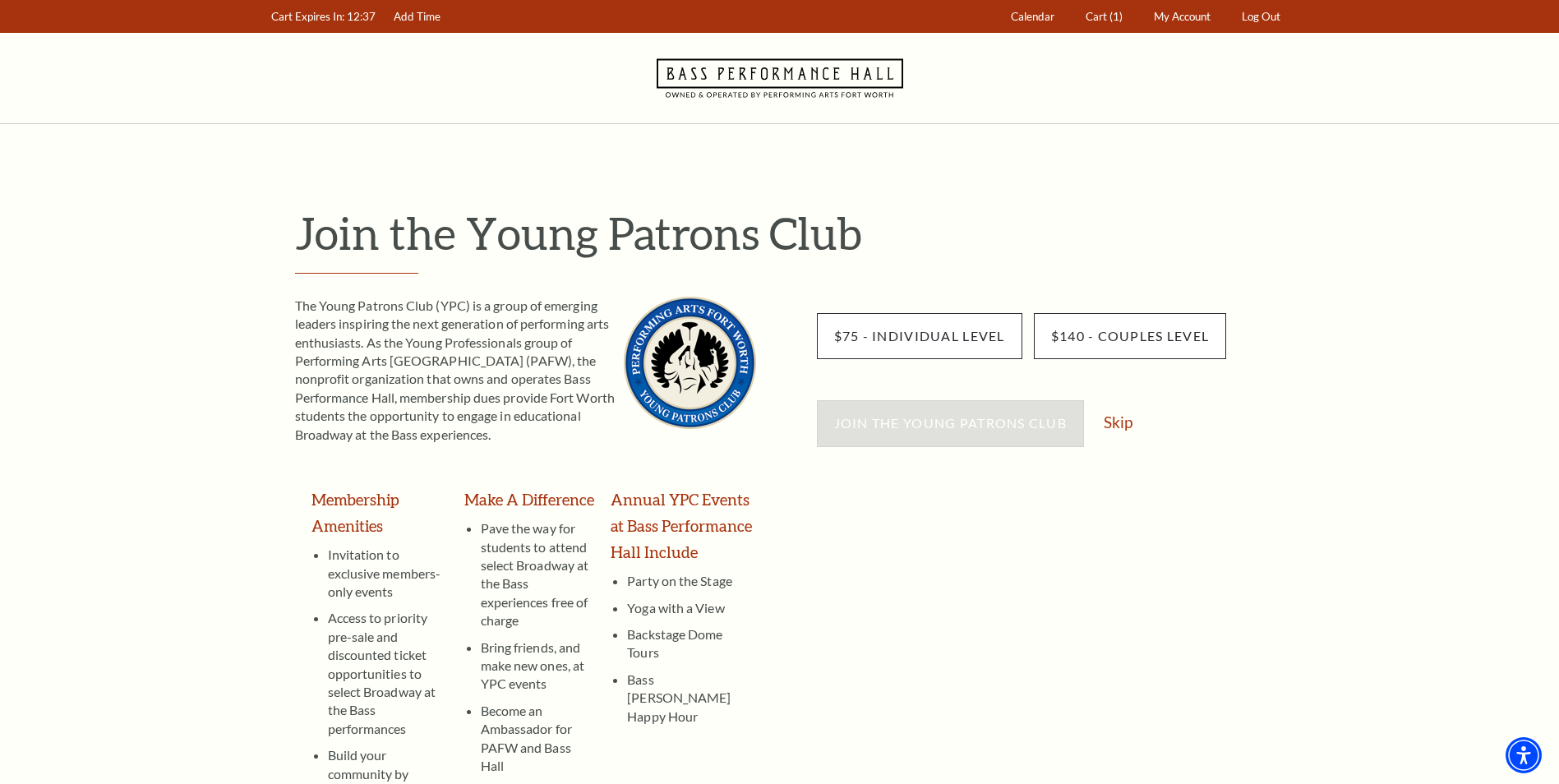
scroll to position [164, 0]
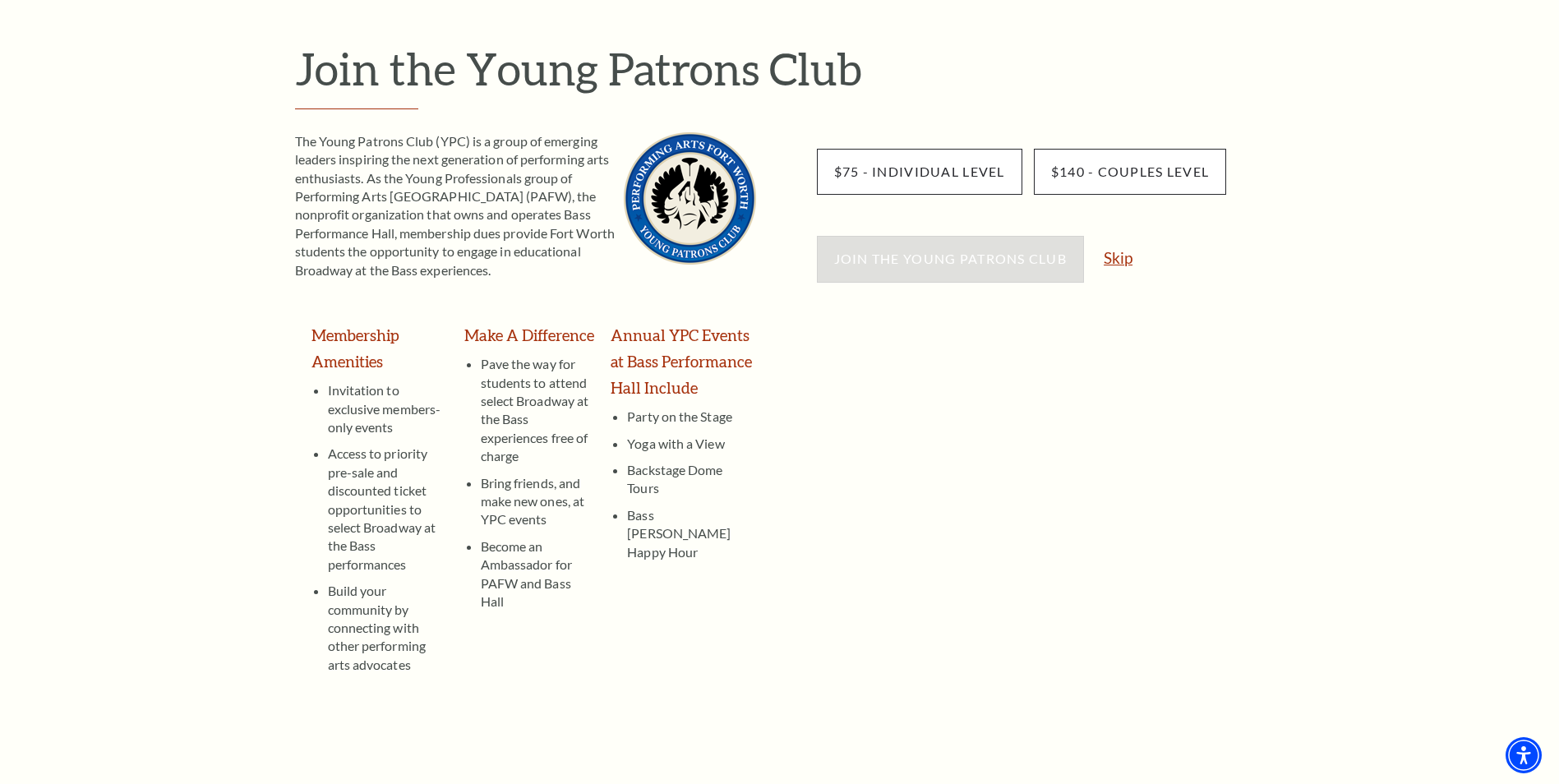
click at [1118, 261] on link "Skip" at bounding box center [1118, 257] width 29 height 16
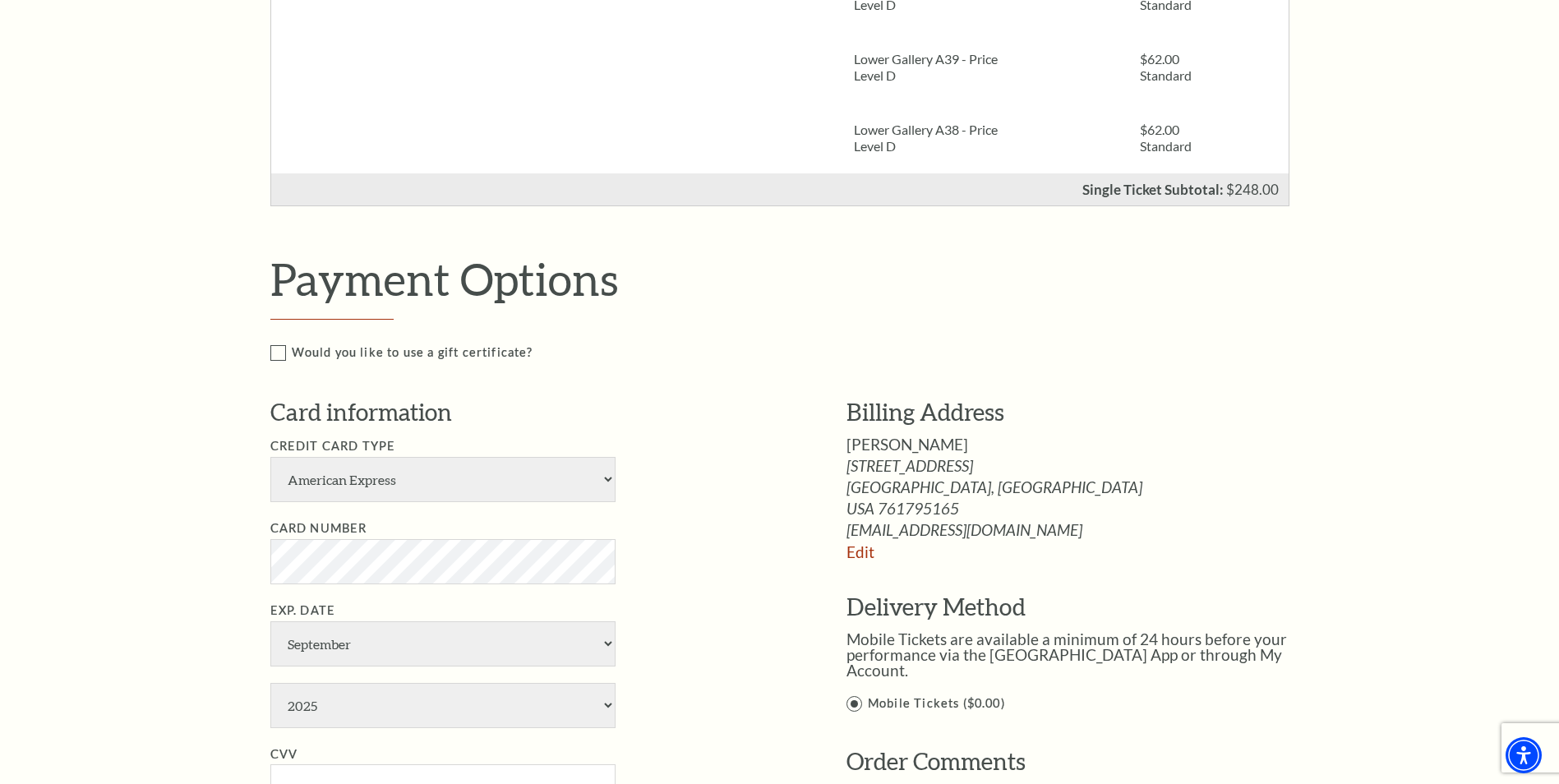
scroll to position [657, 0]
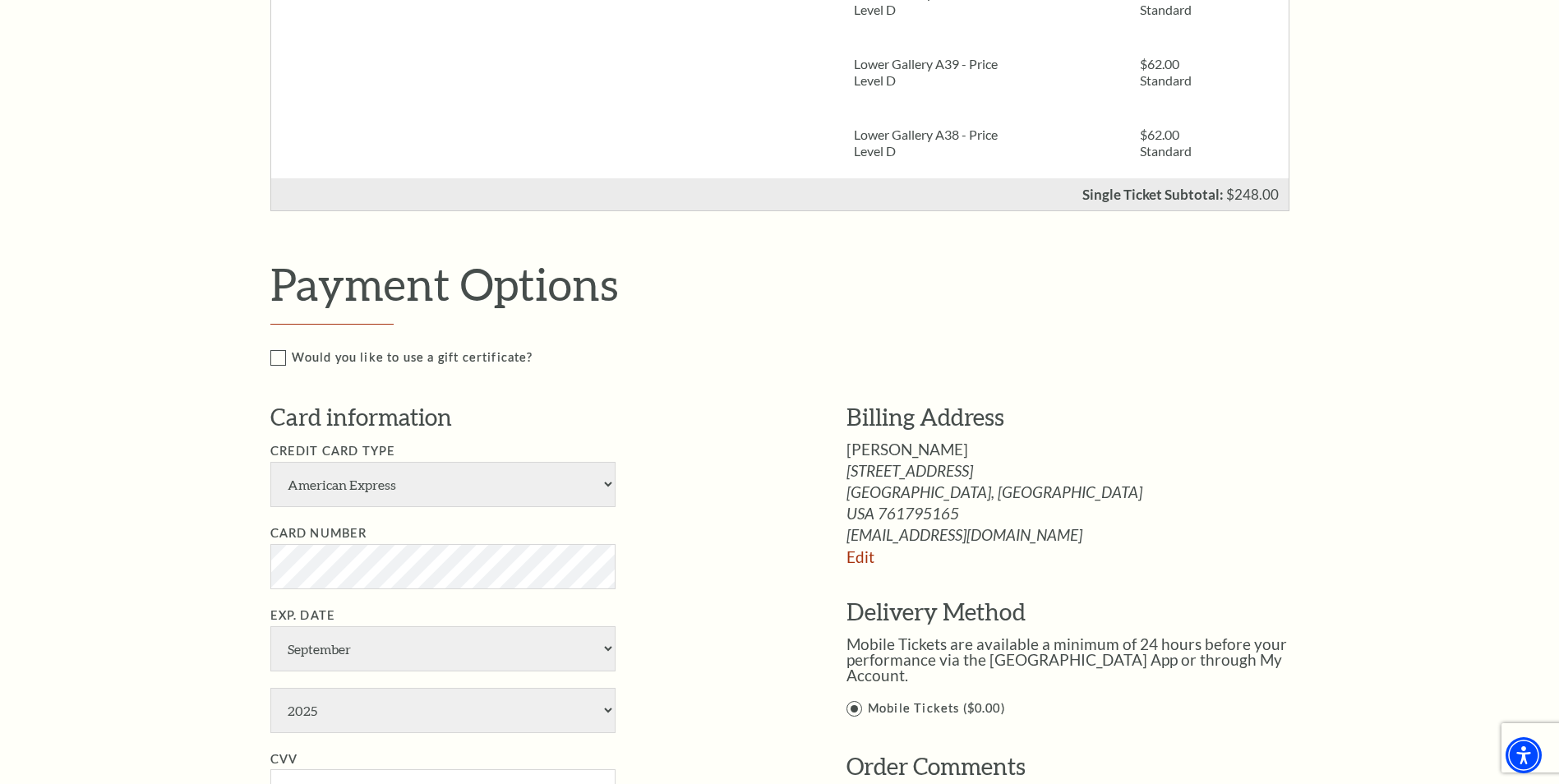
click at [275, 359] on label "Would you like to use a gift certificate?" at bounding box center [798, 357] width 1055 height 21
click at [0, 0] on input "Would you like to use a gift certificate?" at bounding box center [0, 0] width 0 height 0
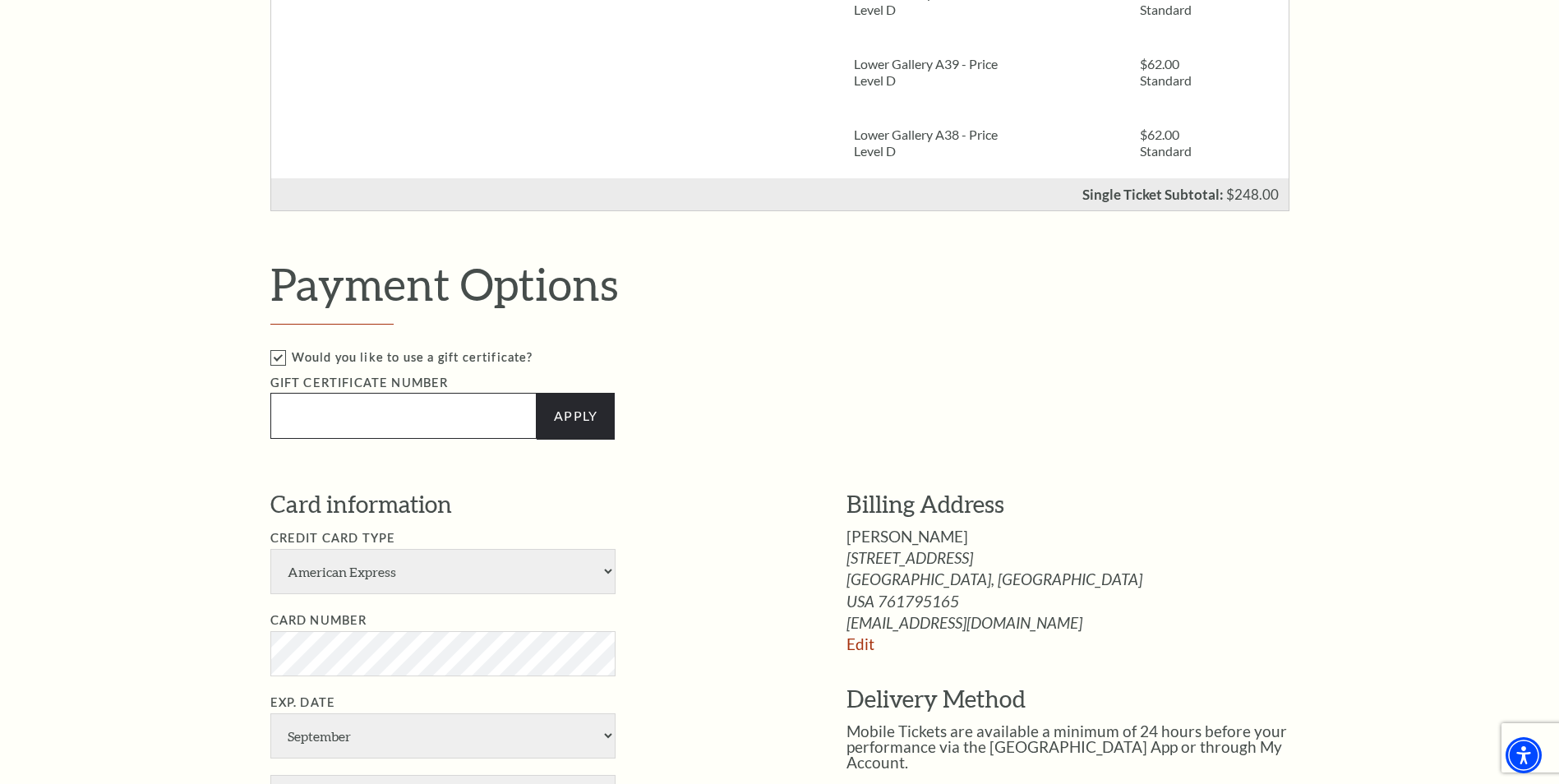
click at [428, 420] on input "Text field" at bounding box center [404, 416] width 267 height 46
type input "DD0E-694670"
click at [580, 417] on link "Apply" at bounding box center [576, 416] width 78 height 46
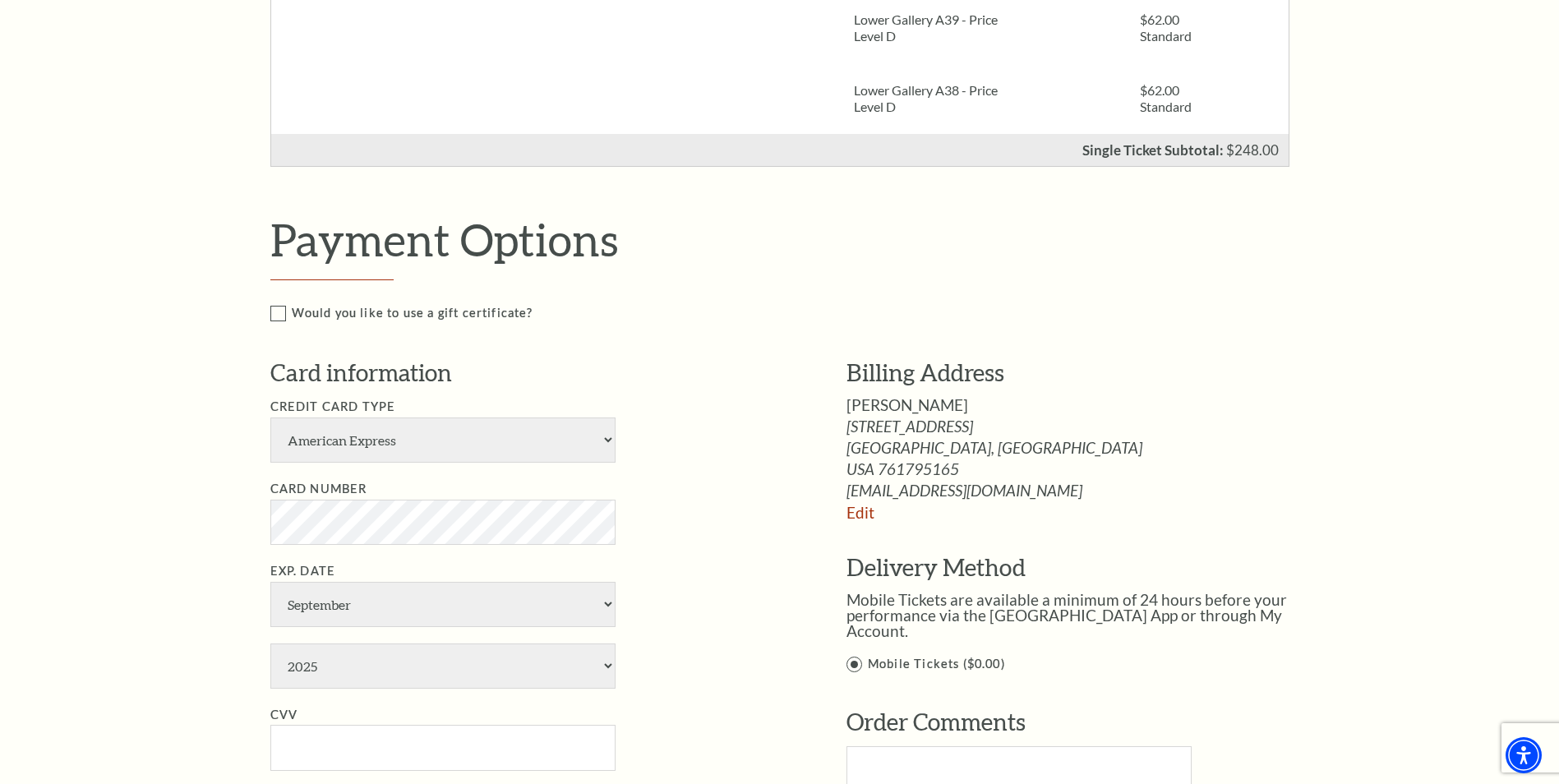
scroll to position [657, 0]
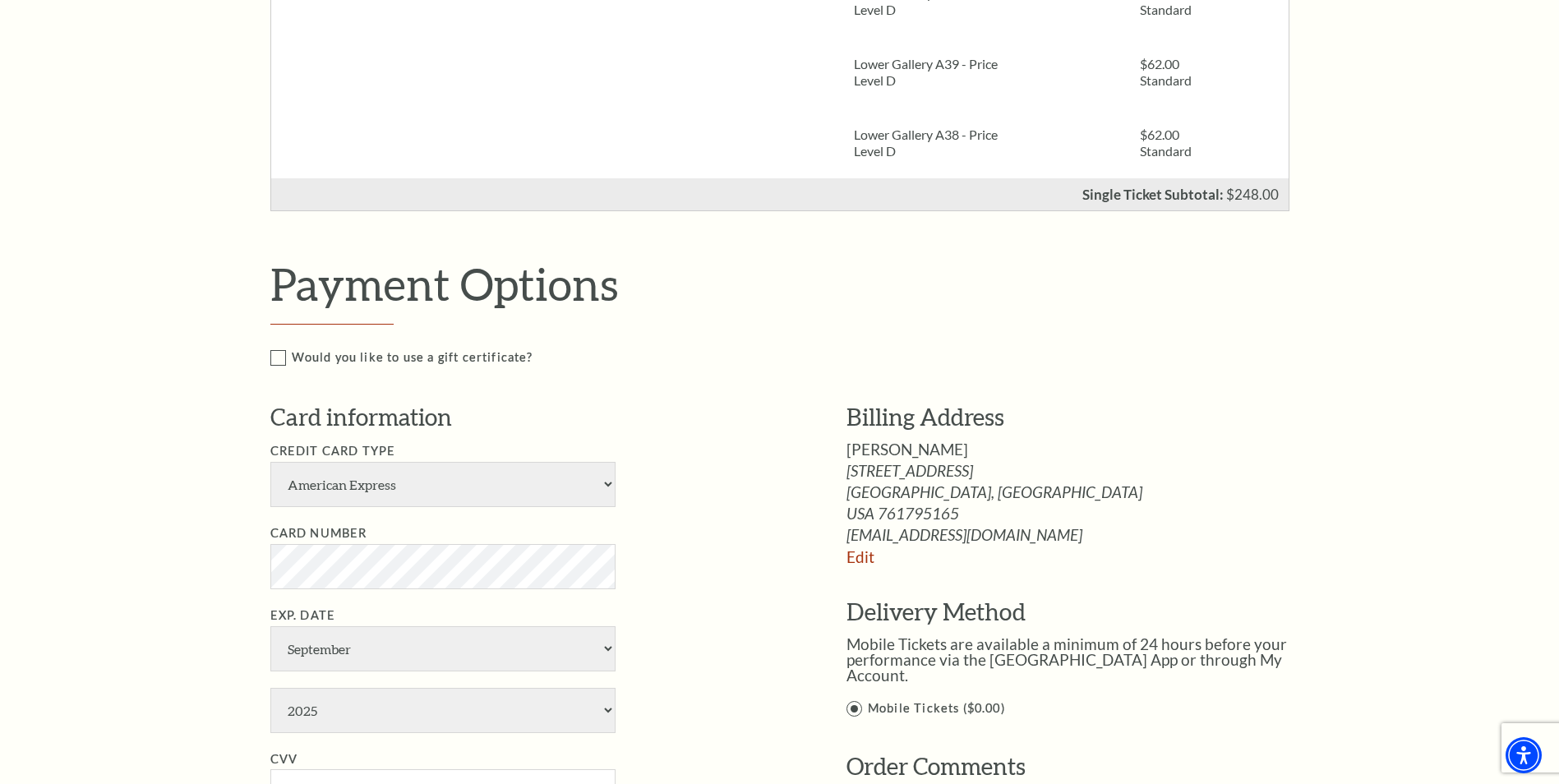
click at [280, 360] on label "Would you like to use a gift certificate?" at bounding box center [798, 357] width 1055 height 21
click at [0, 0] on input "Would you like to use a gift certificate?" at bounding box center [0, 0] width 0 height 0
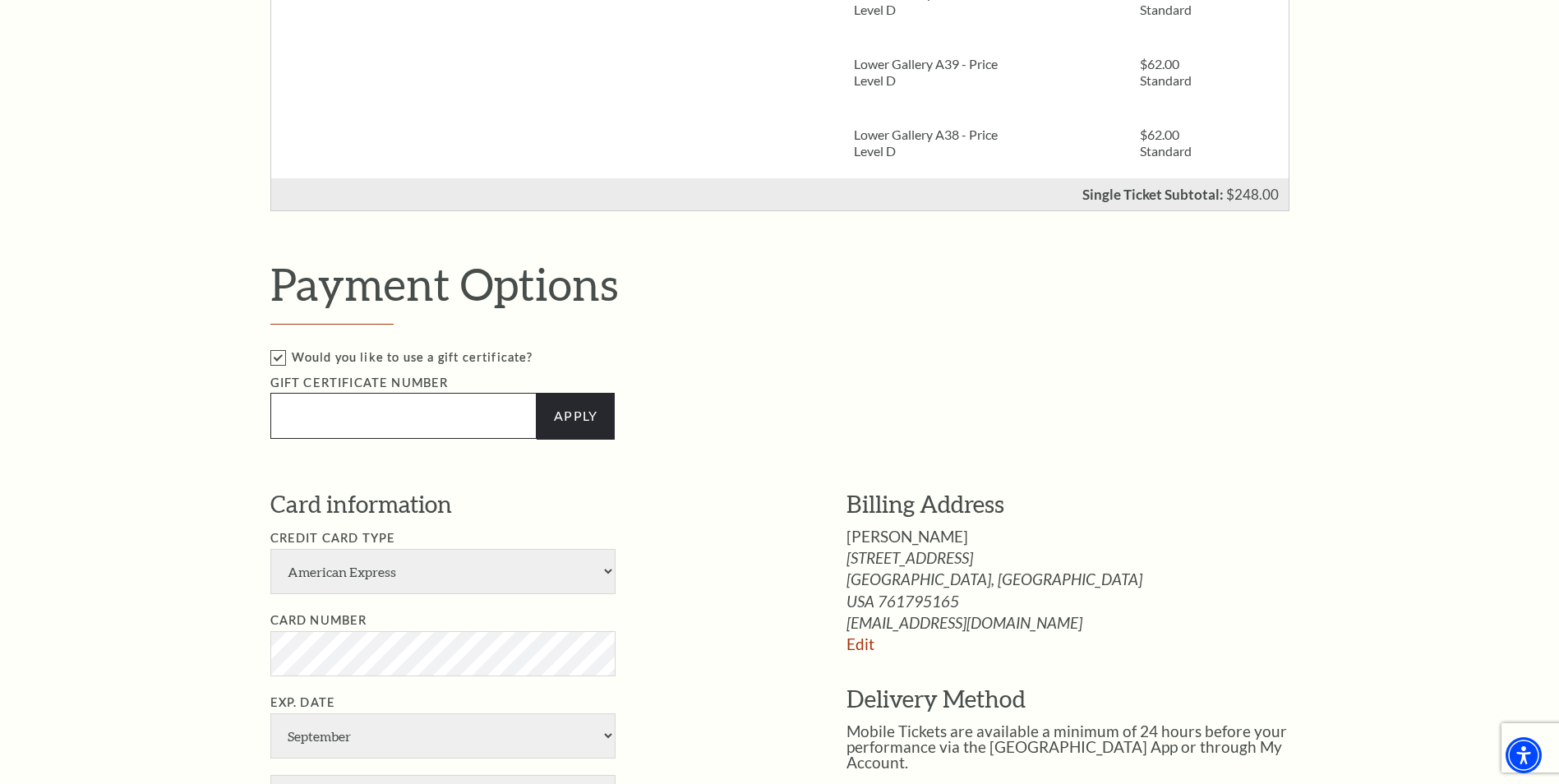
click at [355, 417] on input "Text field" at bounding box center [404, 416] width 267 height 46
type input "3A89-669698"
click at [597, 416] on link "Apply" at bounding box center [576, 416] width 78 height 46
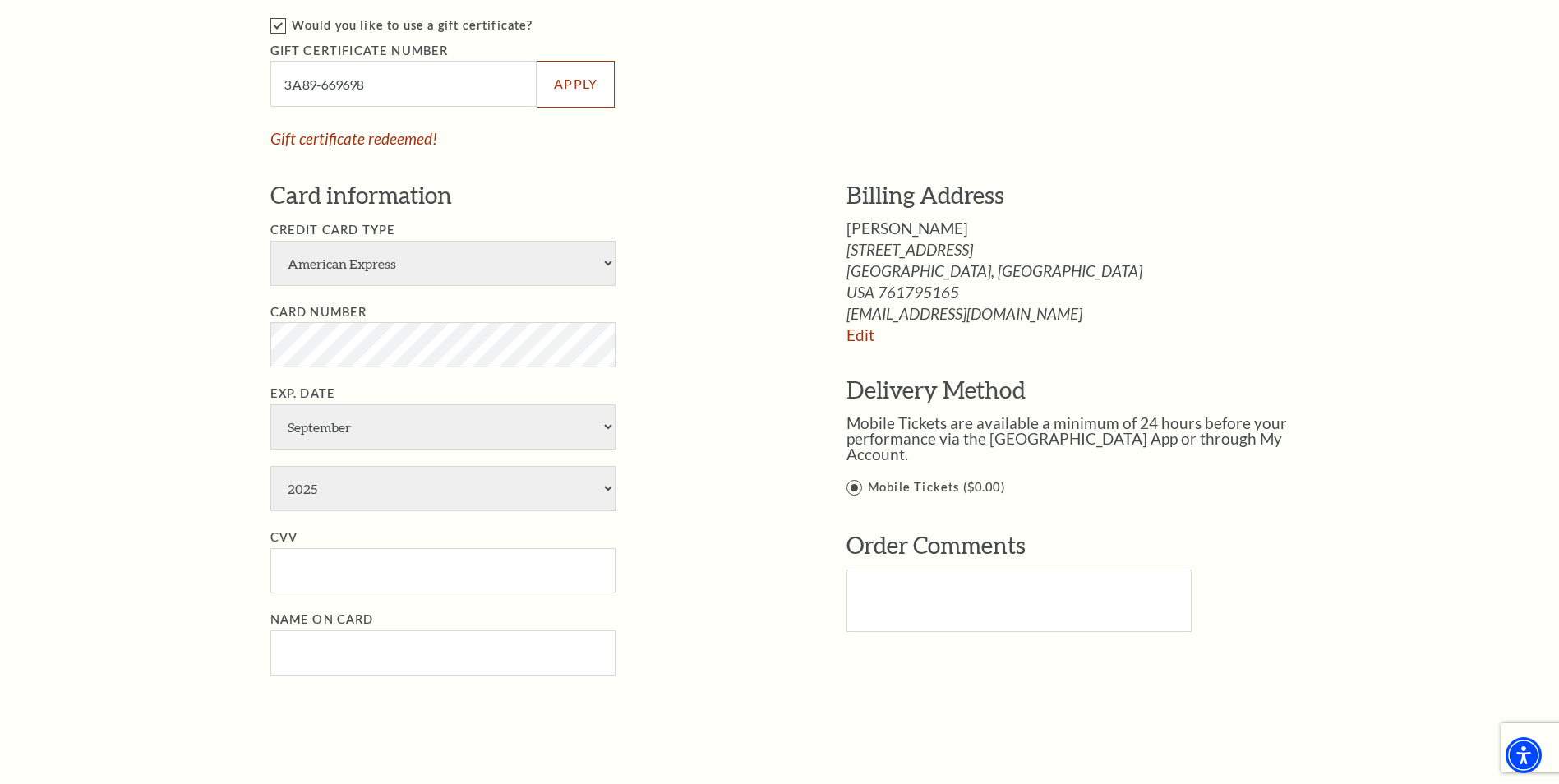
scroll to position [1151, 0]
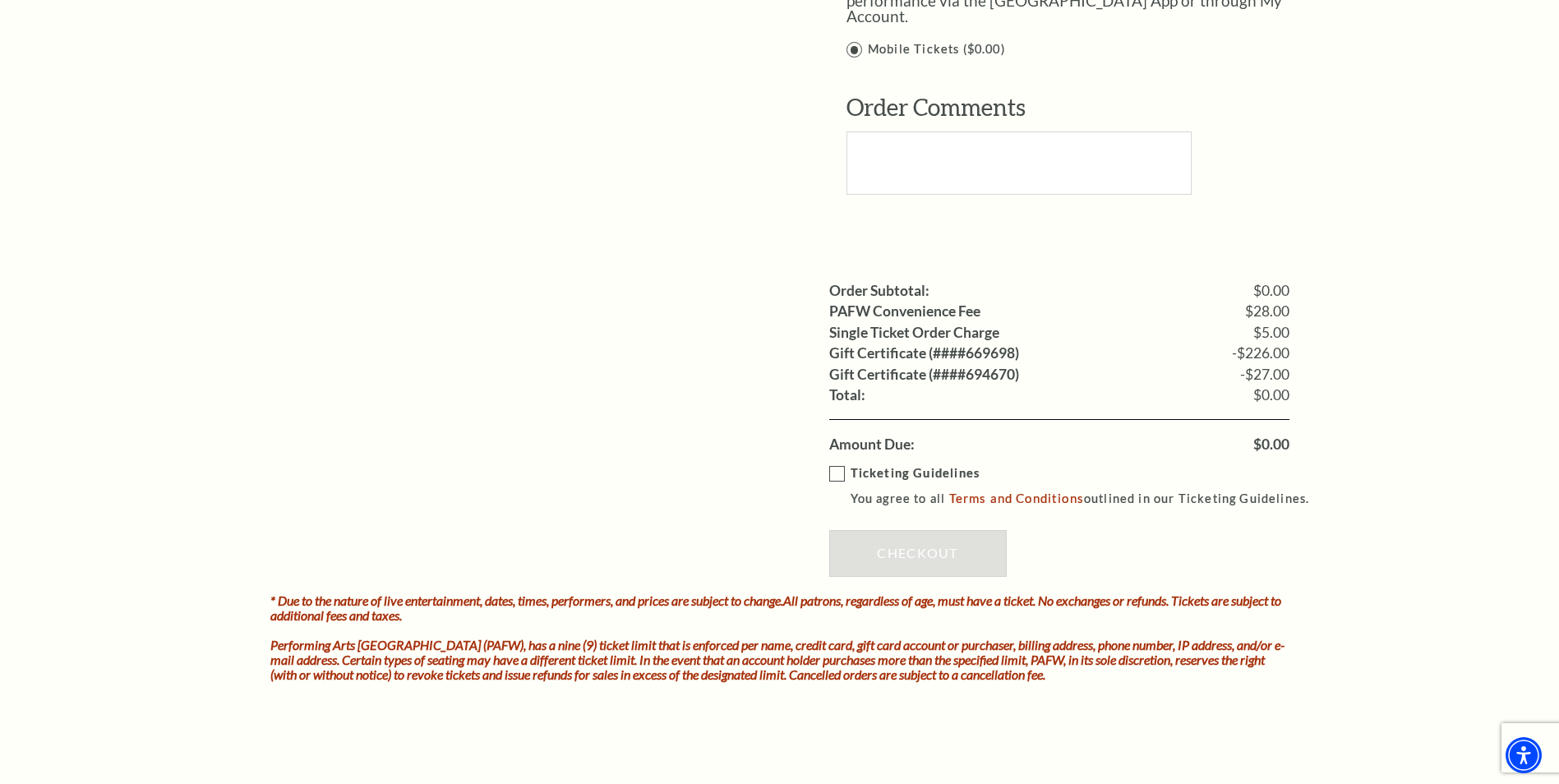
scroll to position [1315, 0]
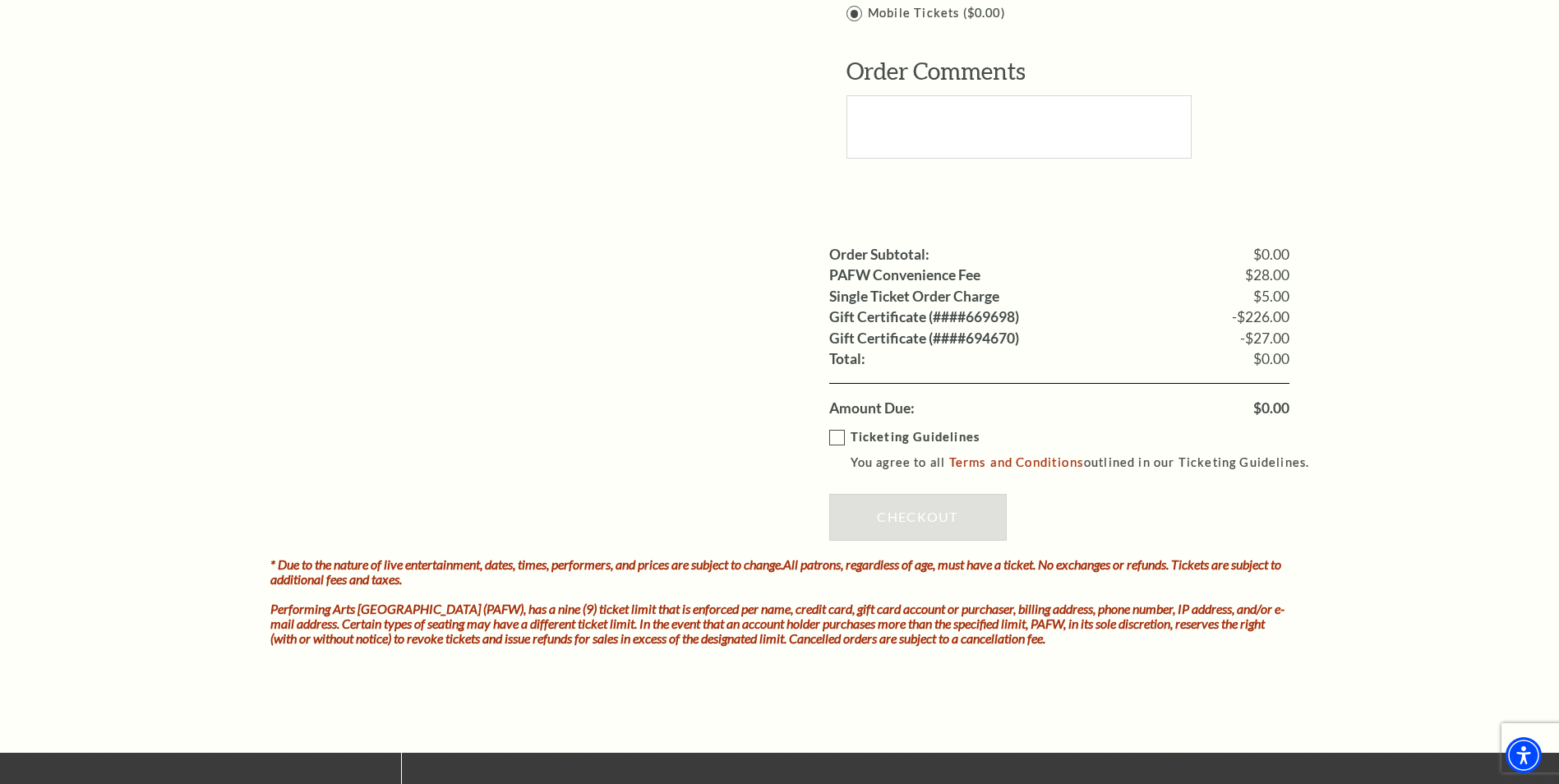
click at [835, 427] on label "Ticketing Guidelines You agree to all Terms and Conditions outlined in our Tick…" at bounding box center [1077, 450] width 496 height 45
click at [0, 0] on input "Ticketing Guidelines You agree to all Terms and Conditions outlined in our Tick…" at bounding box center [0, 0] width 0 height 0
click at [923, 499] on link "Checkout" at bounding box center [918, 517] width 178 height 46
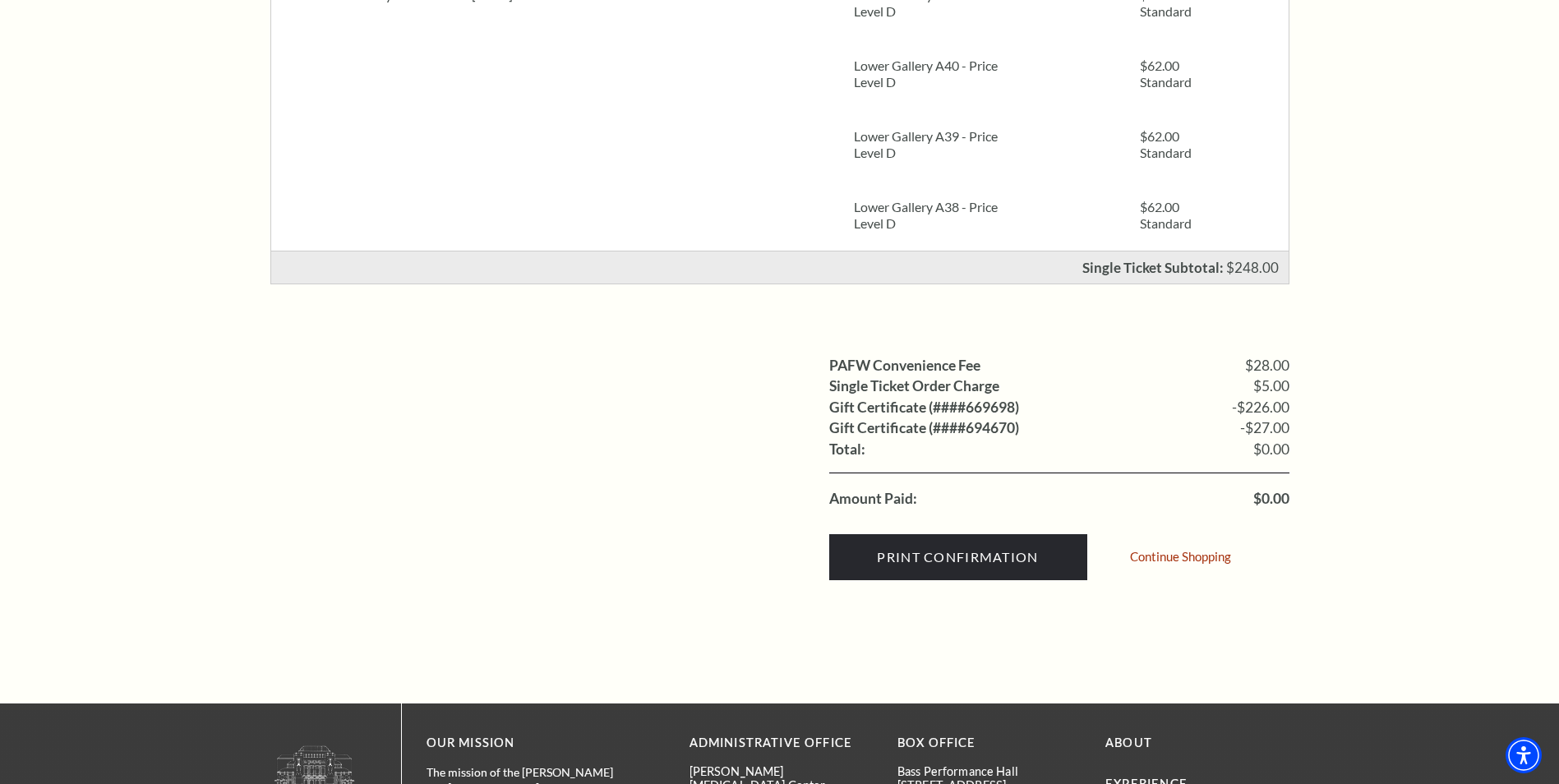
scroll to position [329, 0]
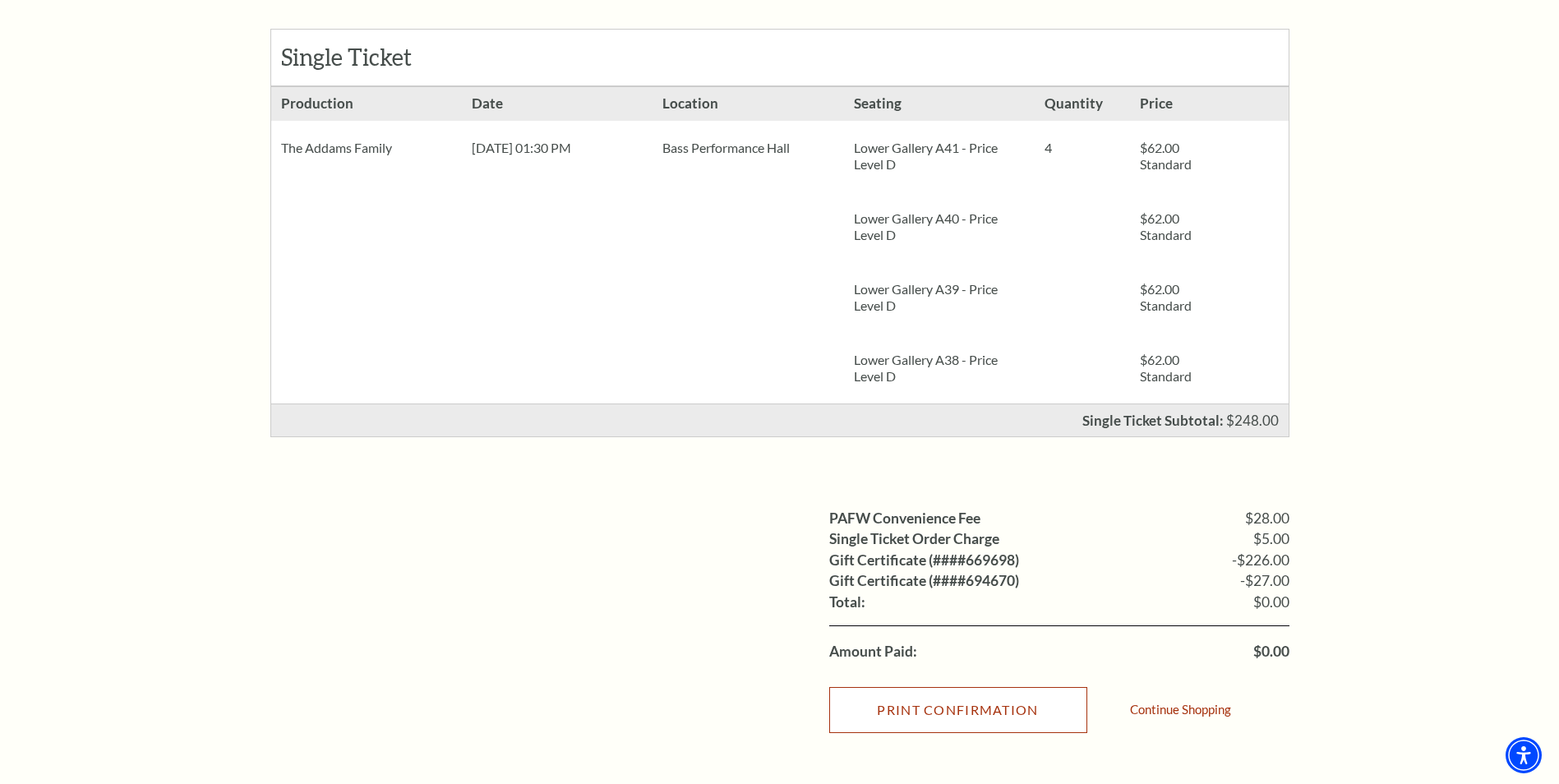
click at [953, 713] on input "Print Confirmation" at bounding box center [959, 710] width 258 height 46
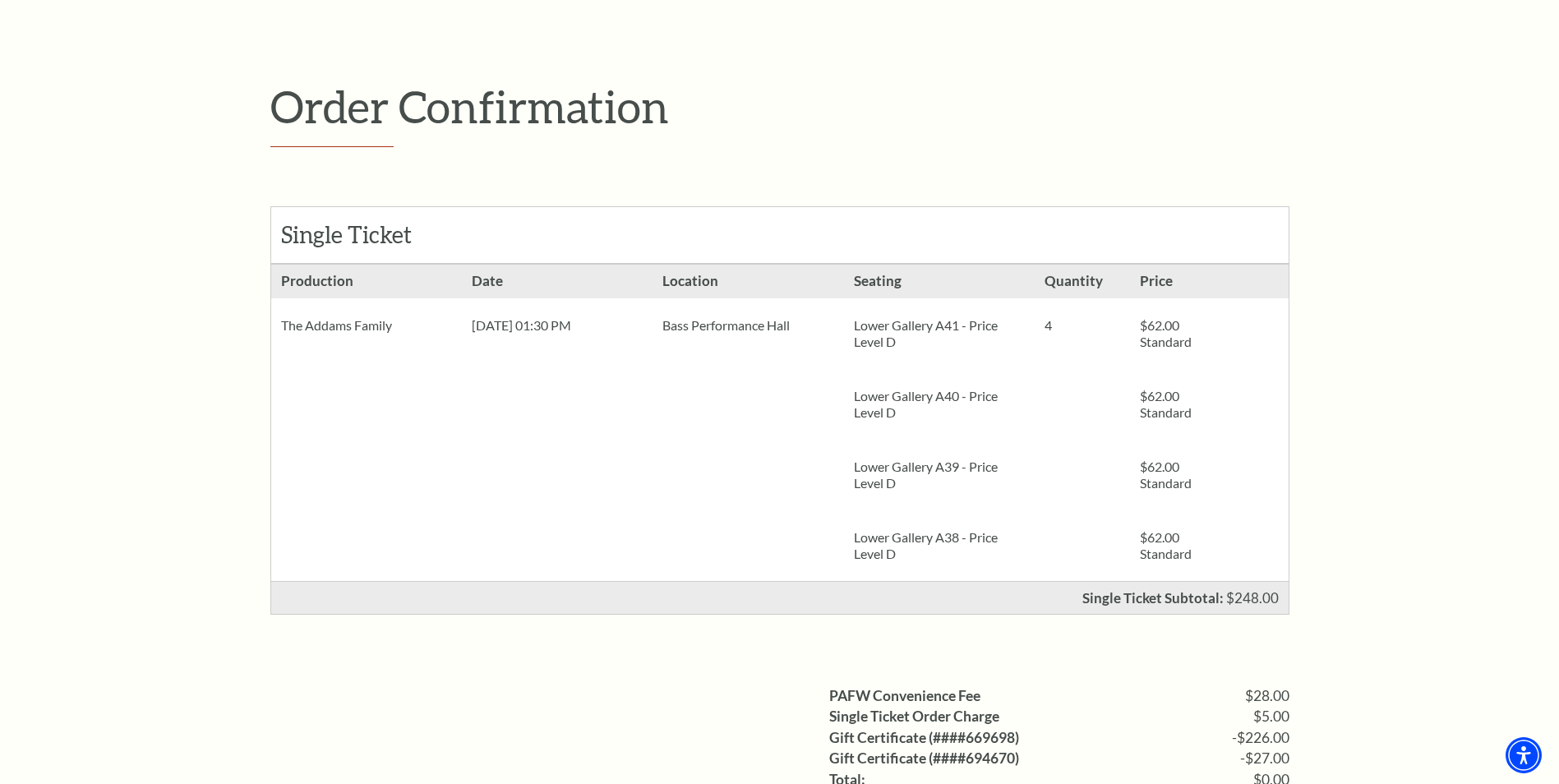
scroll to position [0, 0]
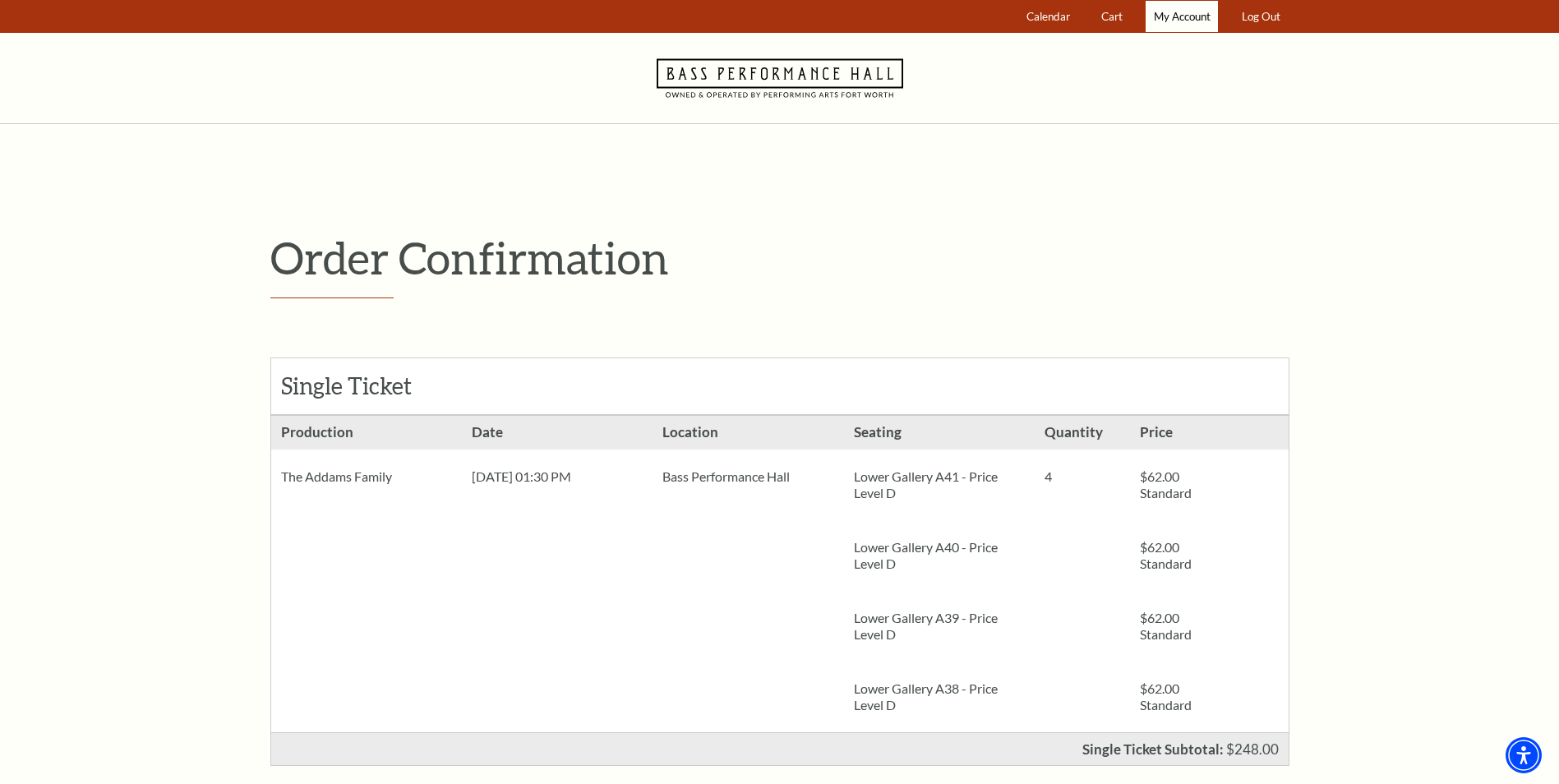
click at [1183, 14] on span "My Account" at bounding box center [1182, 16] width 57 height 13
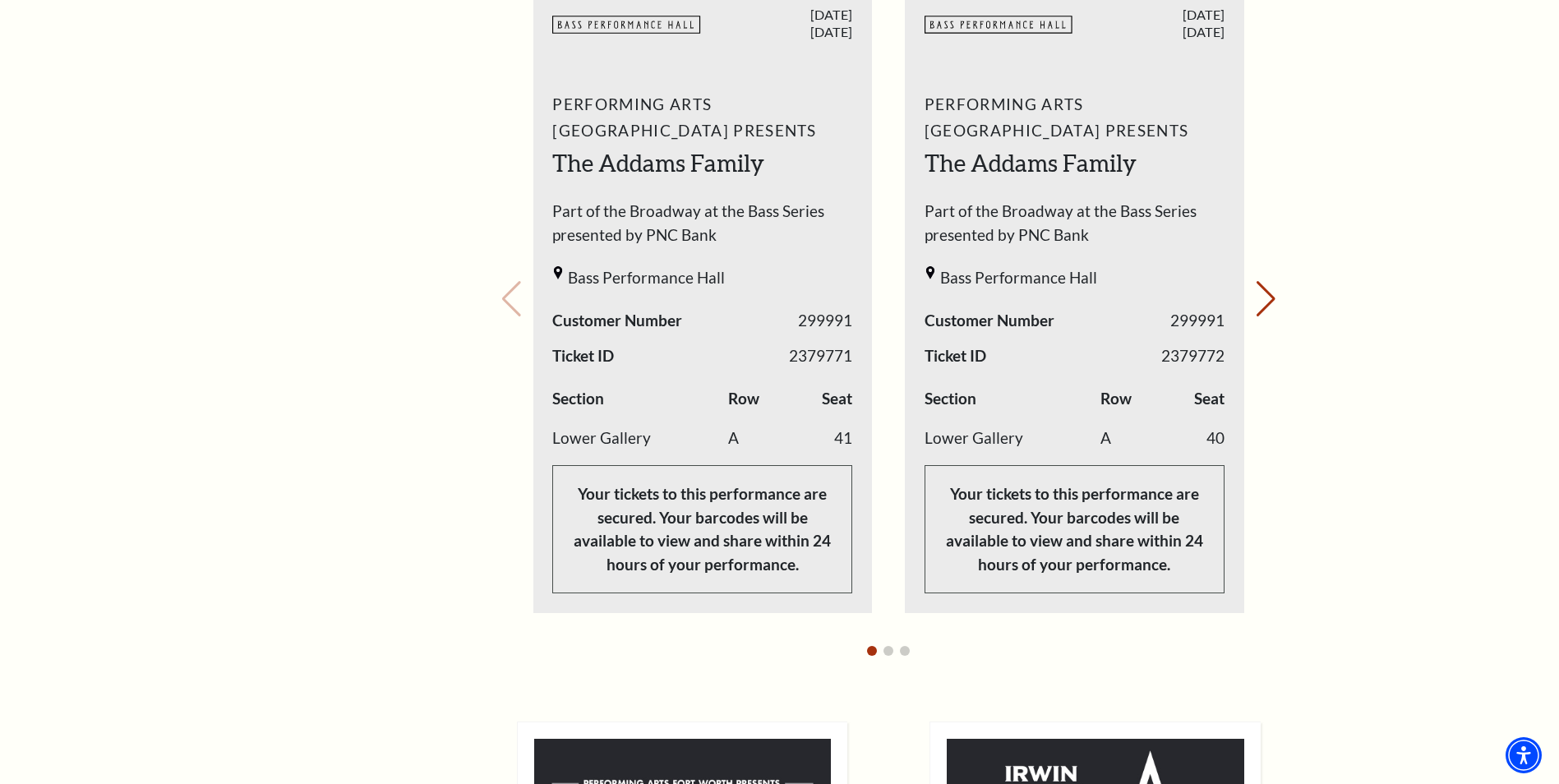
scroll to position [657, 0]
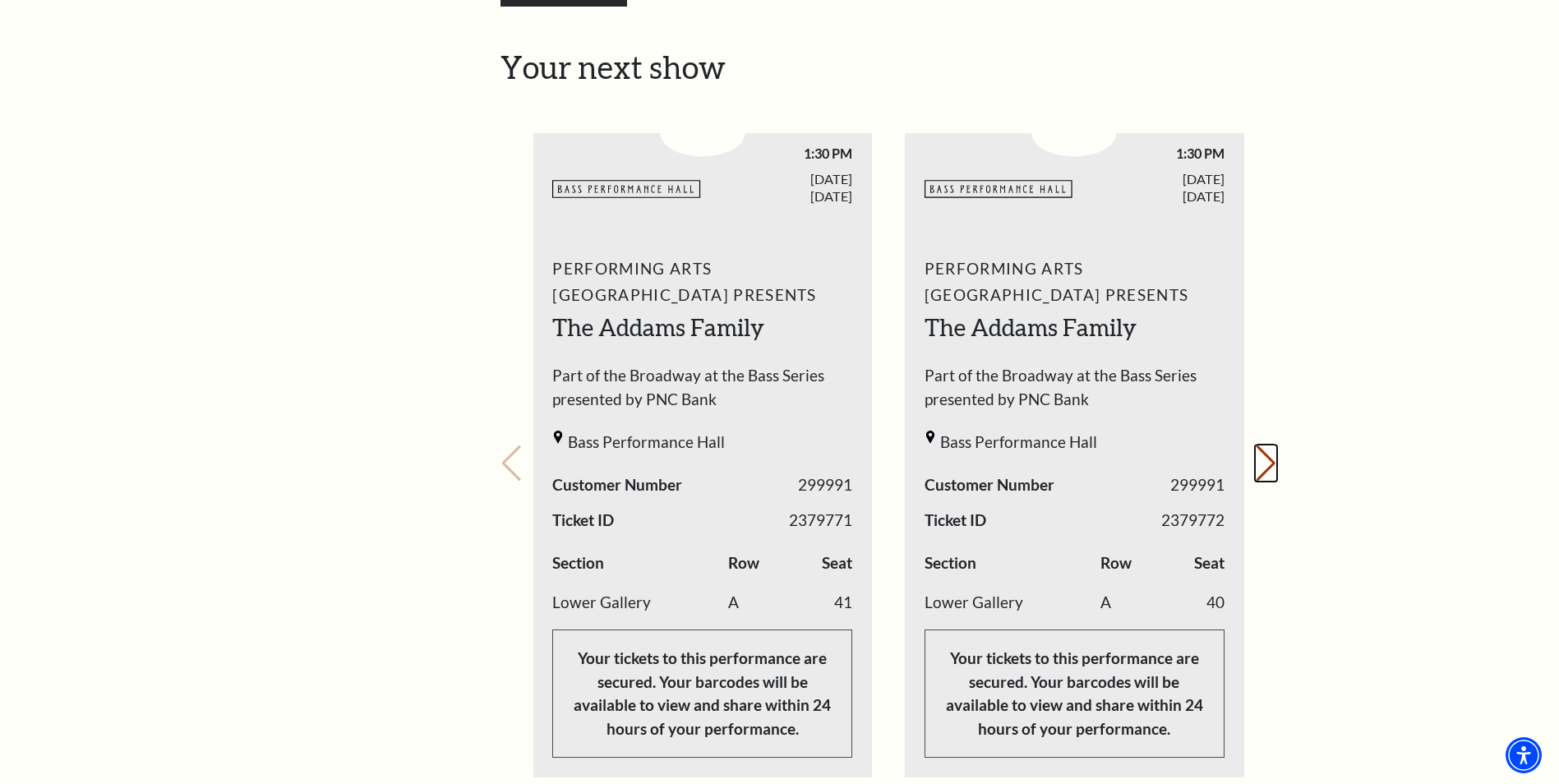
click at [1267, 445] on button "Next slide." at bounding box center [1266, 463] width 22 height 36
click at [1267, 438] on div "Your next show Previous slide. Next slide." at bounding box center [889, 440] width 777 height 784
click at [509, 445] on button "Previous slide." at bounding box center [511, 463] width 22 height 36
click at [510, 445] on button "Previous slide." at bounding box center [511, 463] width 22 height 36
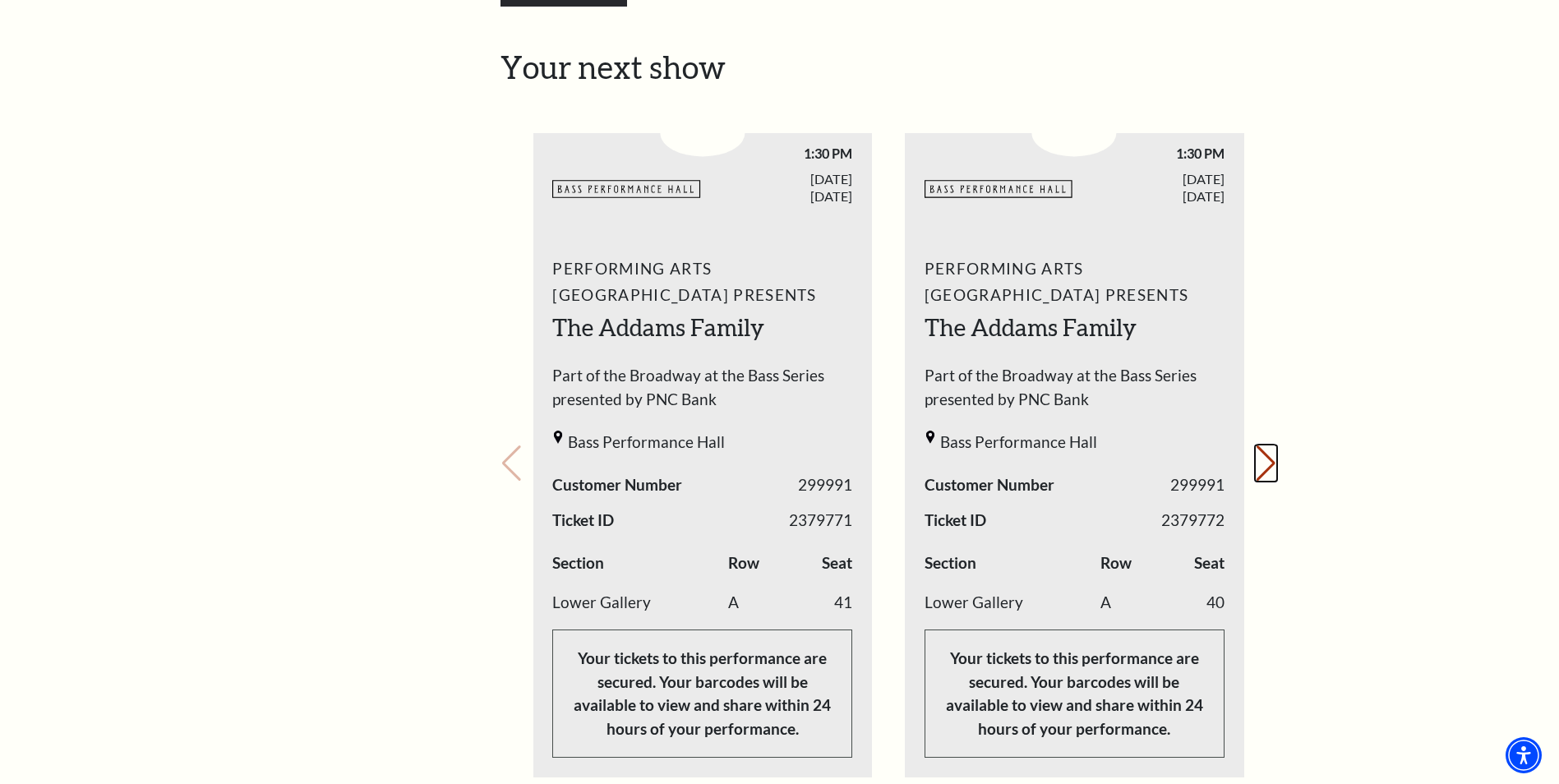
click at [1270, 445] on button "Next slide." at bounding box center [1266, 463] width 22 height 36
click at [519, 450] on button "Previous slide." at bounding box center [511, 463] width 22 height 36
click at [1267, 447] on button "Next slide." at bounding box center [1266, 463] width 22 height 36
click at [516, 445] on button "Previous slide." at bounding box center [511, 463] width 22 height 36
click at [1273, 445] on button "Next slide." at bounding box center [1266, 463] width 22 height 36
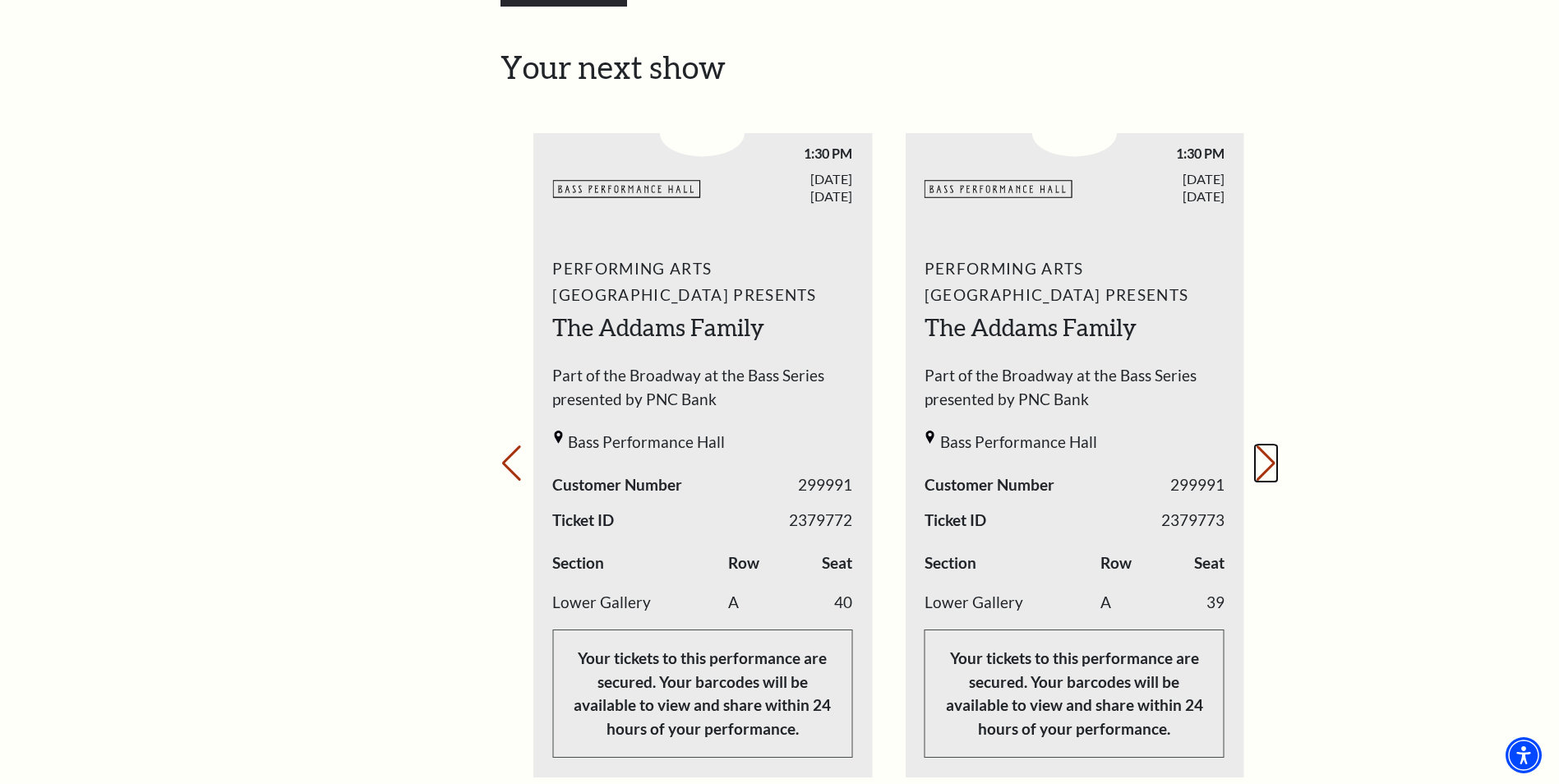
click at [1273, 445] on button "Next slide." at bounding box center [1266, 463] width 22 height 36
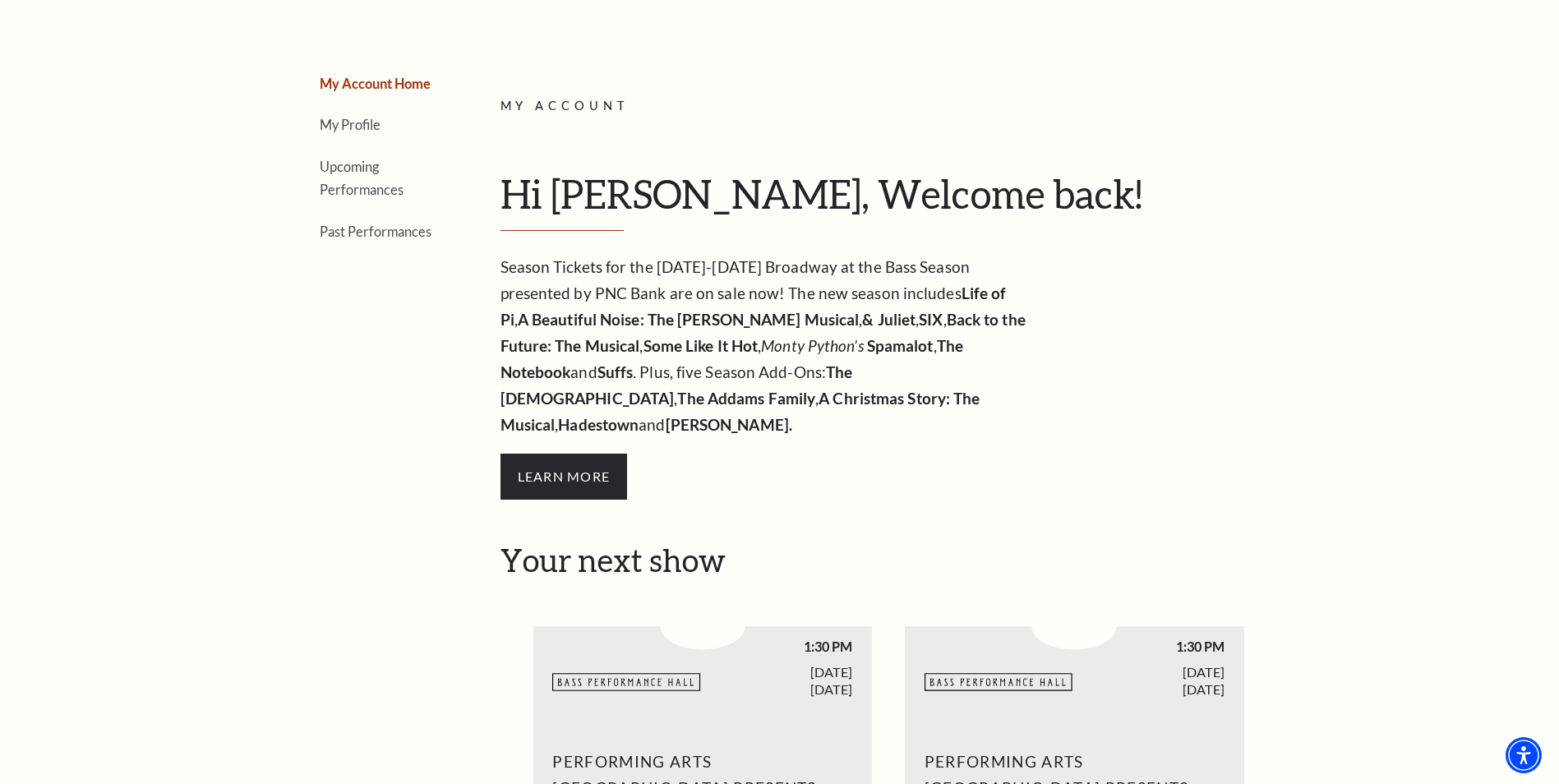
scroll to position [0, 0]
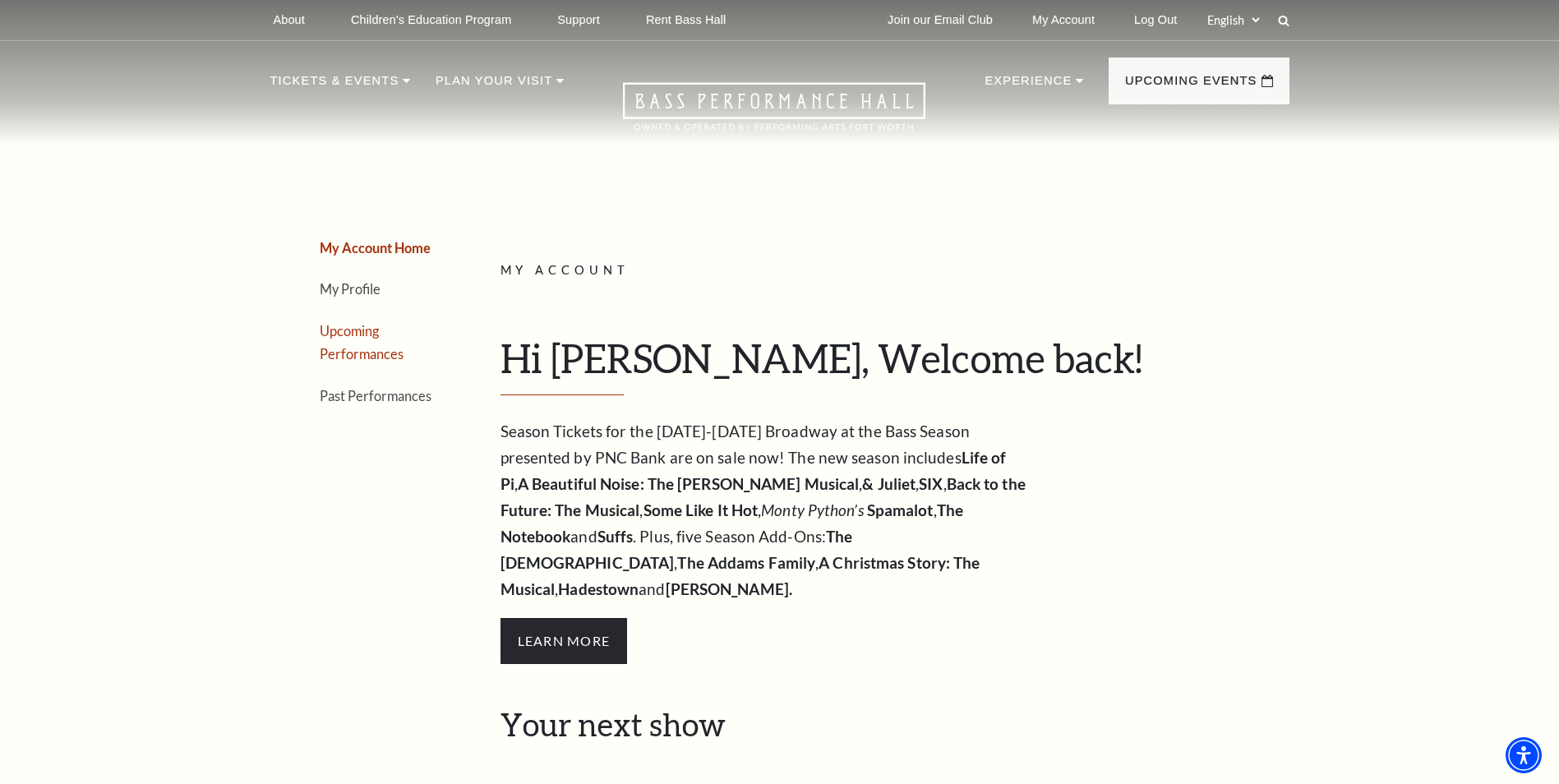
click at [353, 334] on link "Upcoming Performances" at bounding box center [362, 343] width 84 height 39
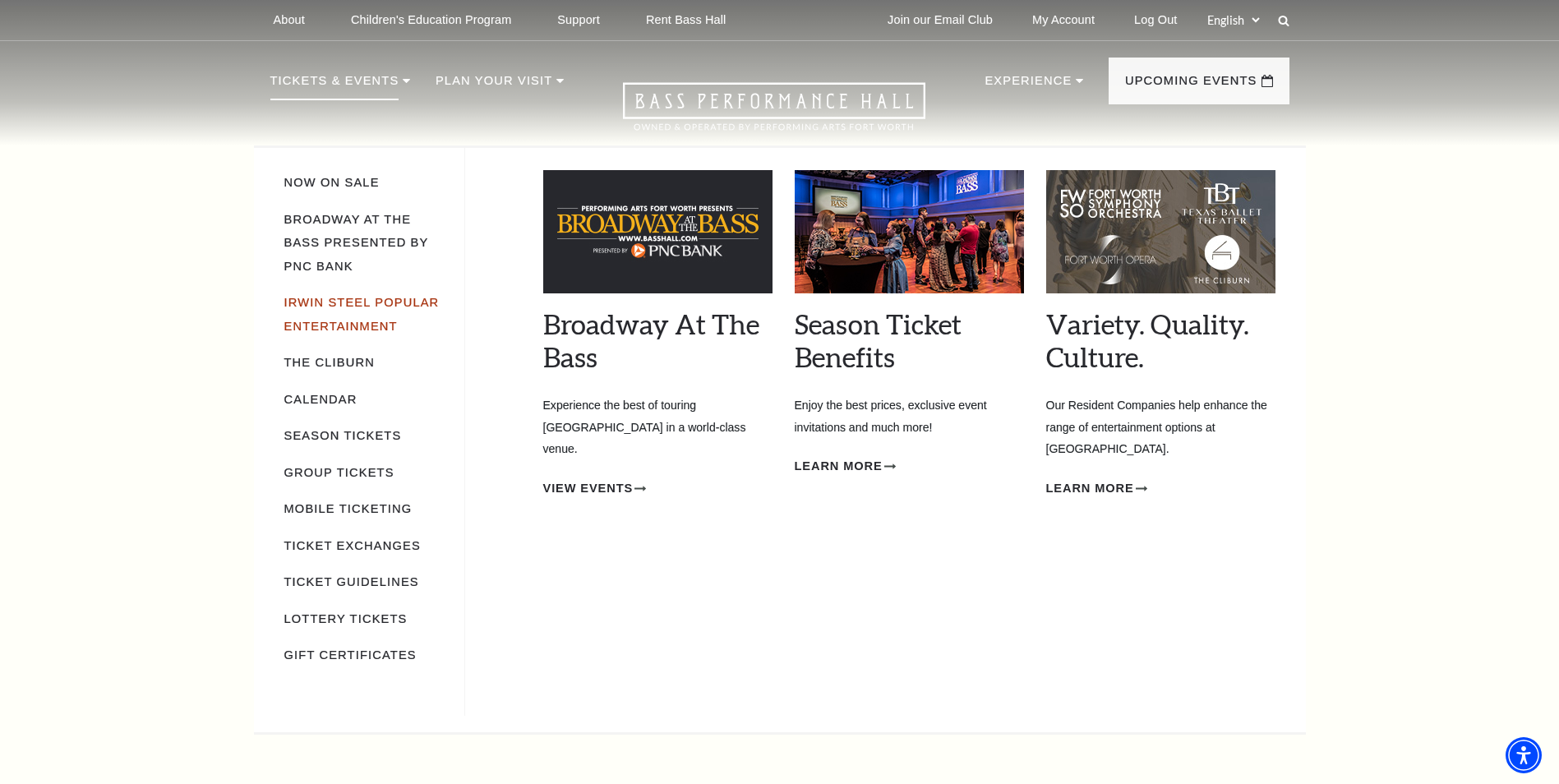
click at [335, 296] on link "Irwin Steel Popular Entertainment" at bounding box center [362, 314] width 155 height 37
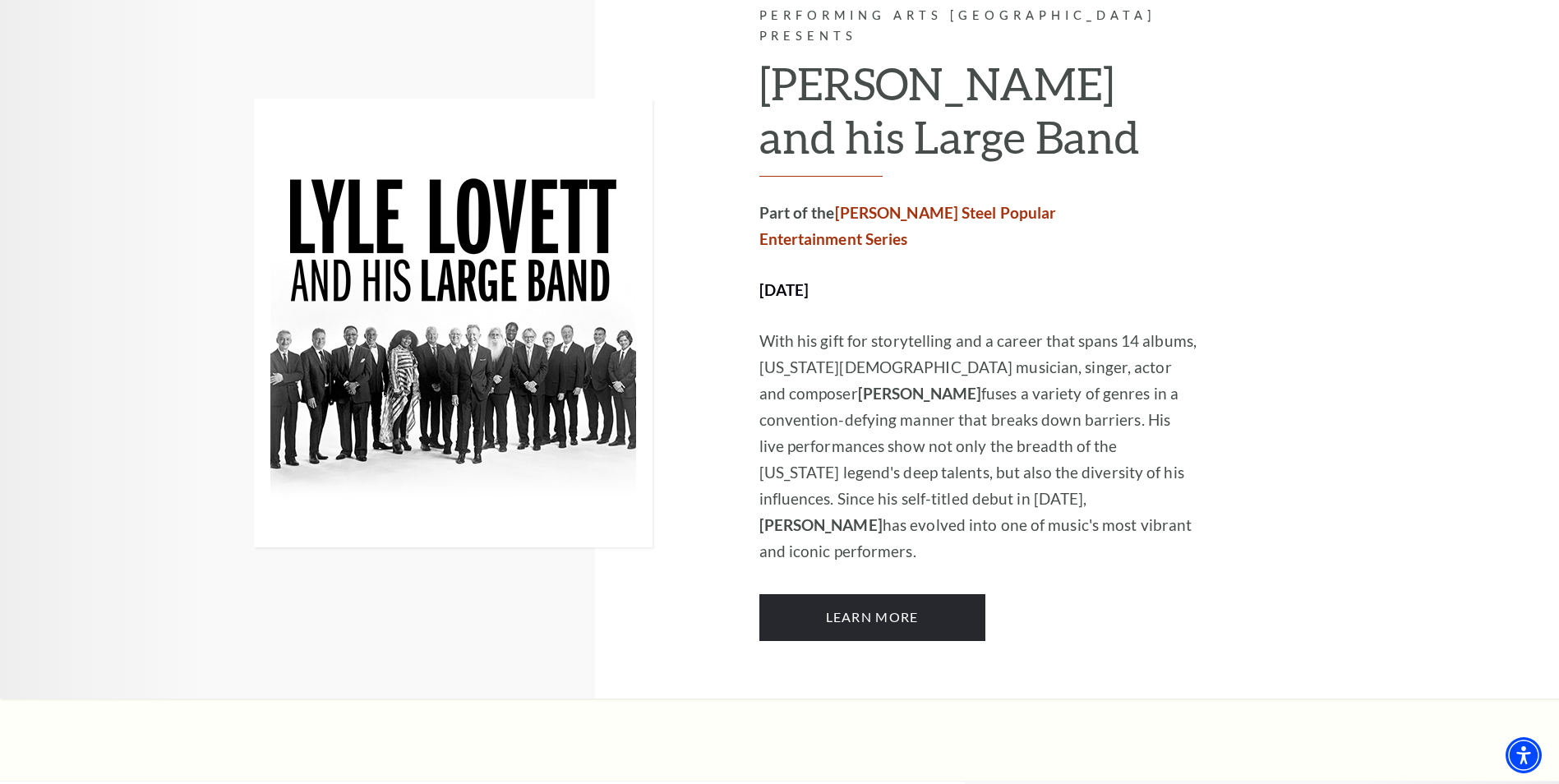
scroll to position [1151, 0]
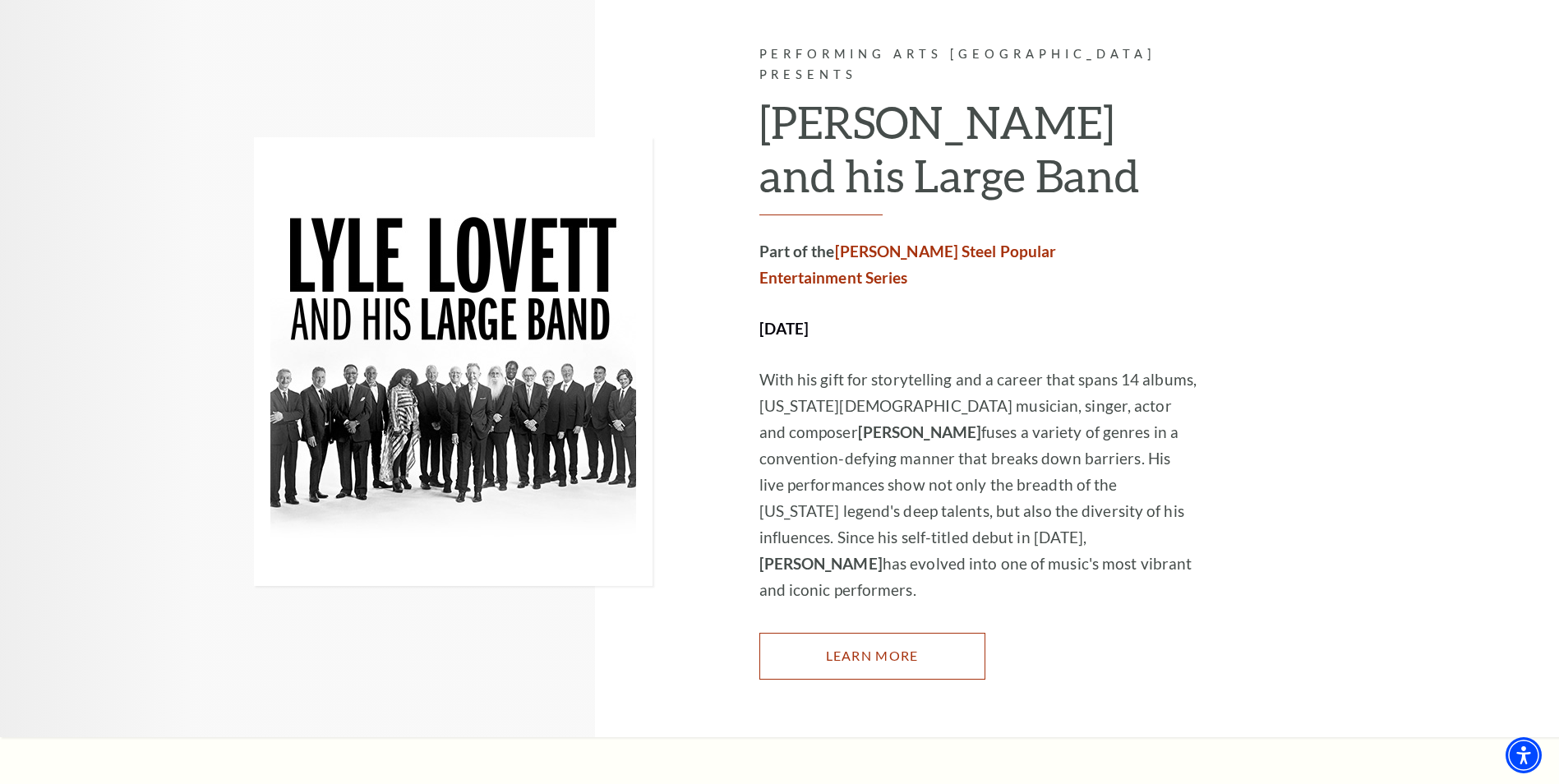
click at [863, 633] on link "Learn More" at bounding box center [872, 656] width 226 height 46
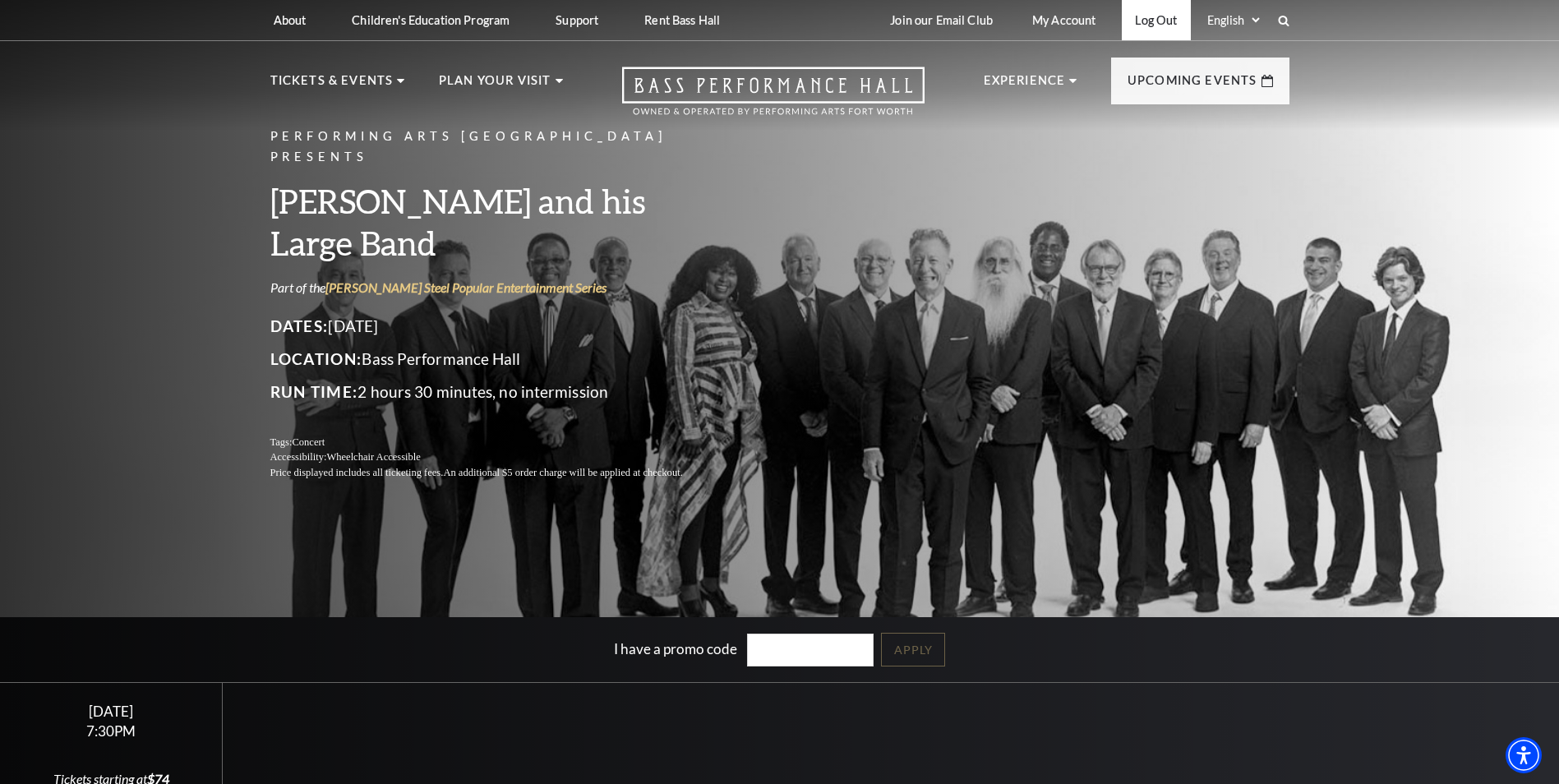
click at [1154, 18] on link "Log Out" at bounding box center [1156, 20] width 68 height 40
